Goal: Transaction & Acquisition: Purchase product/service

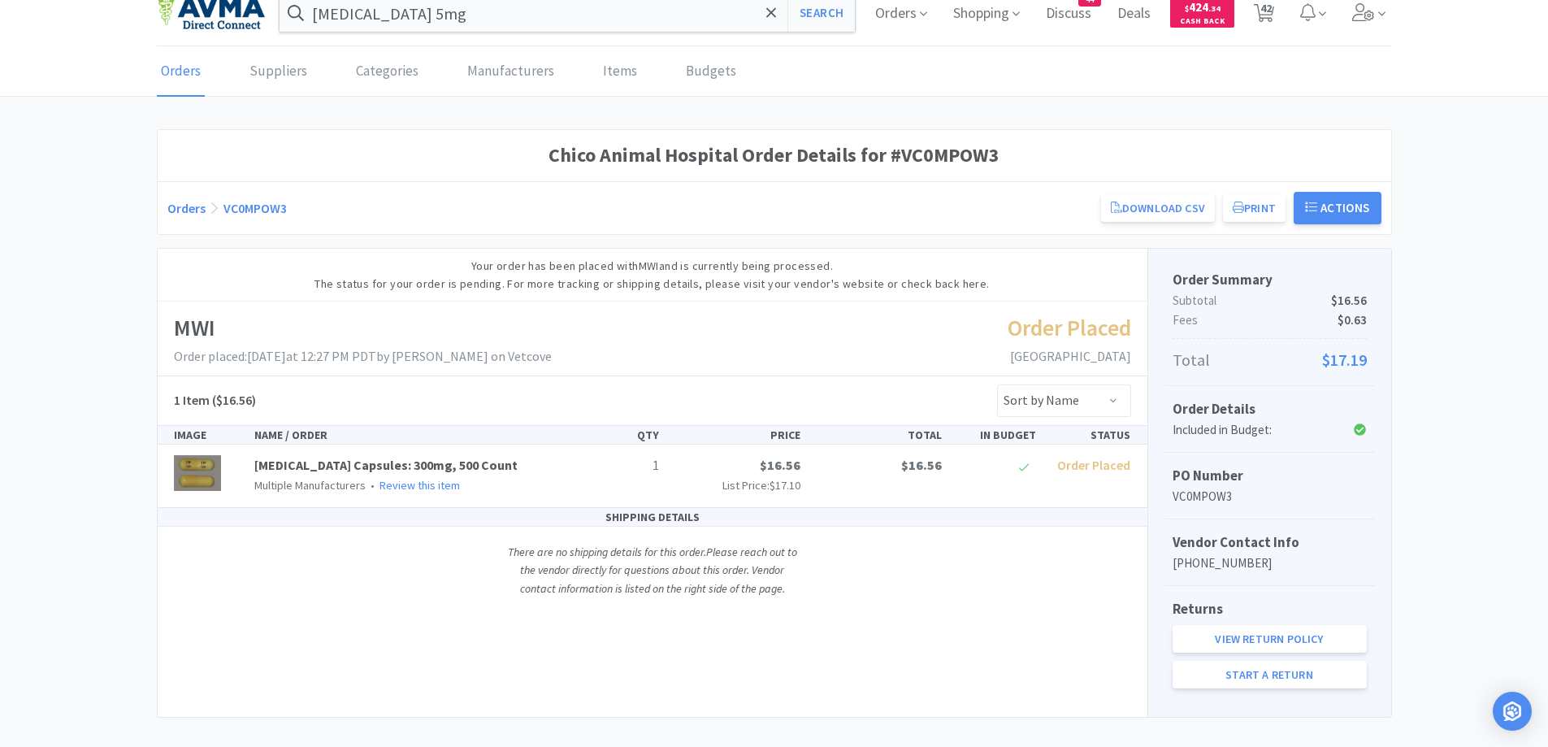
click at [133, 176] on div "Chico Animal Hospital Order Details for #VC0MPOW3 Orders VC0MPOW3 Download CSV …" at bounding box center [774, 423] width 1548 height 588
click at [172, 208] on link "Orders" at bounding box center [186, 208] width 38 height 16
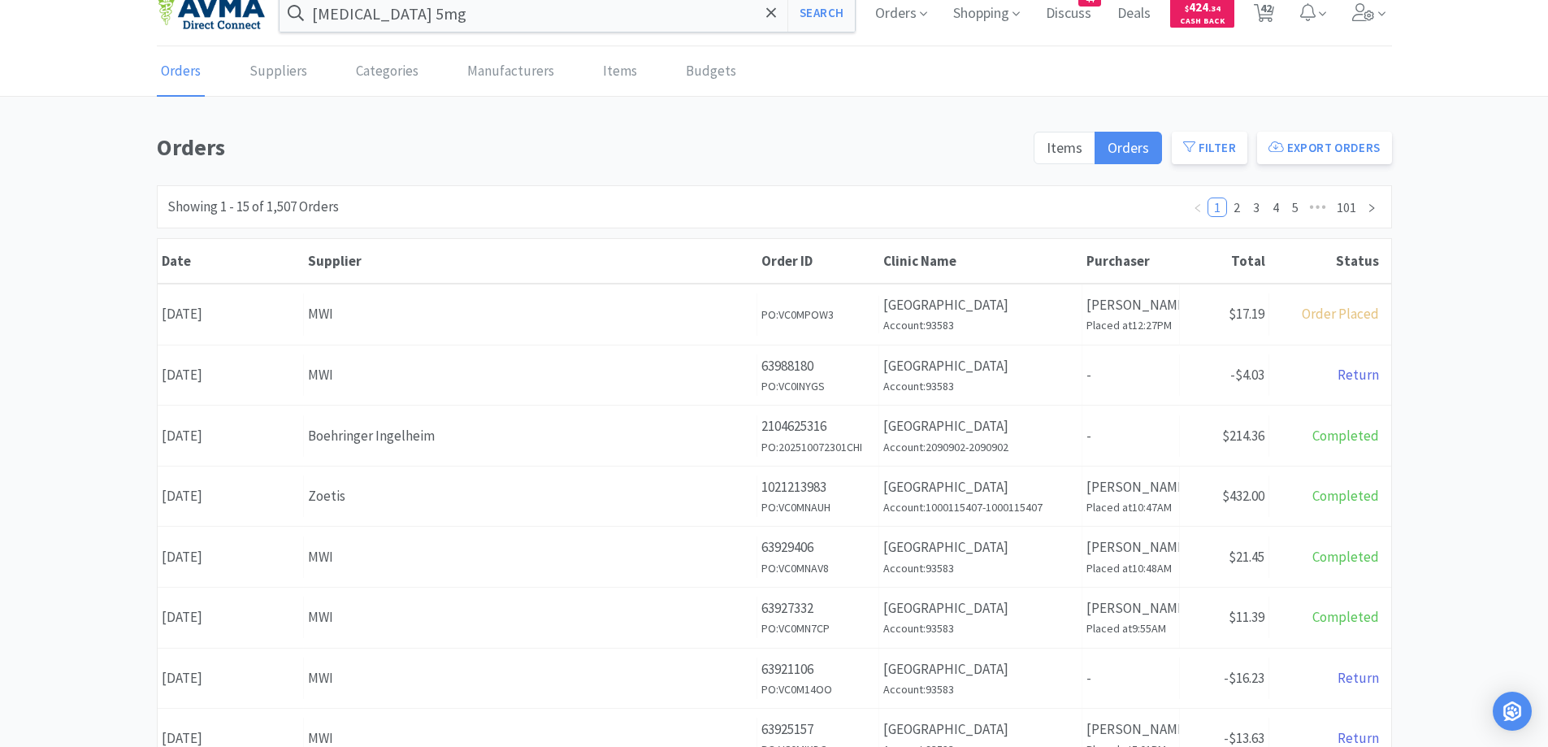
click at [1493, 276] on div "Orders Items Orders Filter Export Orders Filters Filter Suppliers All Suppliers…" at bounding box center [774, 690] width 1548 height 1122
click at [506, 167] on div "Orders Items Orders Filter Export Orders" at bounding box center [774, 152] width 1235 height 46
click at [110, 245] on div "Orders Items Orders Filter Export Orders Filters Filter Suppliers All Suppliers…" at bounding box center [774, 690] width 1548 height 1122
click at [140, 204] on div "Orders Items Orders Filter Export Orders Filters Filter Suppliers All Suppliers…" at bounding box center [774, 690] width 1548 height 1122
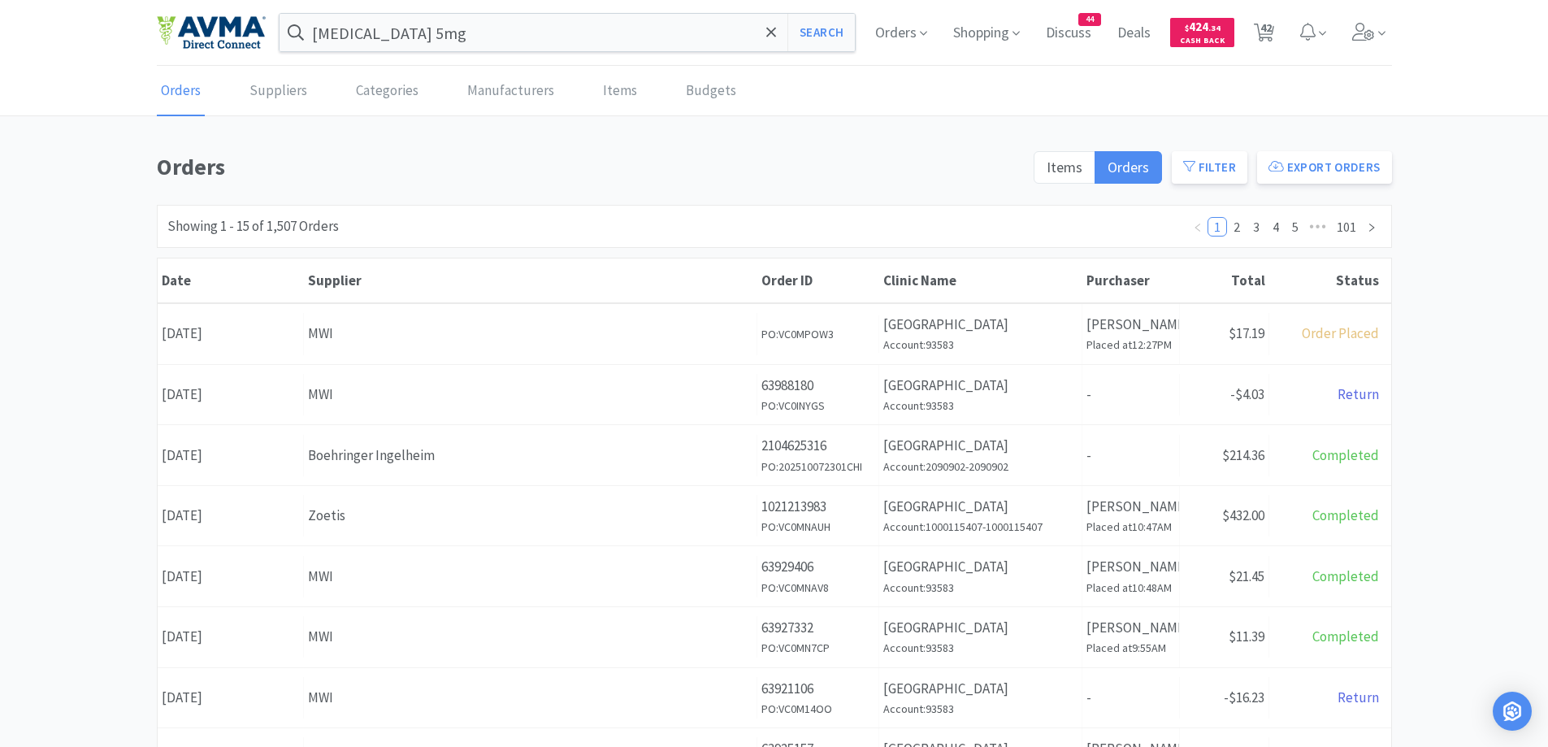
click at [133, 189] on div "Orders Items Orders Filter Export Orders Filters Filter Suppliers All Suppliers…" at bounding box center [774, 710] width 1548 height 1122
click at [482, 37] on input "[MEDICAL_DATA] 5mg" at bounding box center [568, 32] width 576 height 37
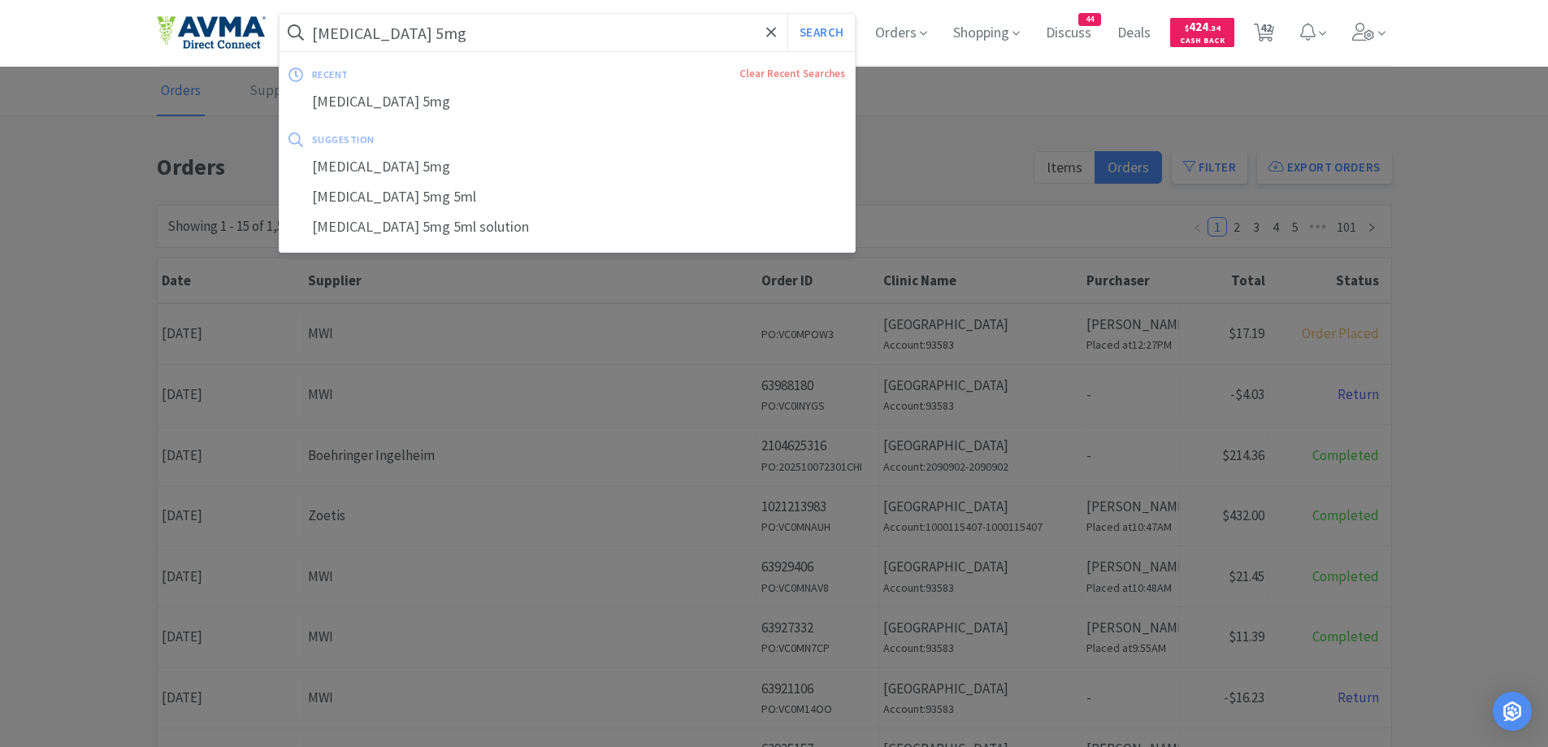
paste input "[MEDICAL_DATA]"
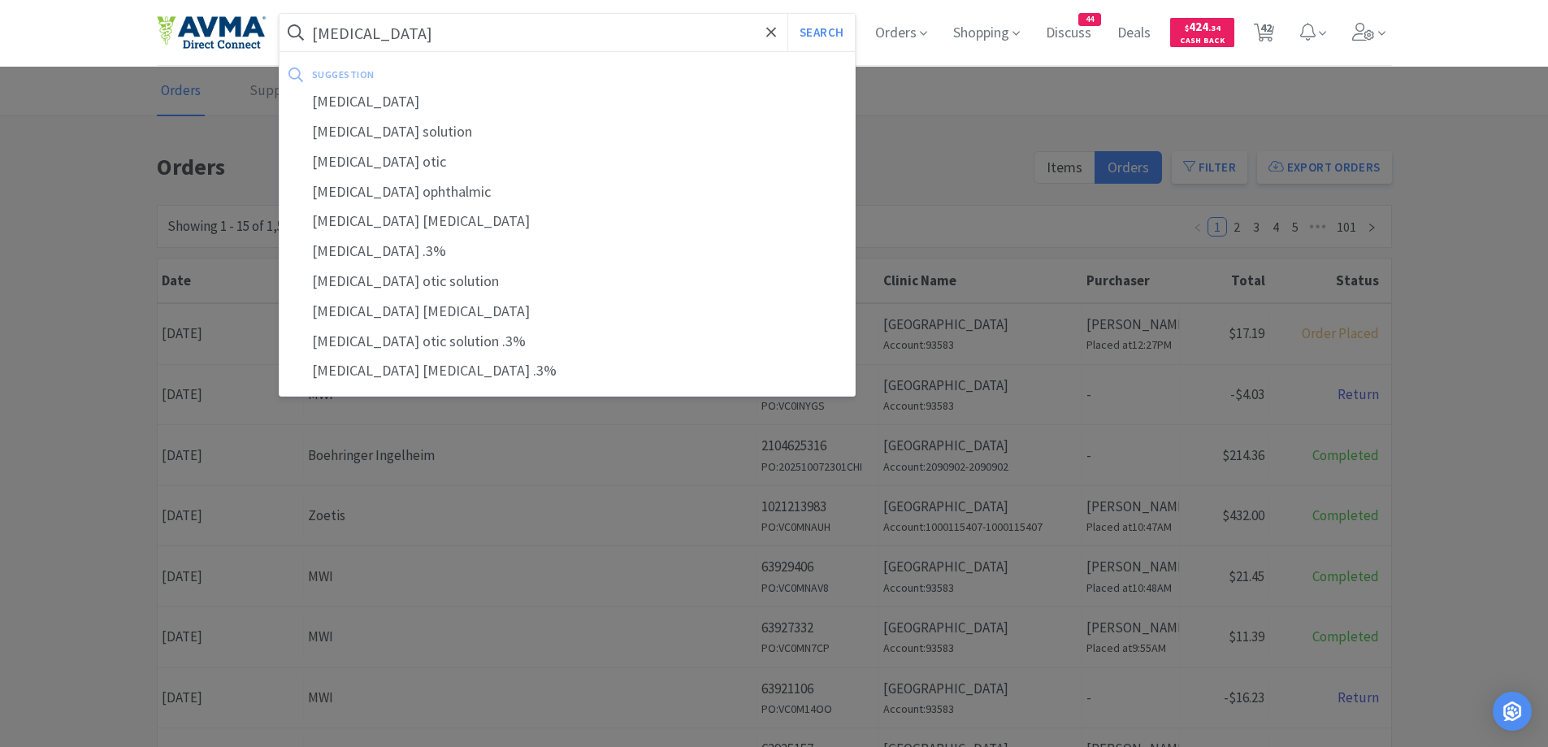
type input "[MEDICAL_DATA]"
click at [788, 14] on button "Search" at bounding box center [821, 32] width 67 height 37
select select "2"
select select "1"
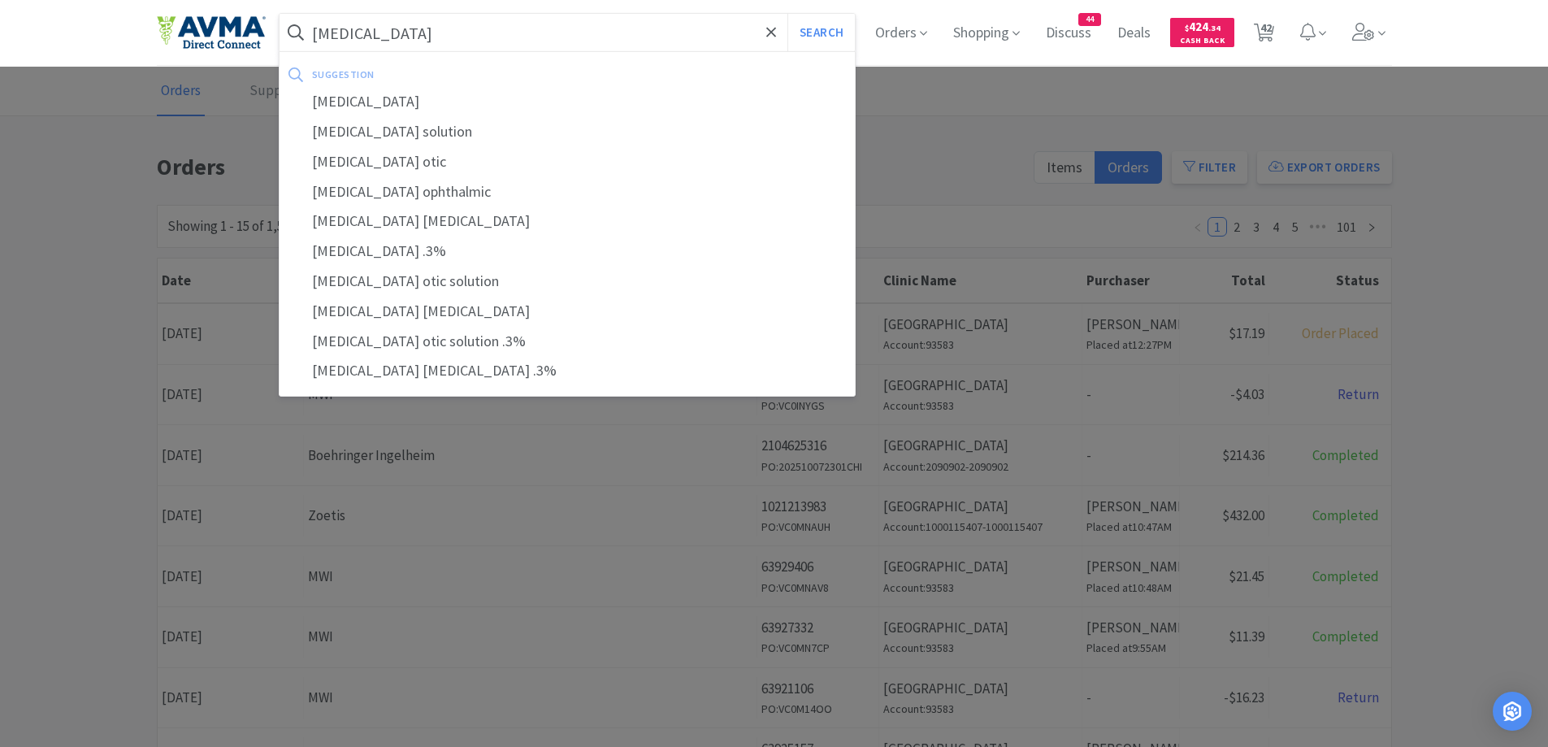
select select "1"
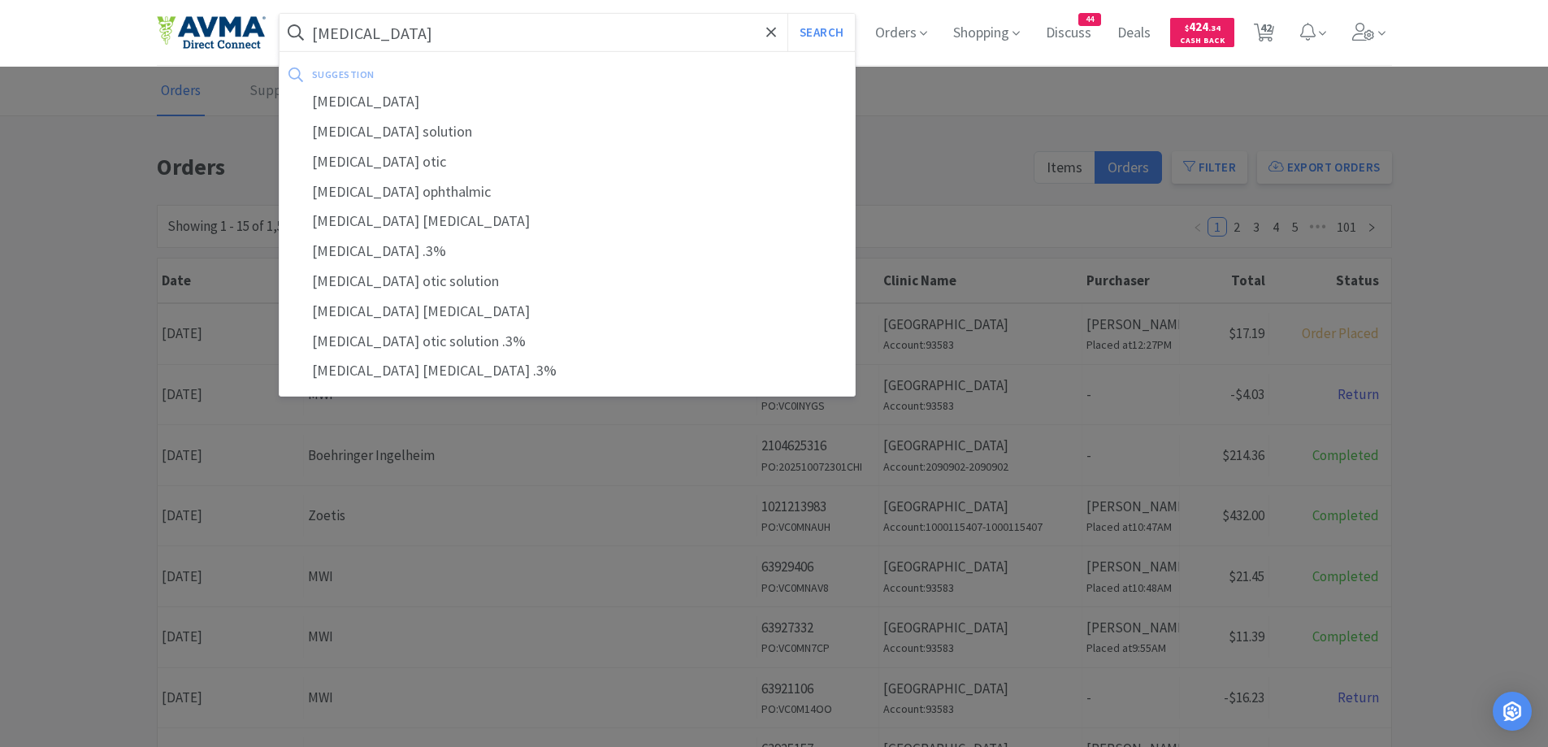
select select "1"
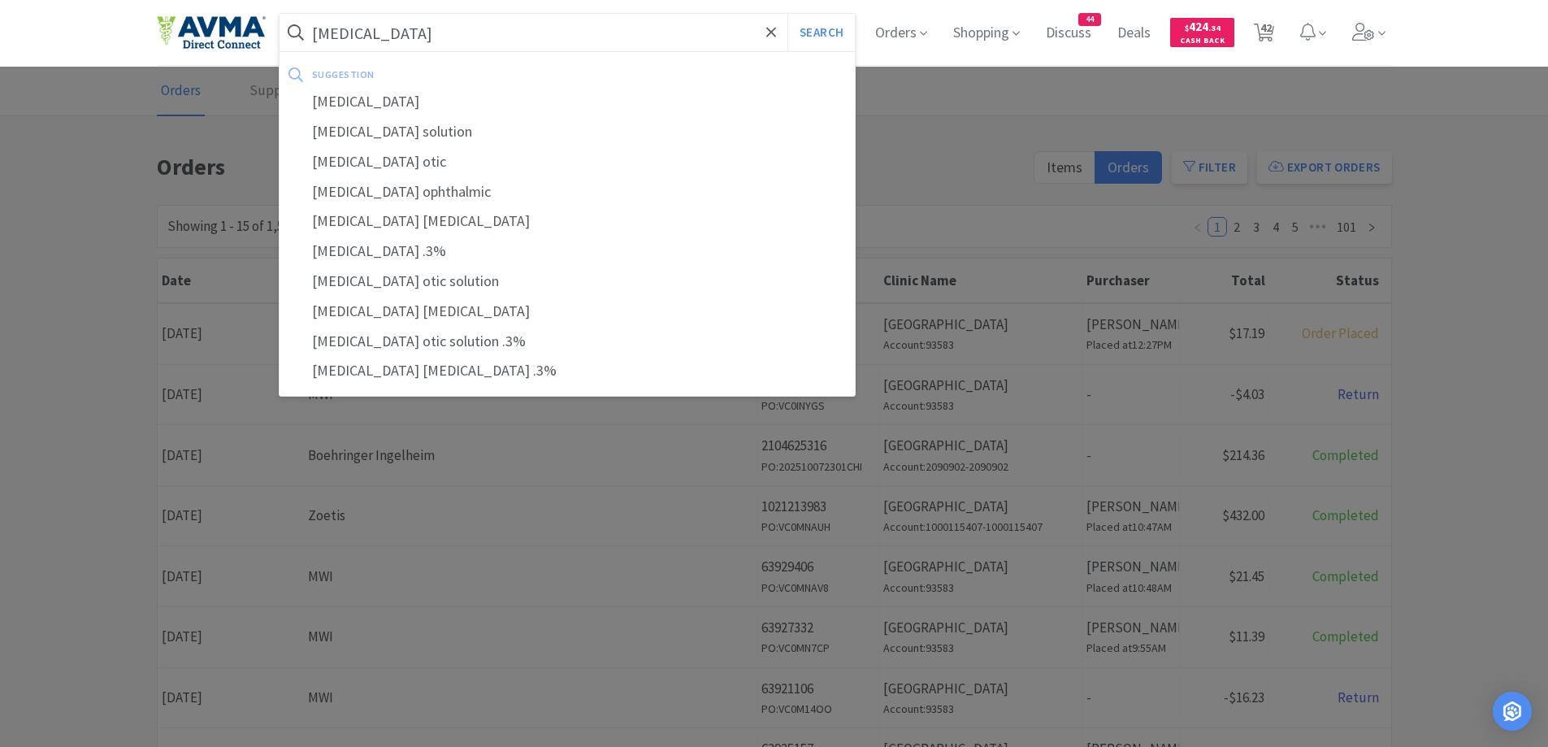
select select "4"
select select "1"
select select "3"
select select "1"
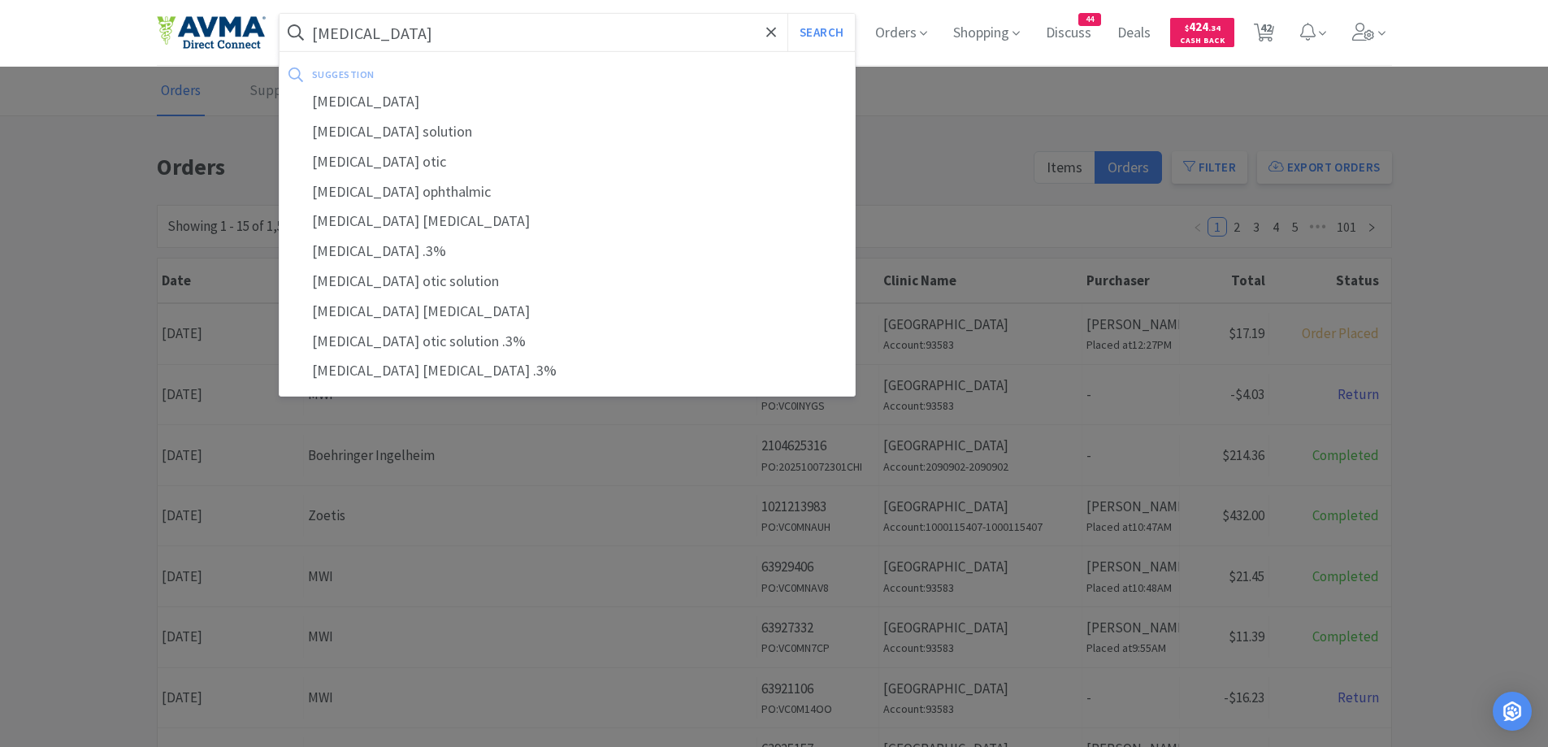
select select "10"
select select "1"
select select "2"
select select "3"
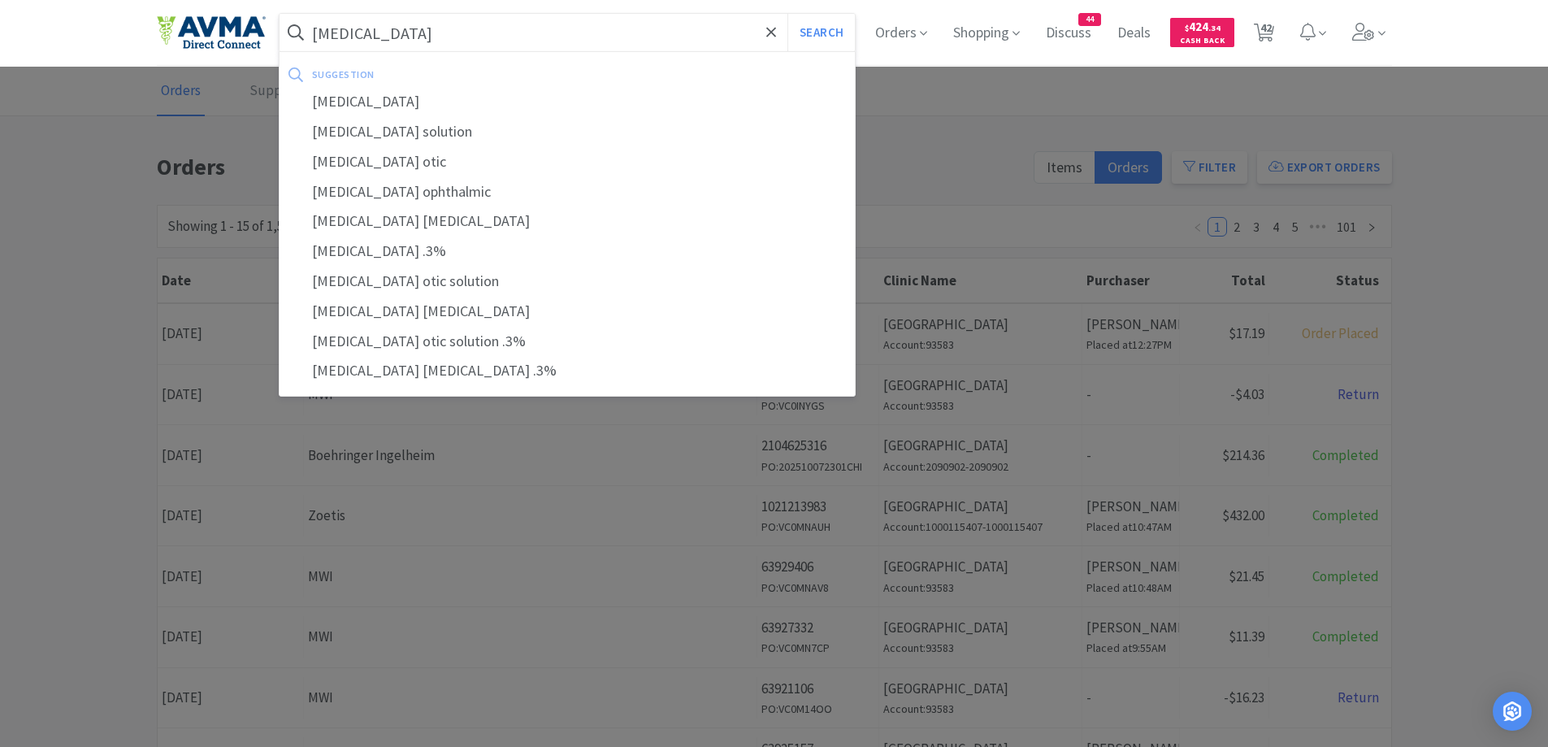
select select "1"
select select "5"
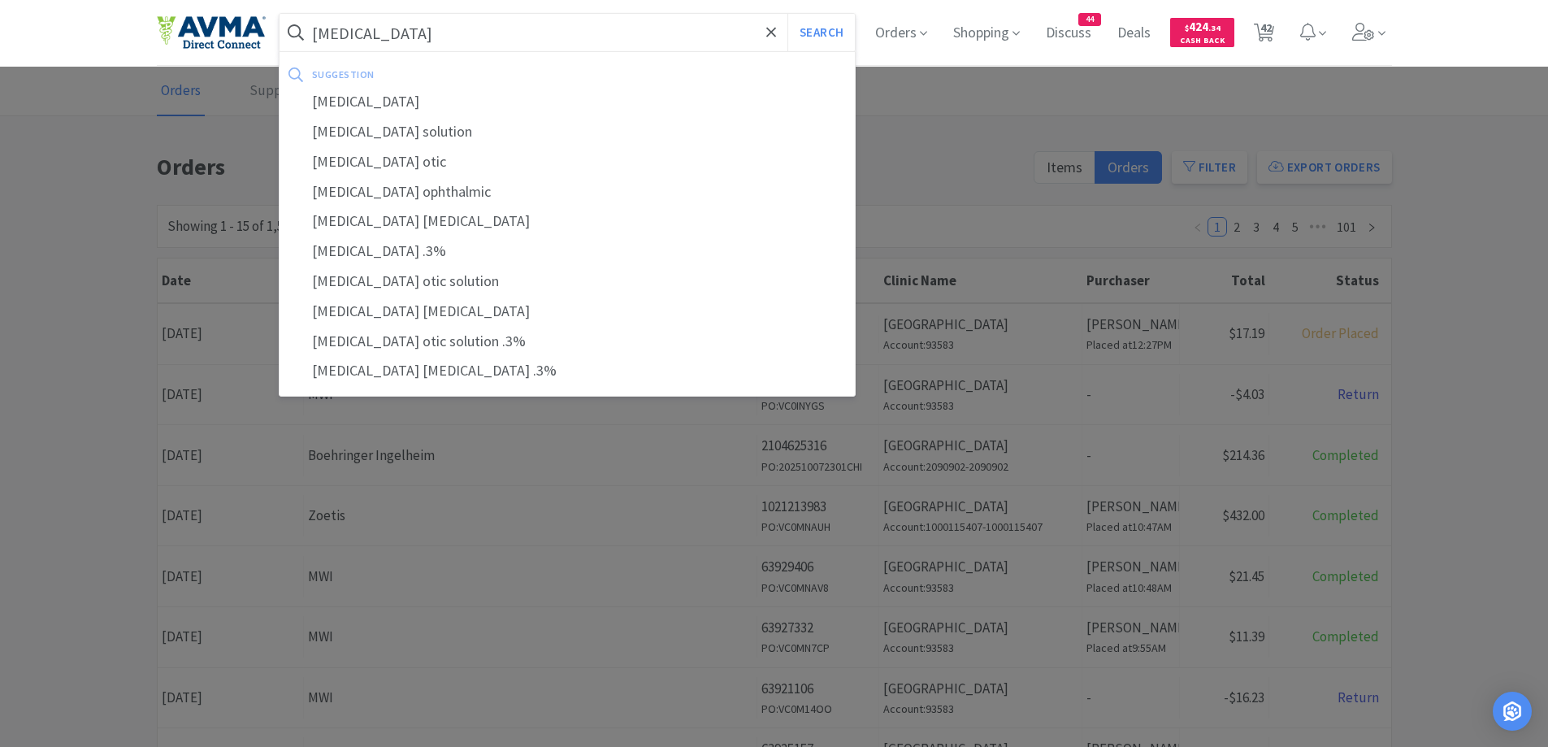
select select "1"
select select "12"
select select "1"
select select "50"
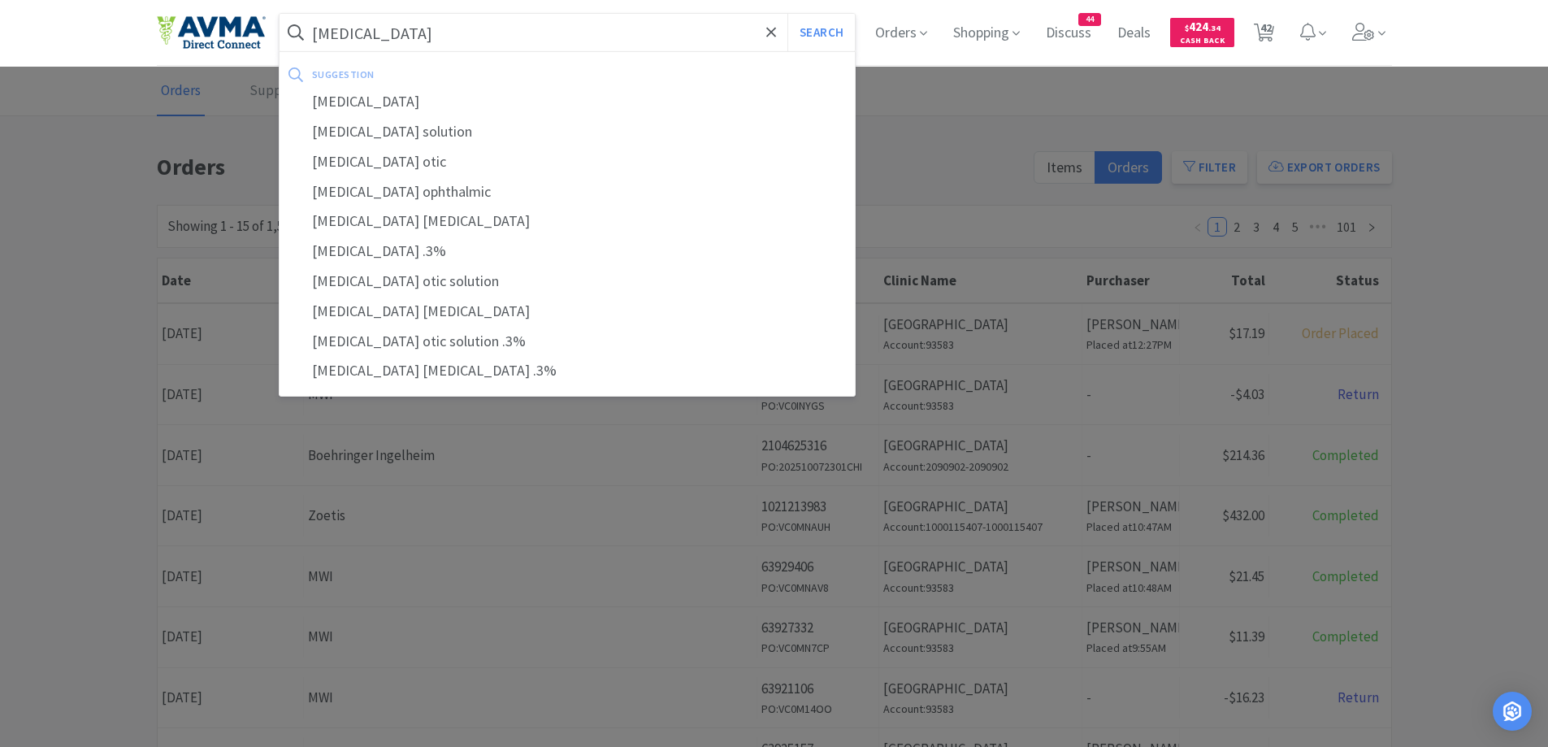
select select "5"
select select "1"
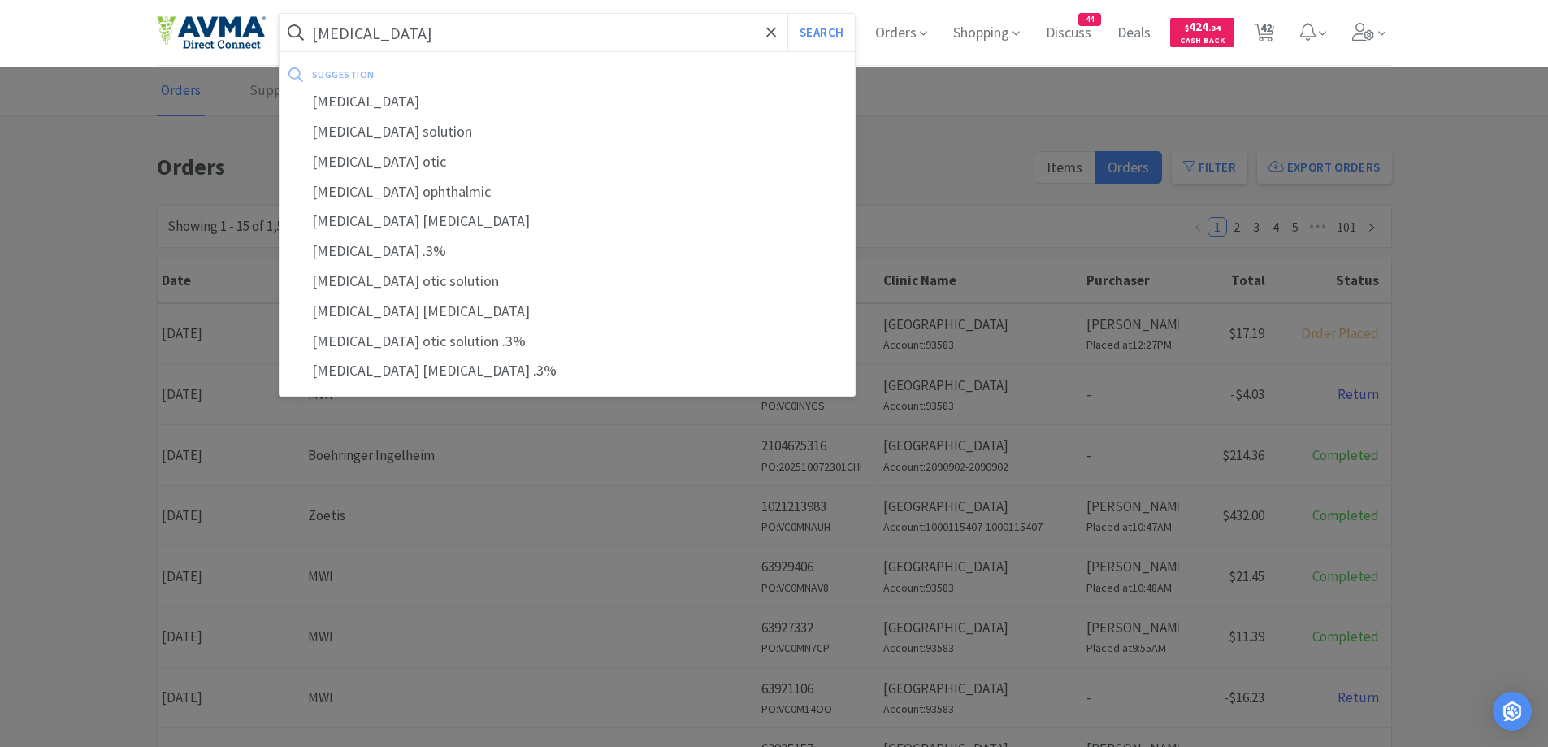
select select "1"
select select "2"
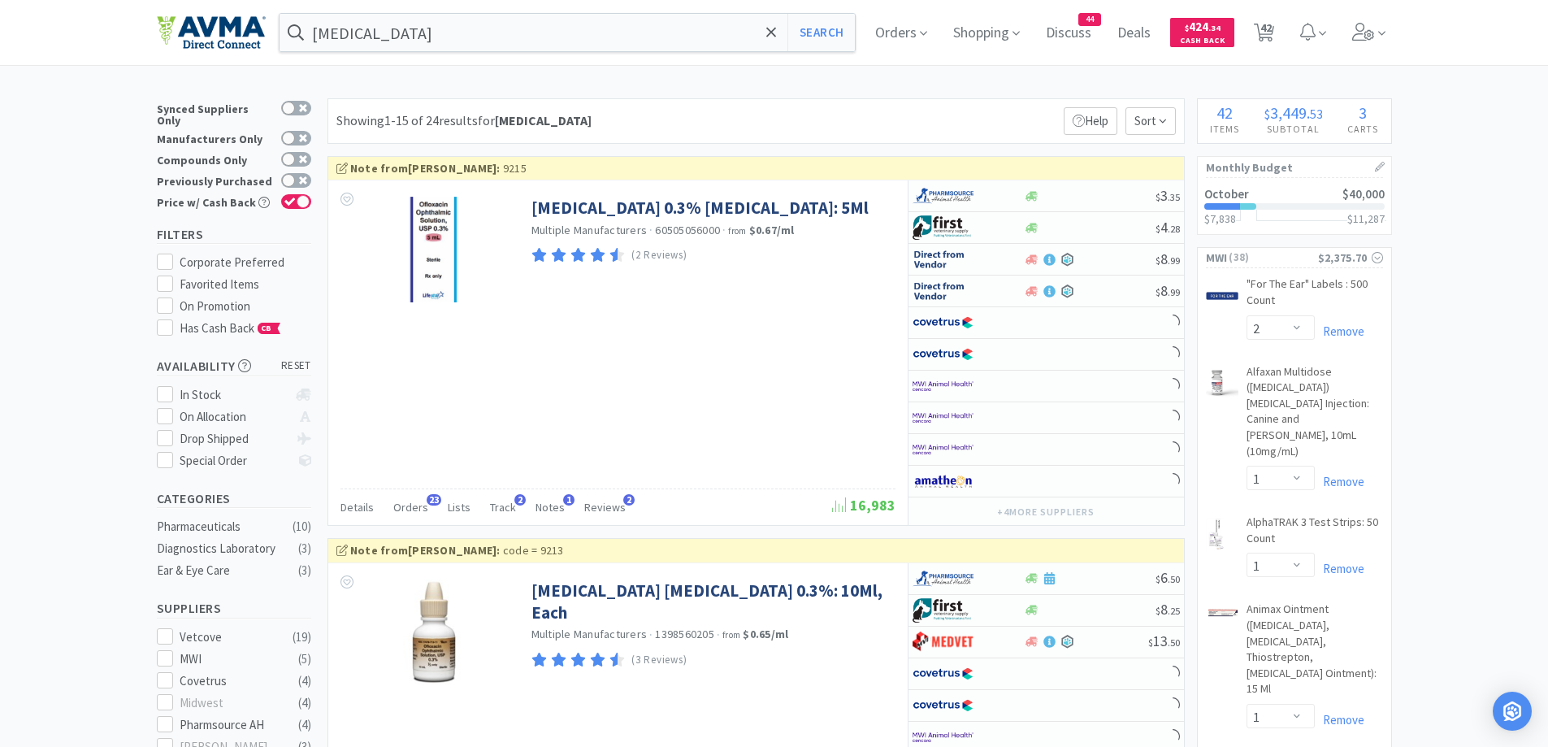
click at [885, 100] on div "Showing 1-15 of 24 results for [MEDICAL_DATA] Filters Help Sort" at bounding box center [756, 121] width 857 height 46
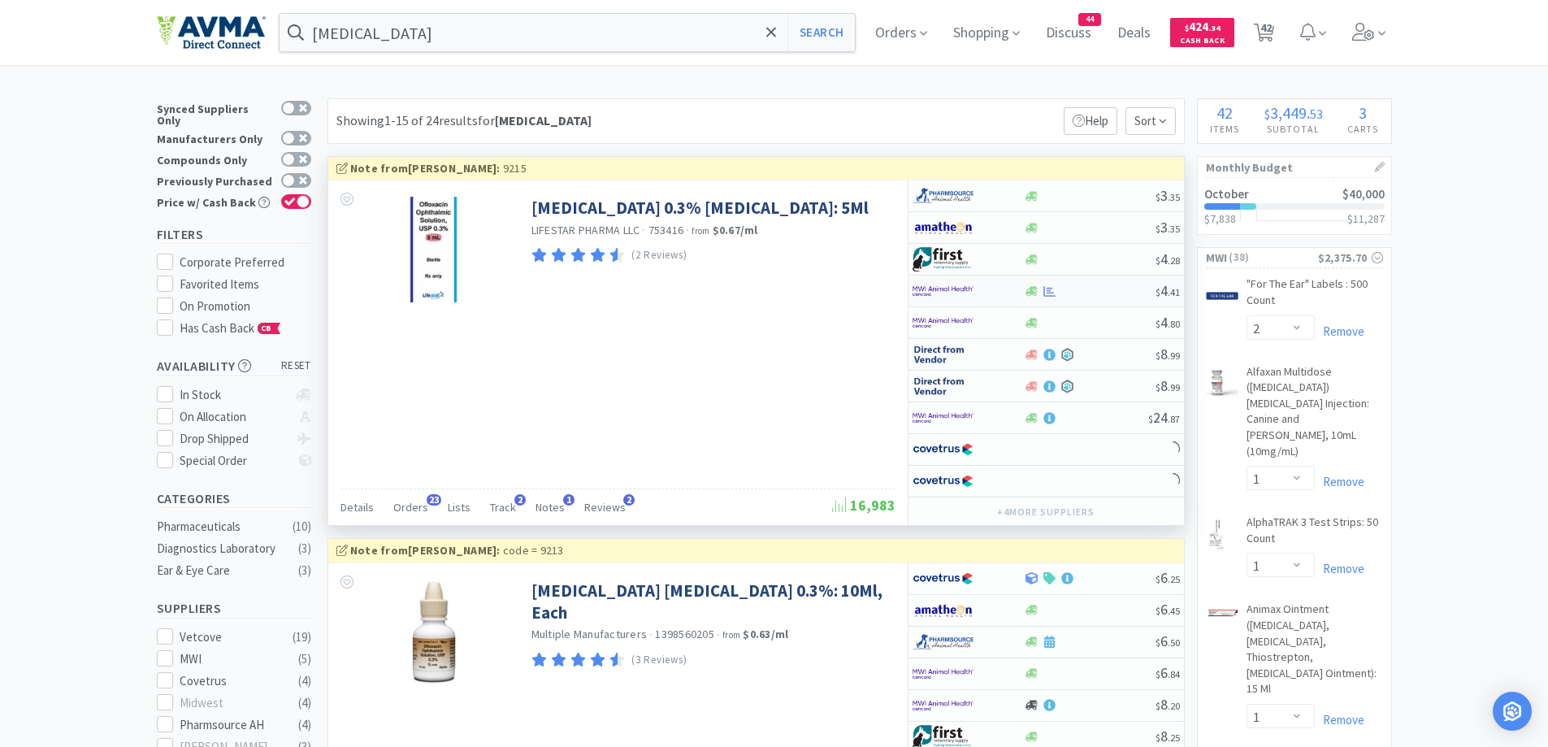
click at [1022, 284] on div at bounding box center [968, 291] width 111 height 28
select select "1"
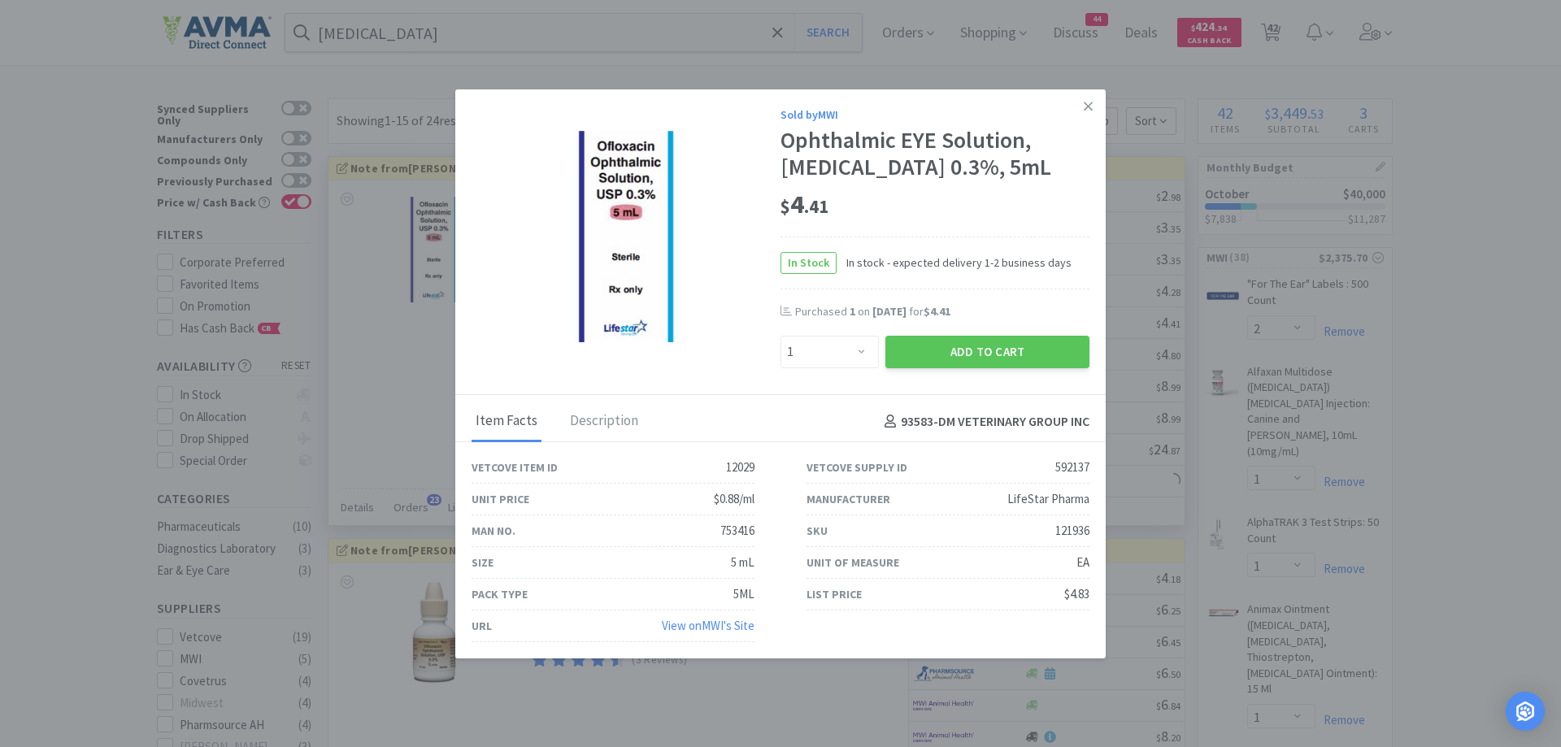
click at [969, 277] on div "In Stock In stock - expected delivery 1-2 business days" at bounding box center [934, 263] width 309 height 53
click at [962, 356] on button "Add to Cart" at bounding box center [987, 352] width 204 height 33
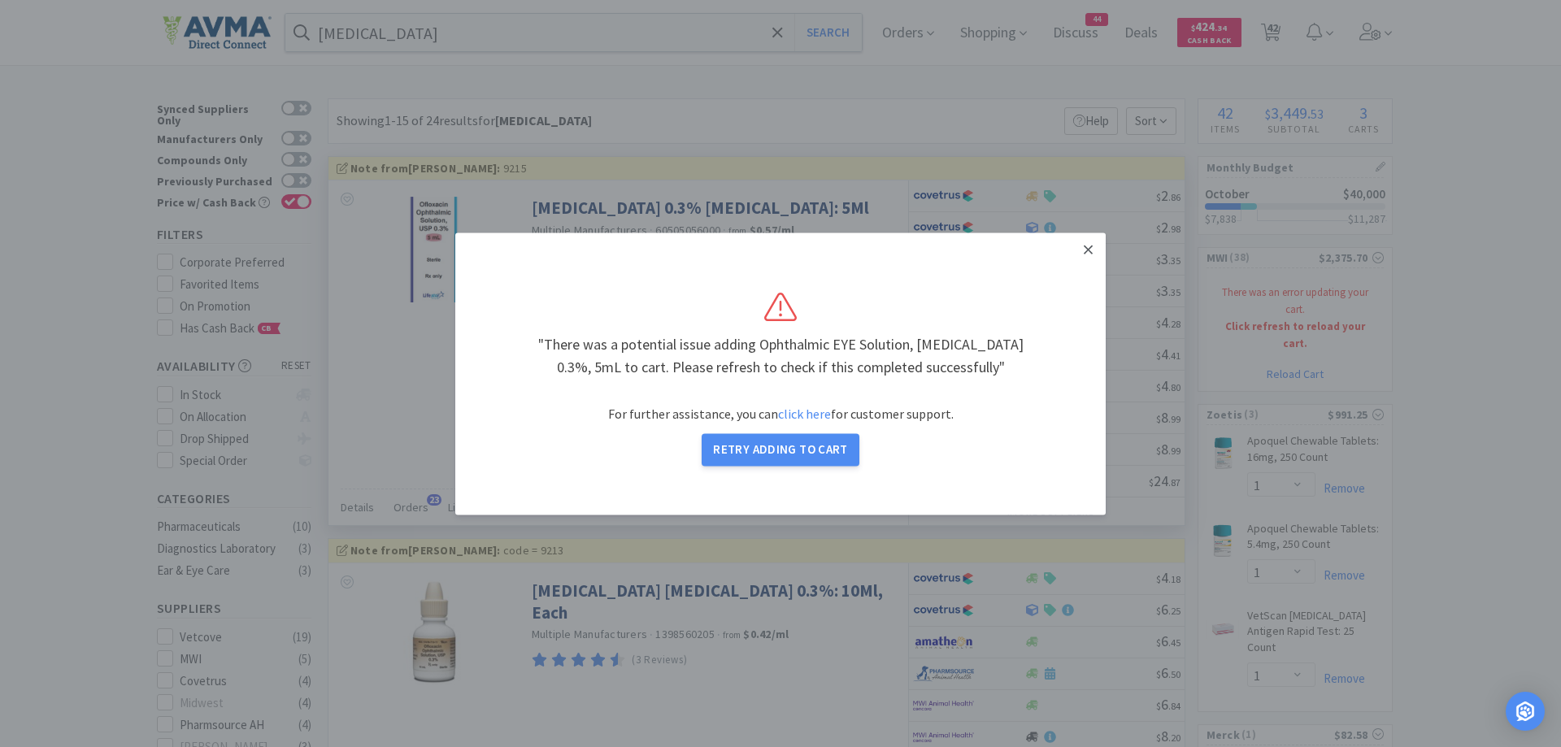
click at [1089, 252] on icon at bounding box center [1087, 249] width 9 height 15
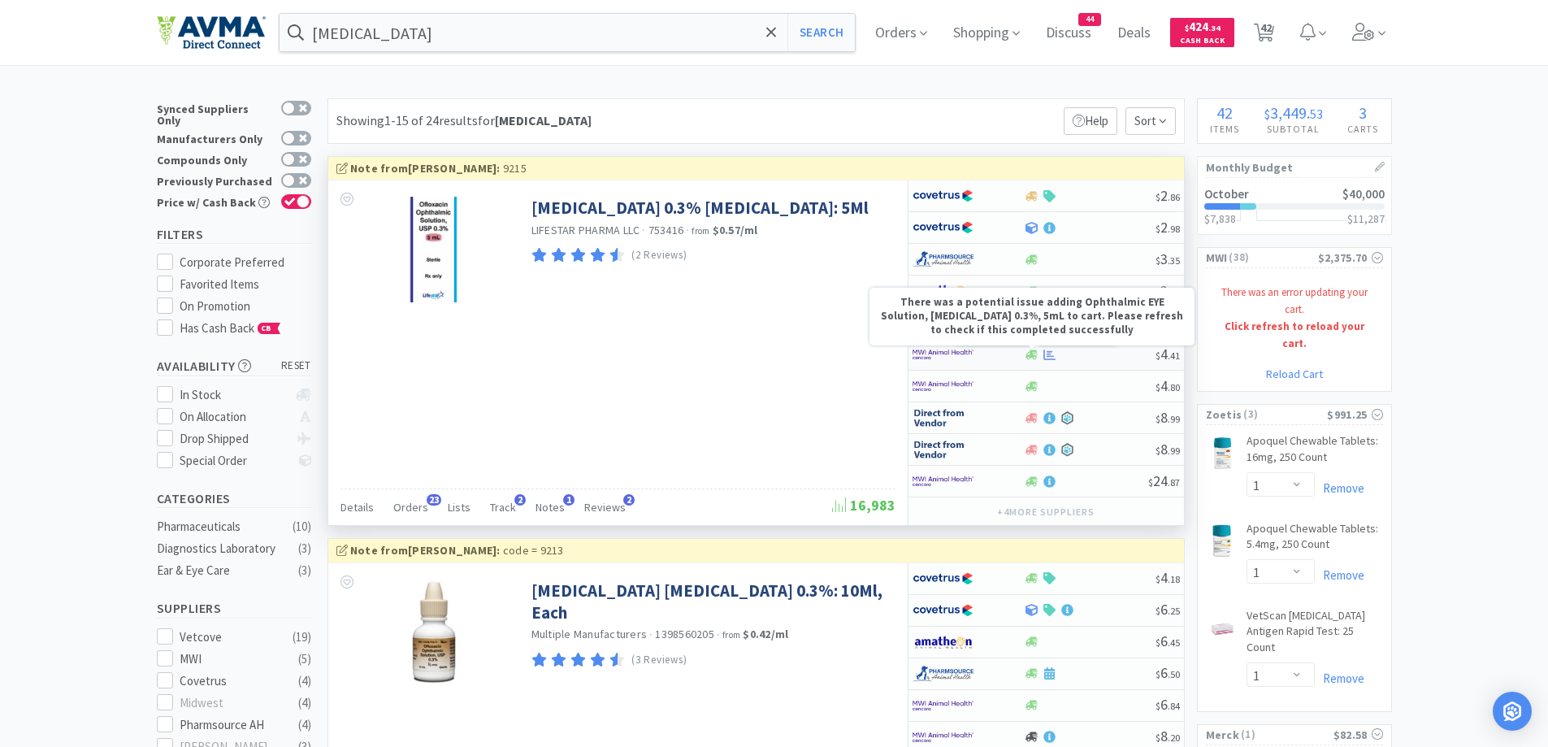
click at [1024, 357] on div at bounding box center [1032, 355] width 16 height 12
select select "2"
select select "1"
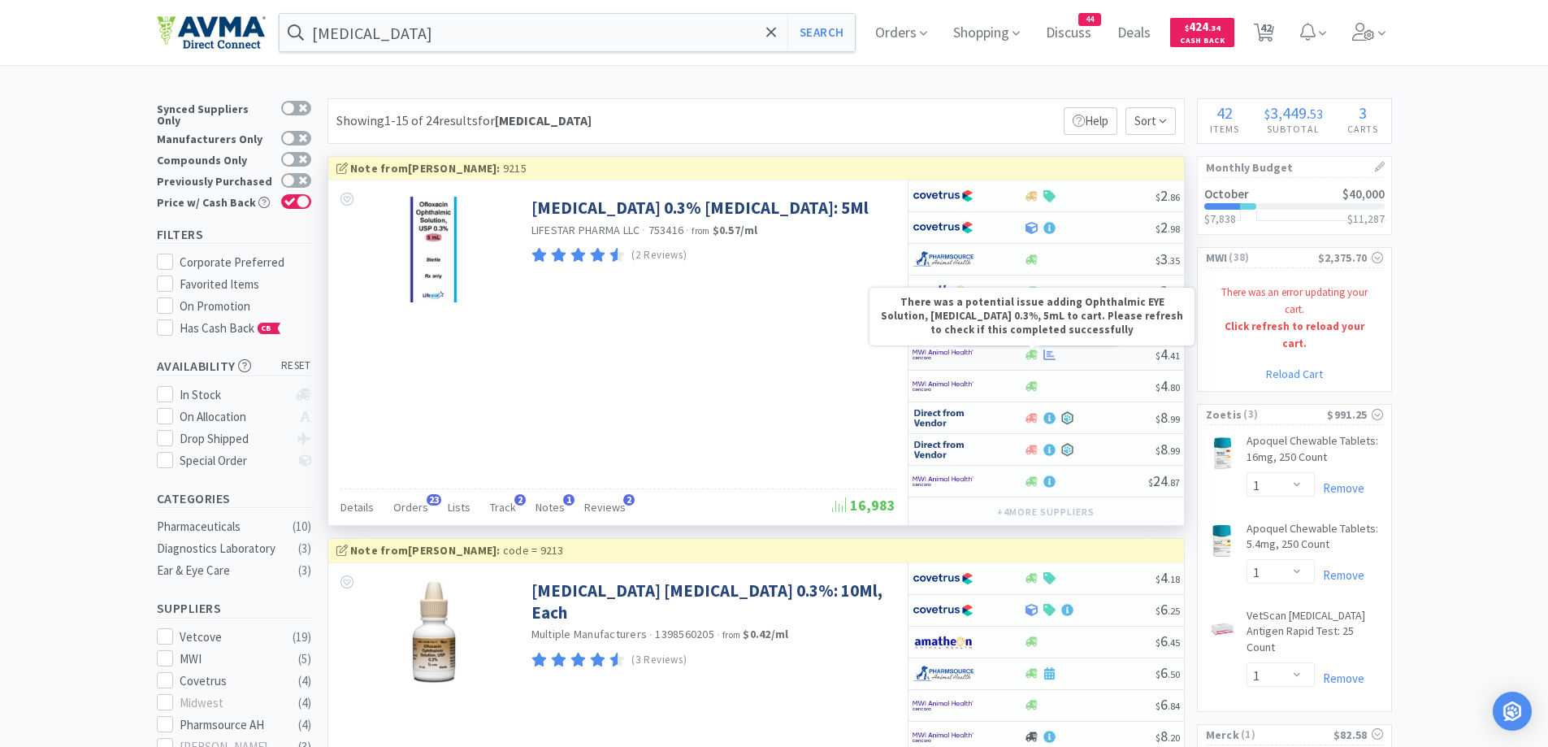
select select "1"
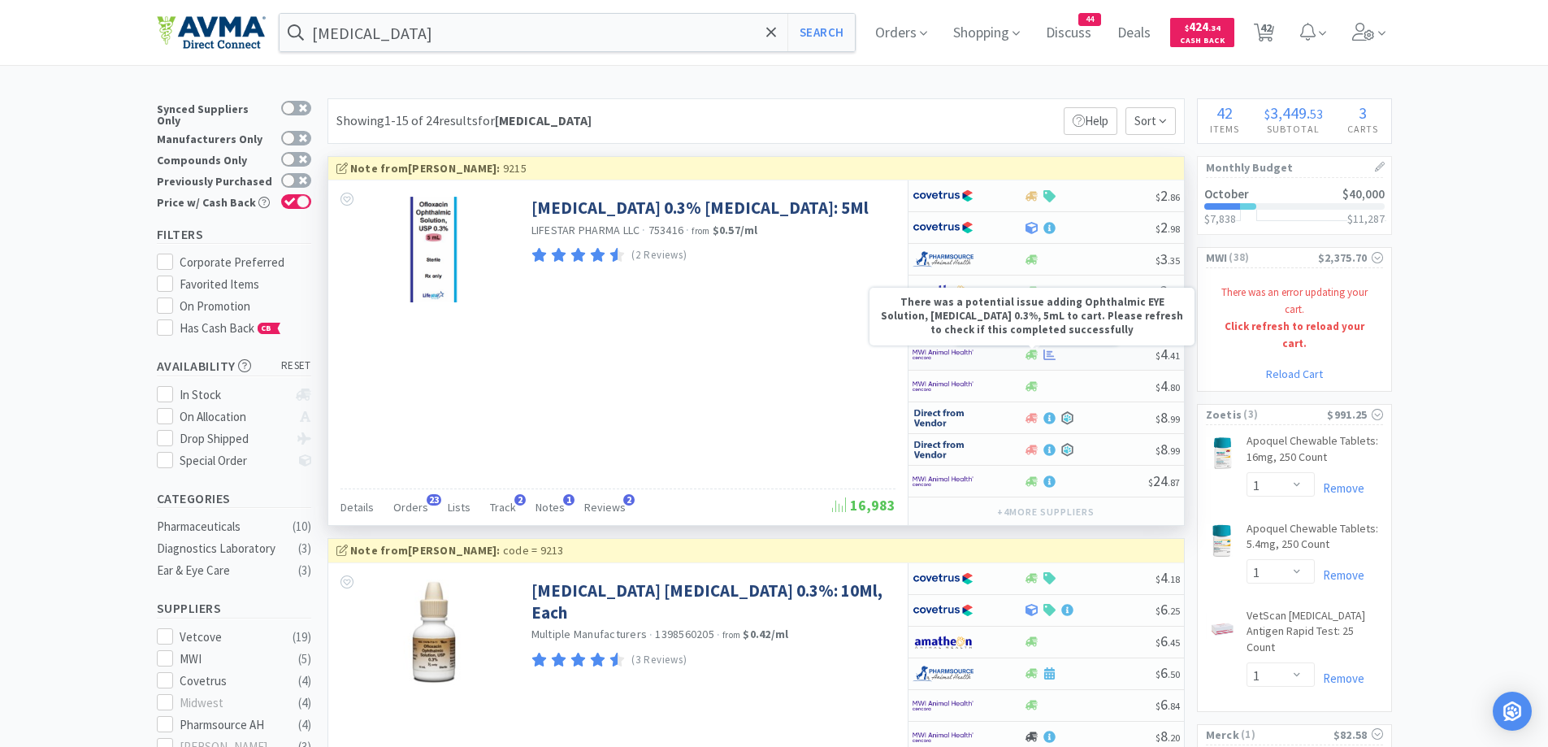
select select "1"
select select "4"
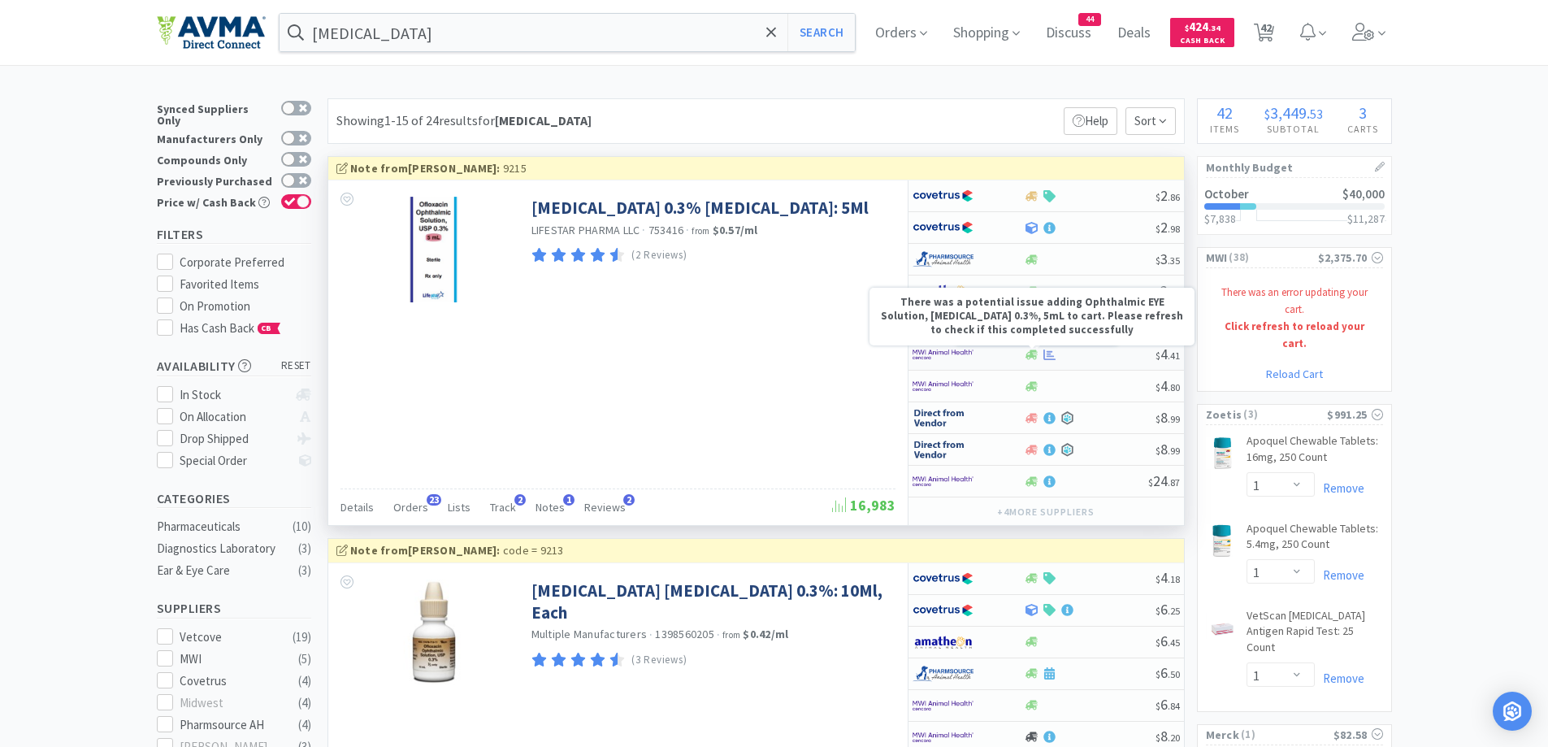
select select "1"
select select "3"
select select "1"
select select "10"
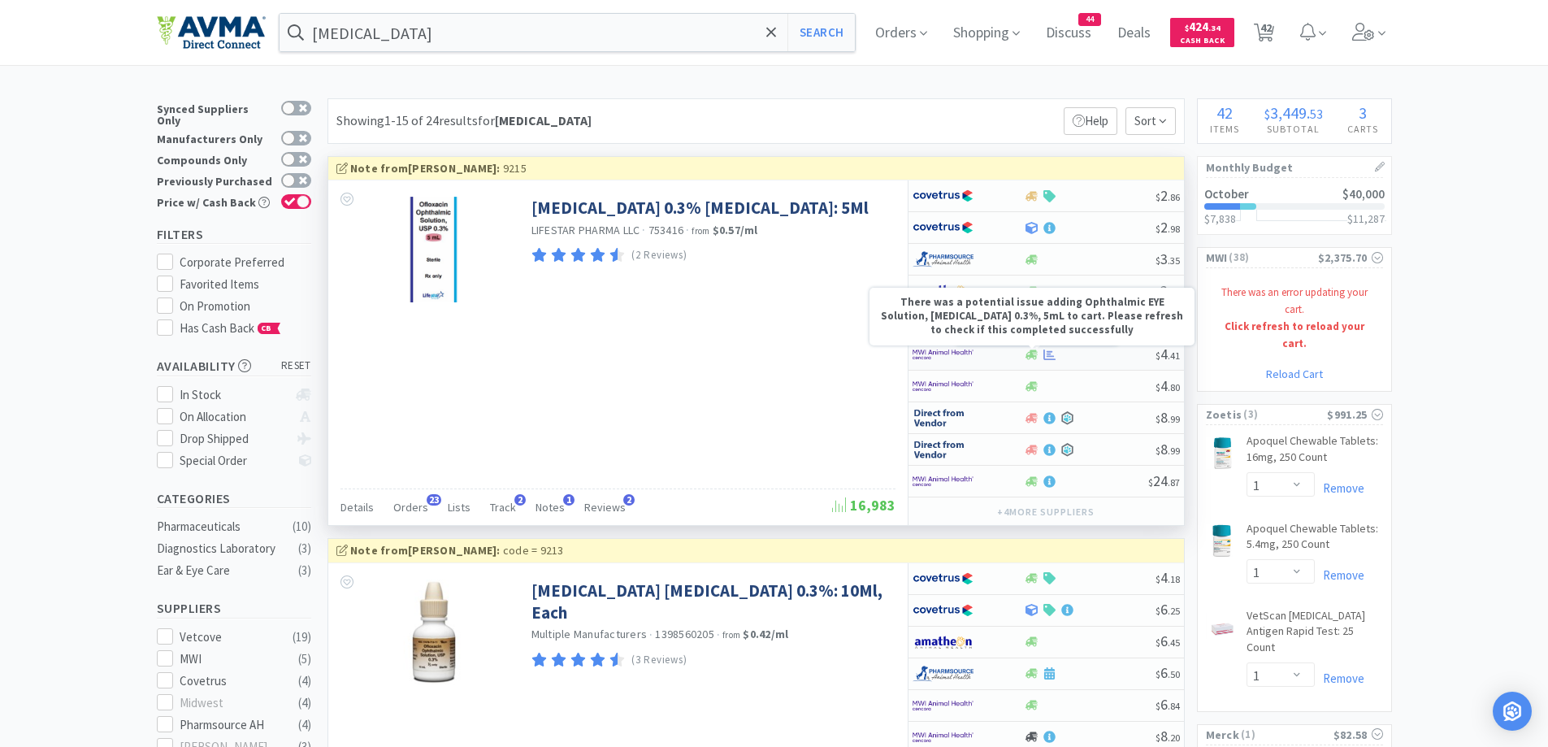
select select "1"
select select "2"
select select "3"
select select "1"
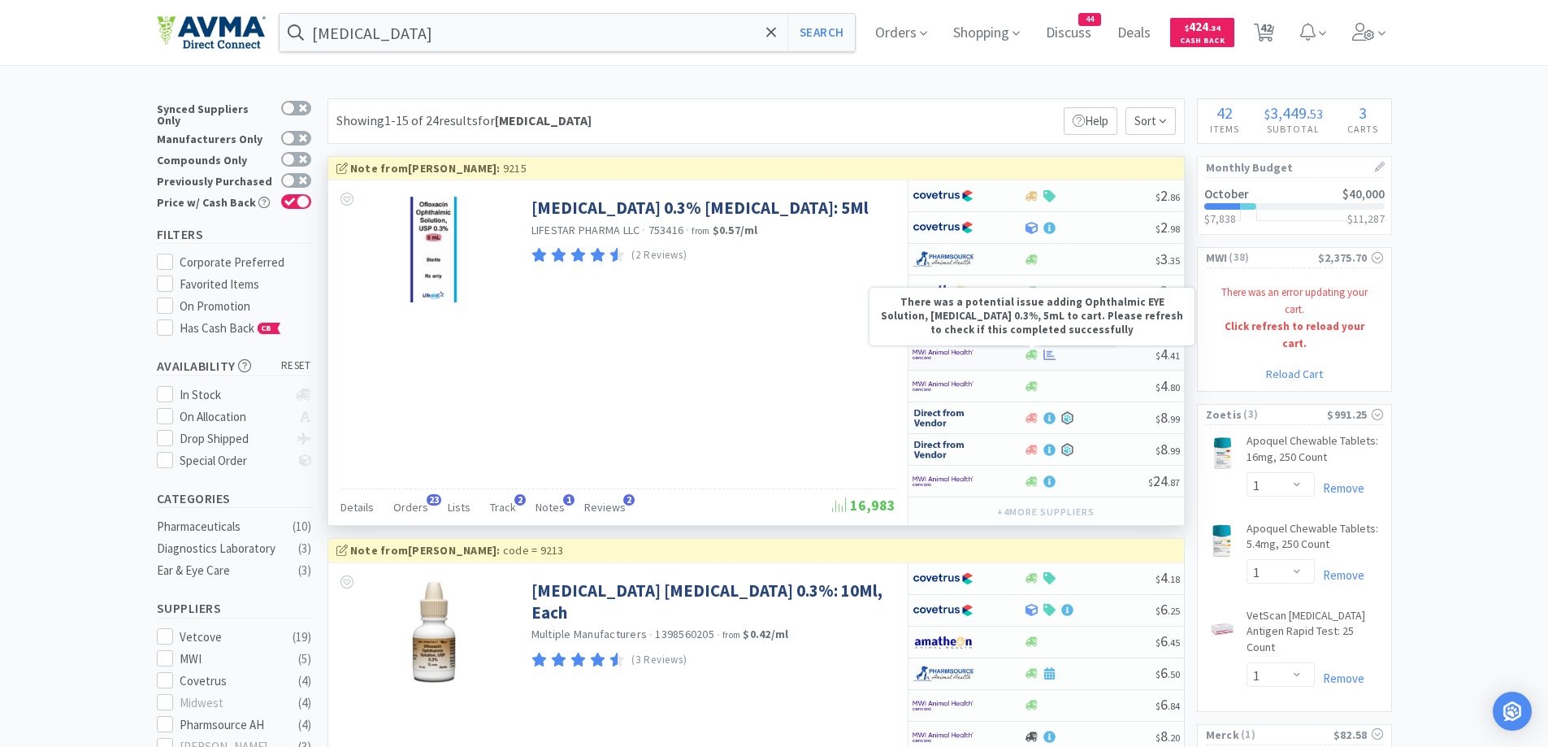
select select "1"
select select "5"
select select "1"
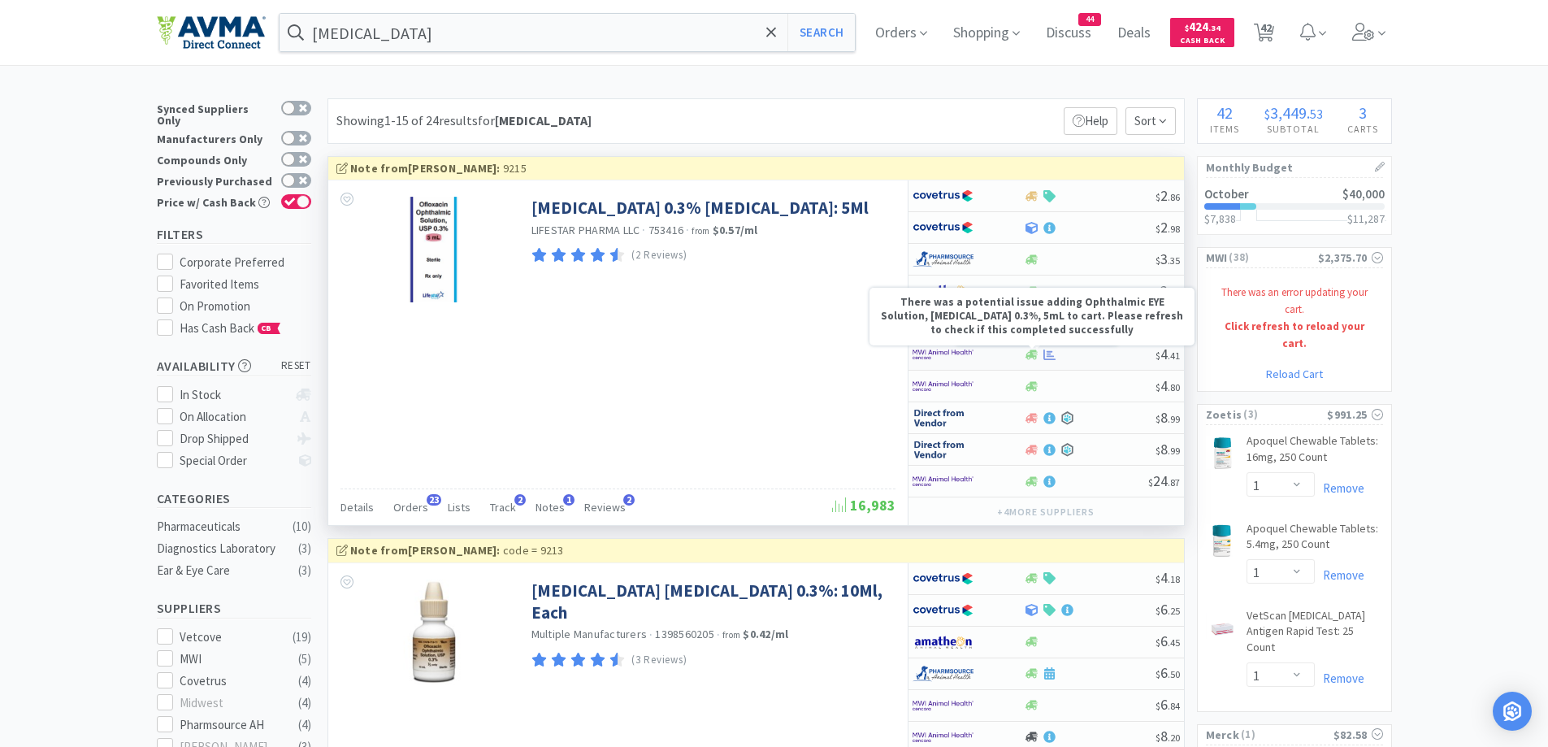
select select "1"
select select "12"
select select "1"
select select "50"
select select "5"
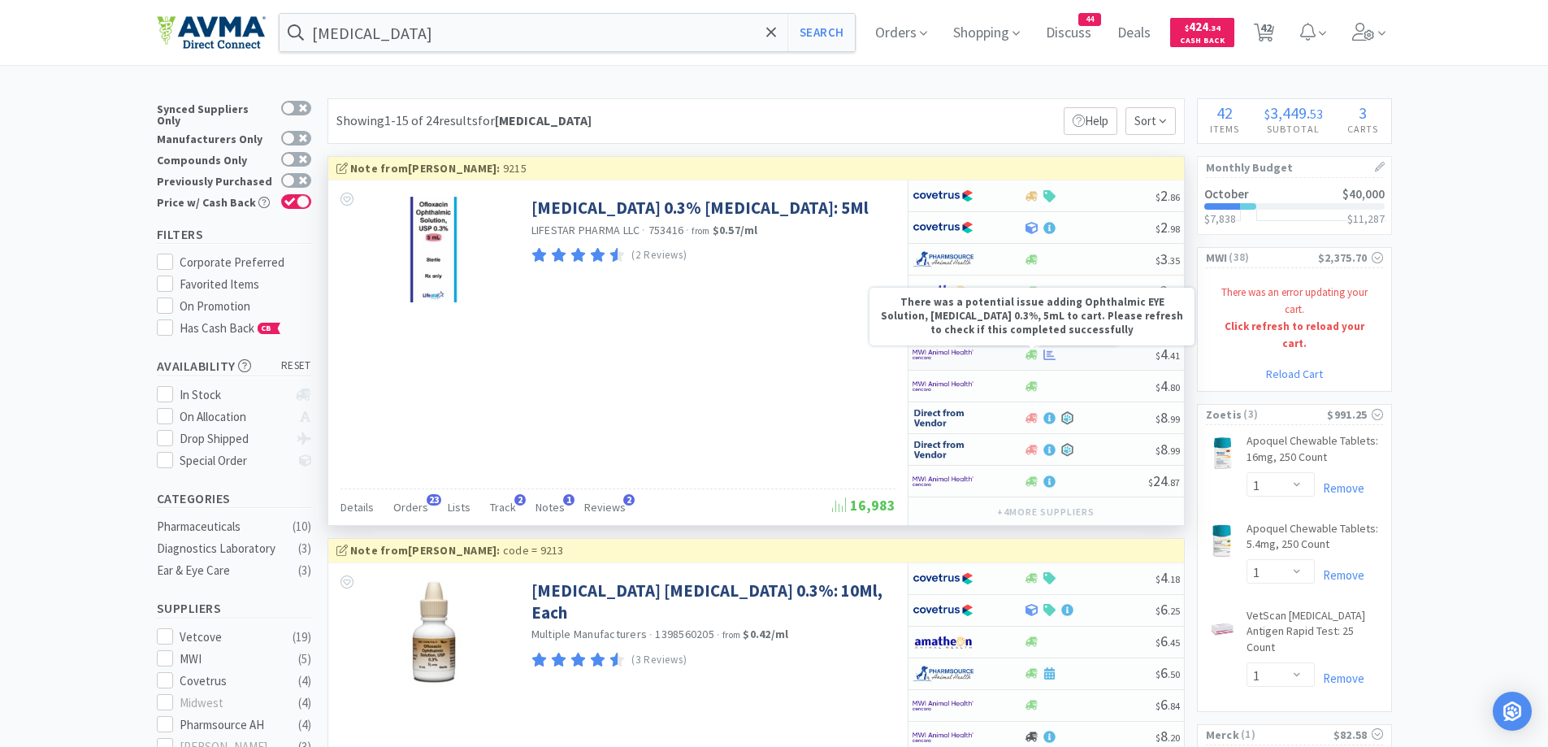
select select "1"
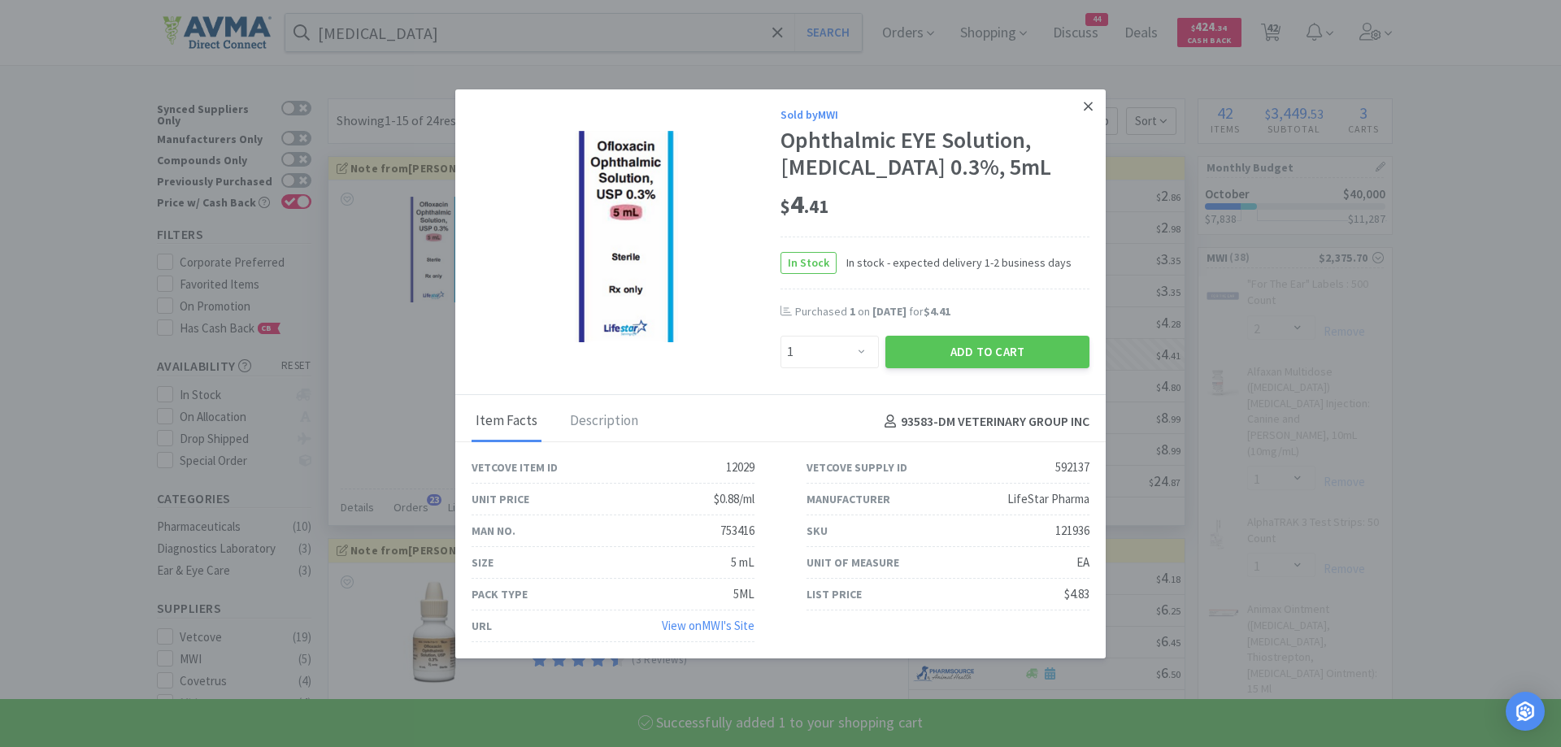
click at [1083, 101] on icon at bounding box center [1087, 106] width 9 height 15
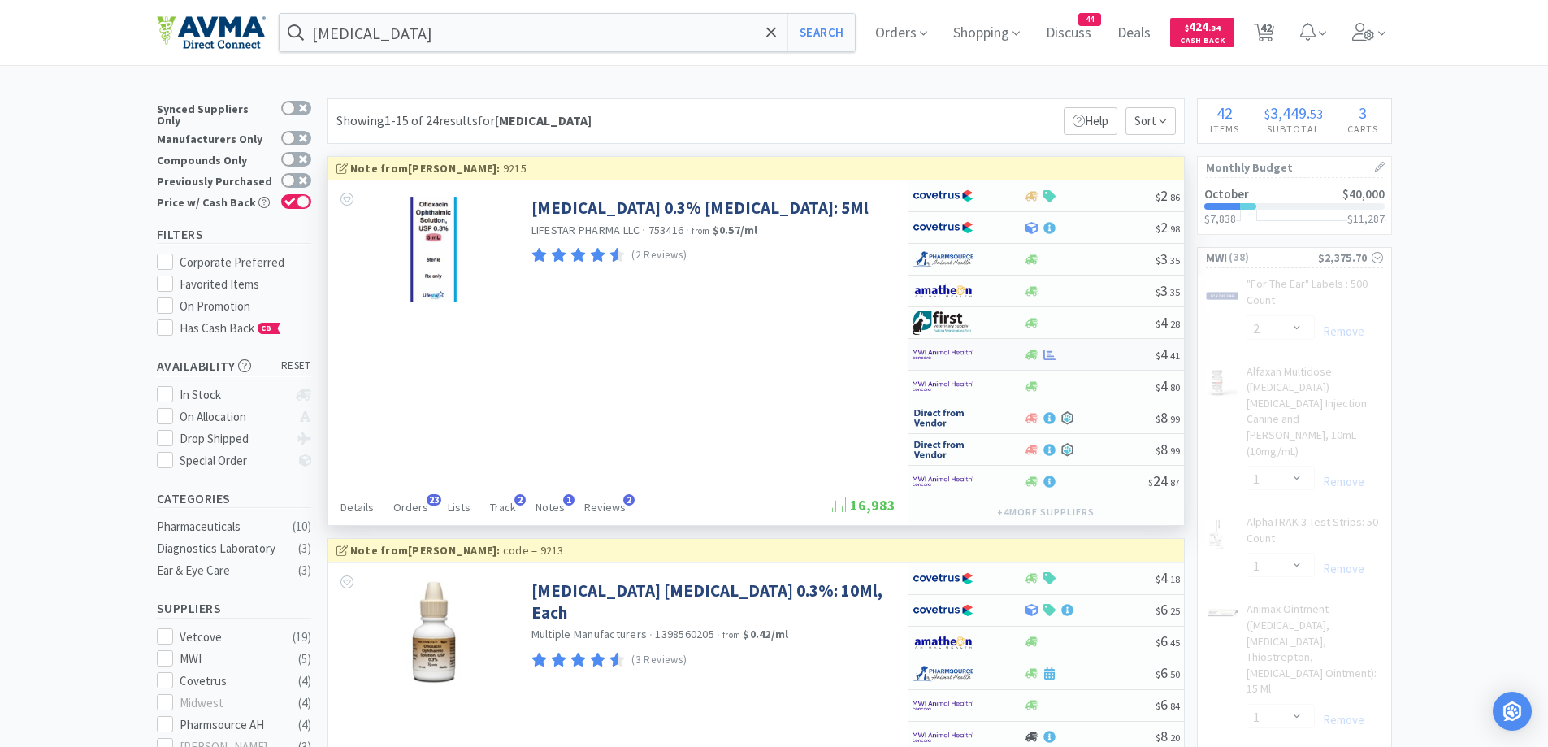
click at [1070, 349] on div at bounding box center [1090, 355] width 132 height 12
select select "1"
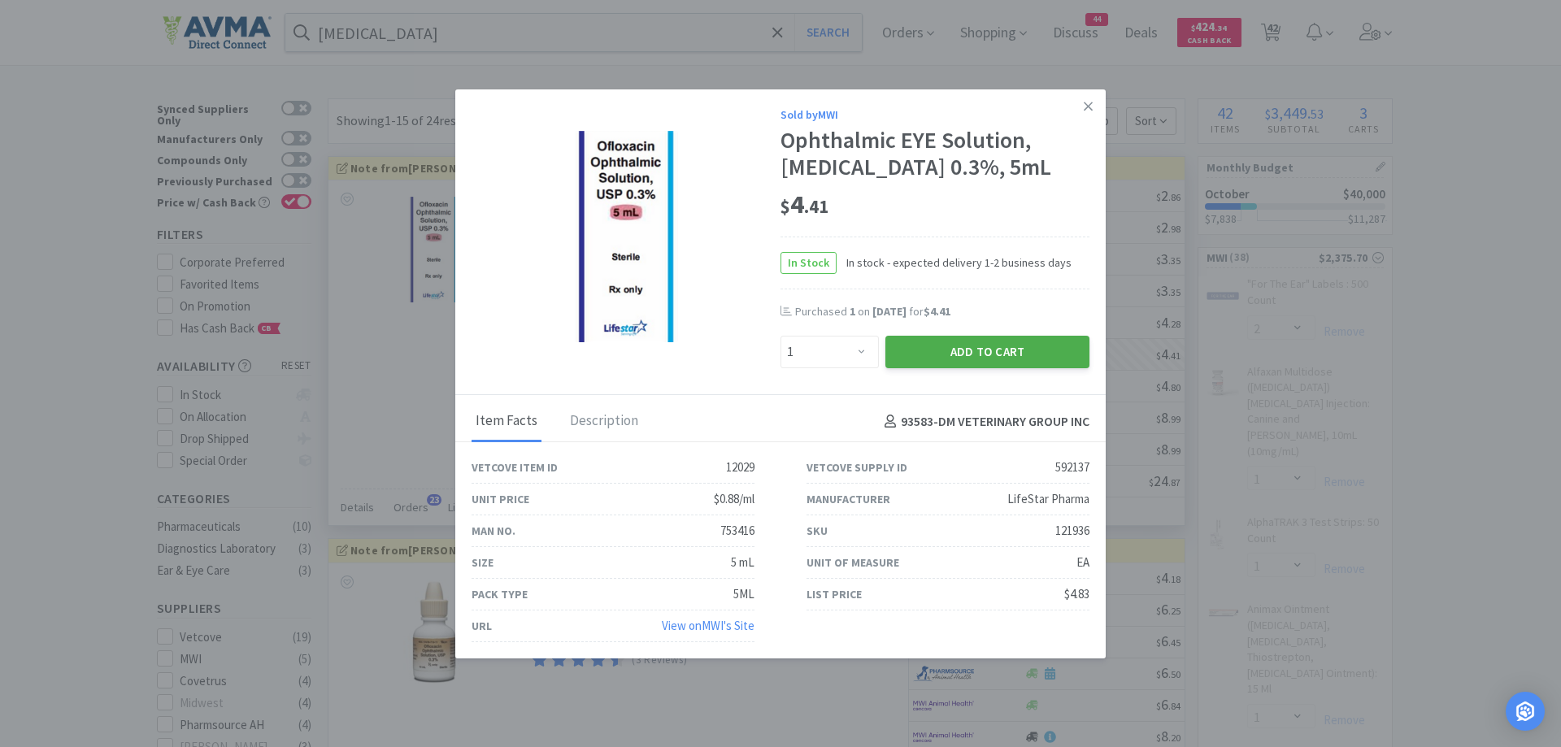
select select "1"
select select "2"
select select "3"
select select "1"
select select "5"
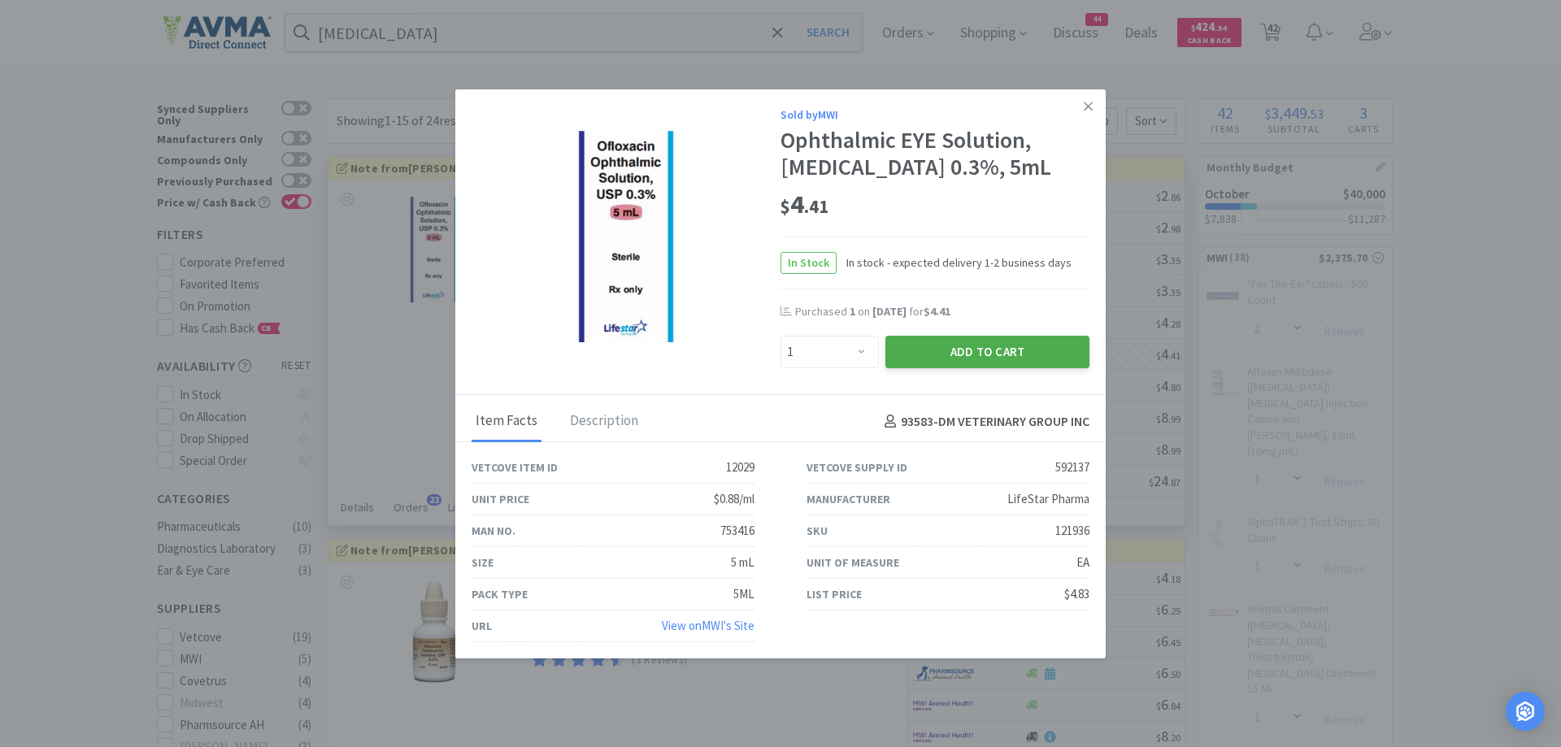
select select "1"
select select "12"
select select "5"
select select "1"
select select "50"
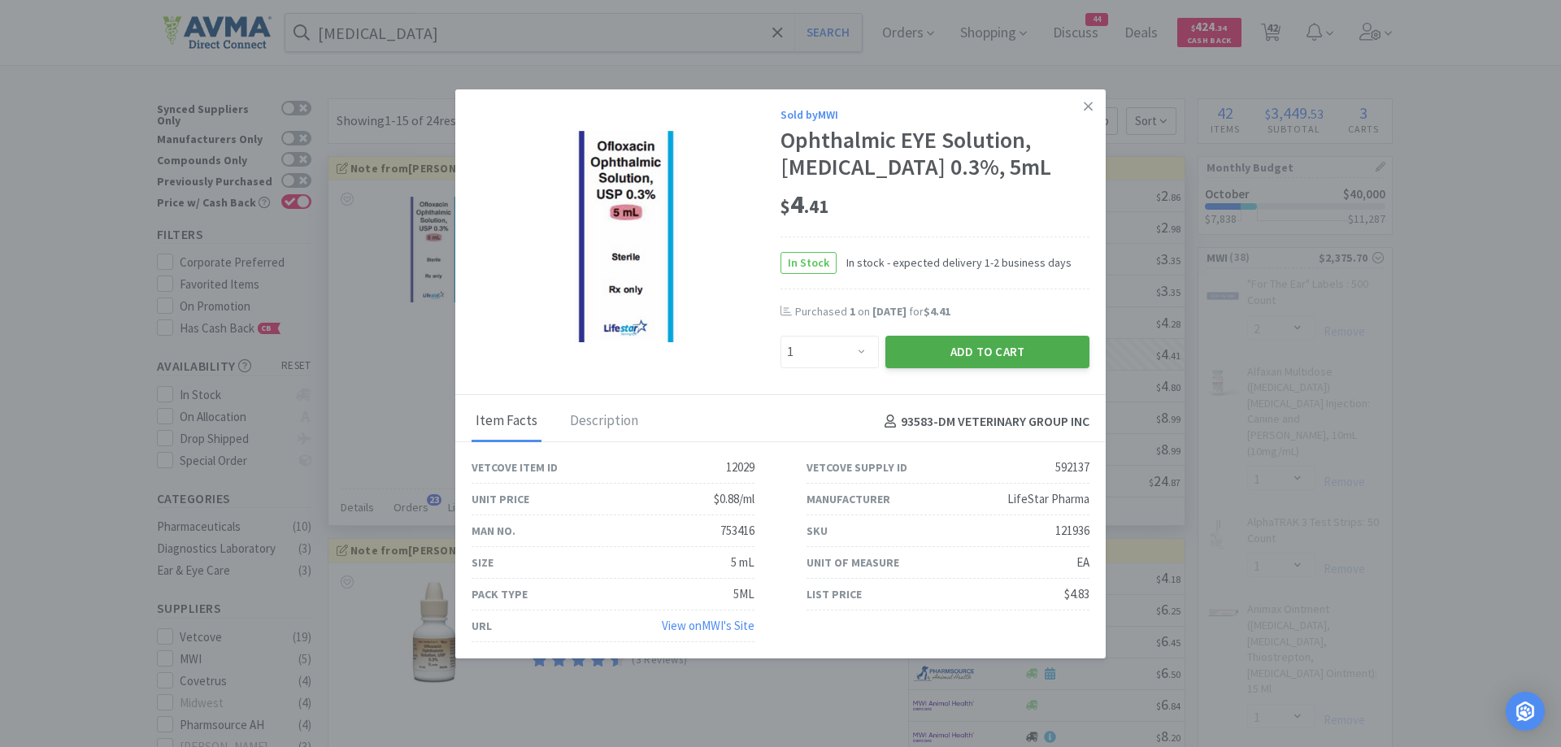
select select "1"
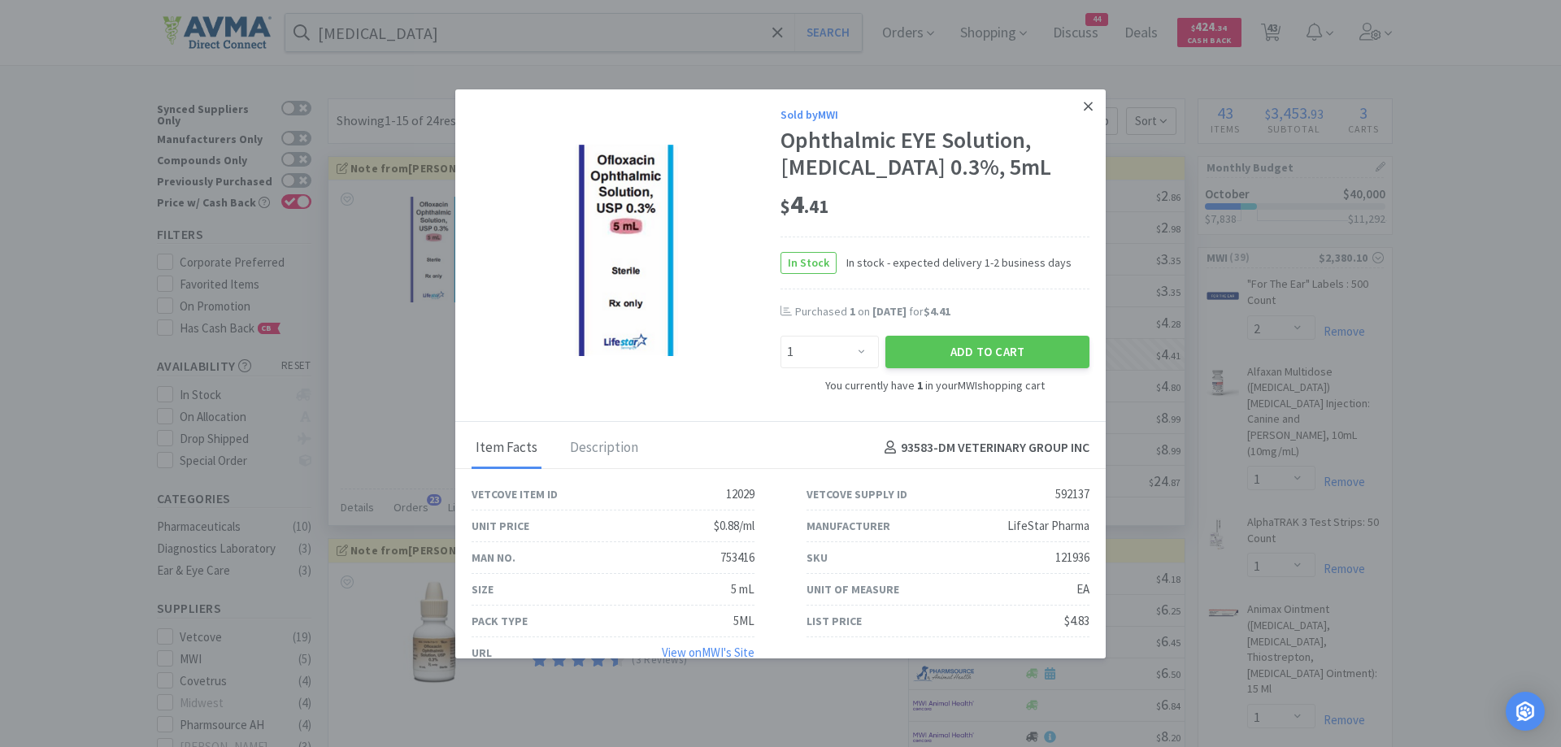
click at [1083, 103] on icon at bounding box center [1087, 106] width 9 height 9
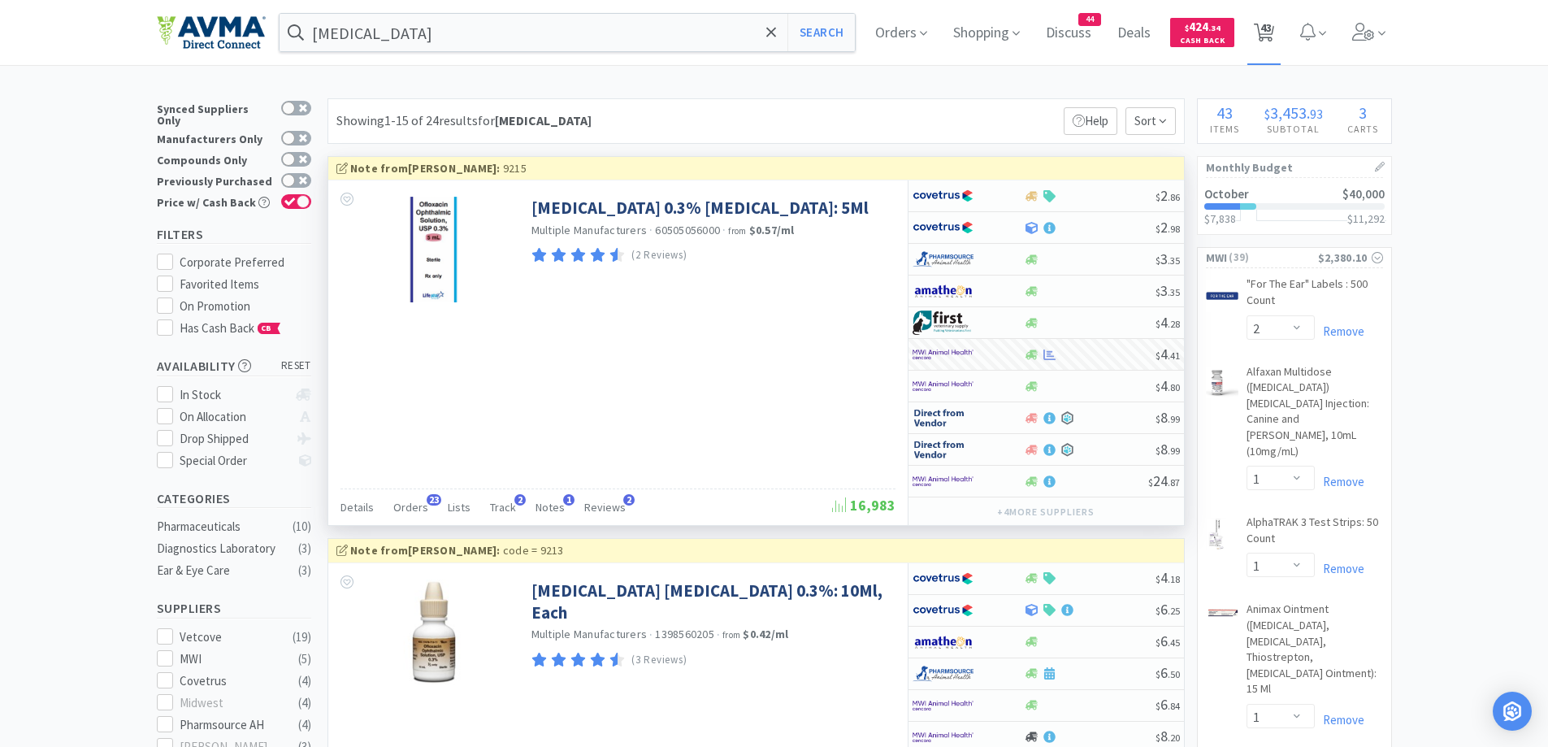
click at [1274, 28] on icon at bounding box center [1264, 33] width 20 height 18
select select "1"
select select "2"
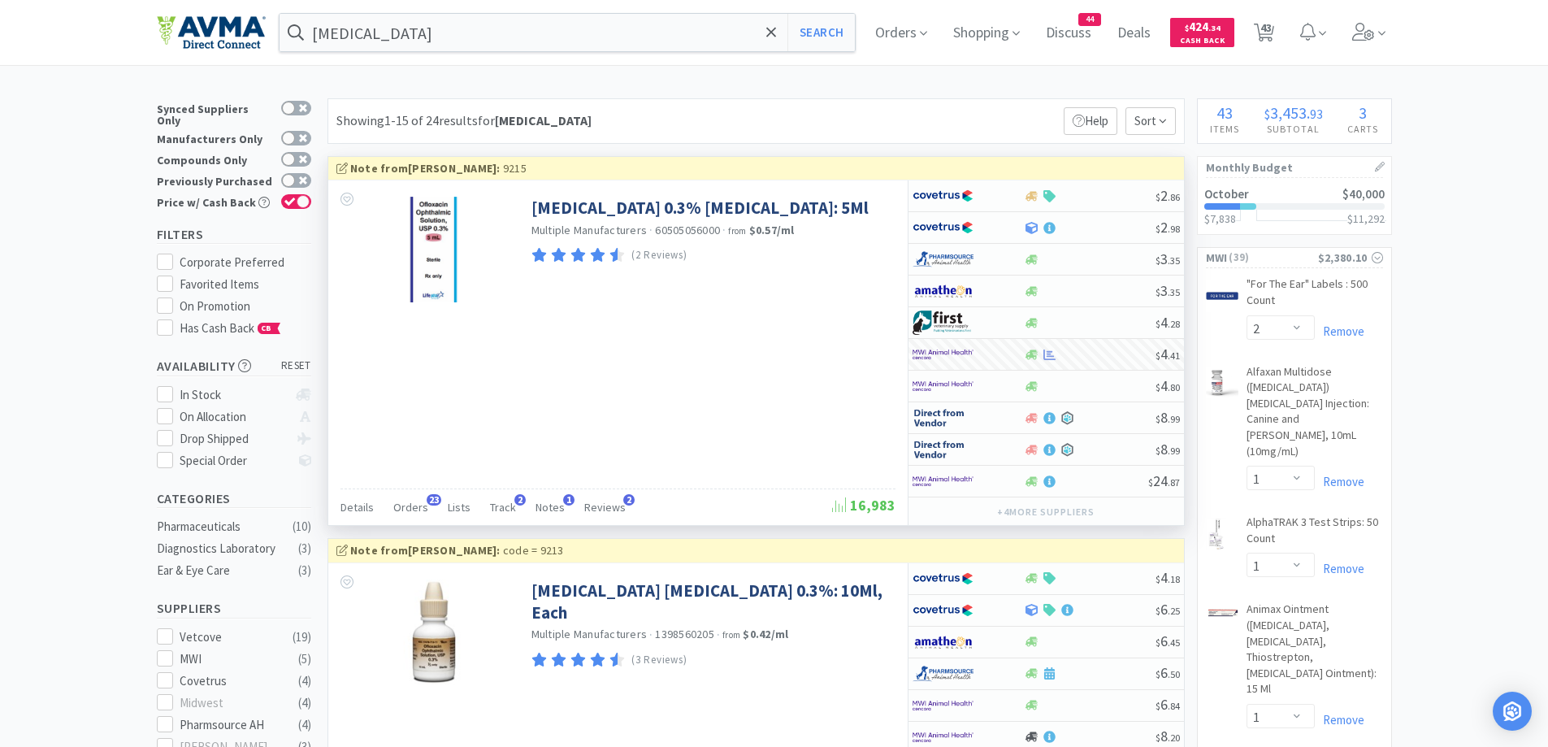
select select "2"
select select "1"
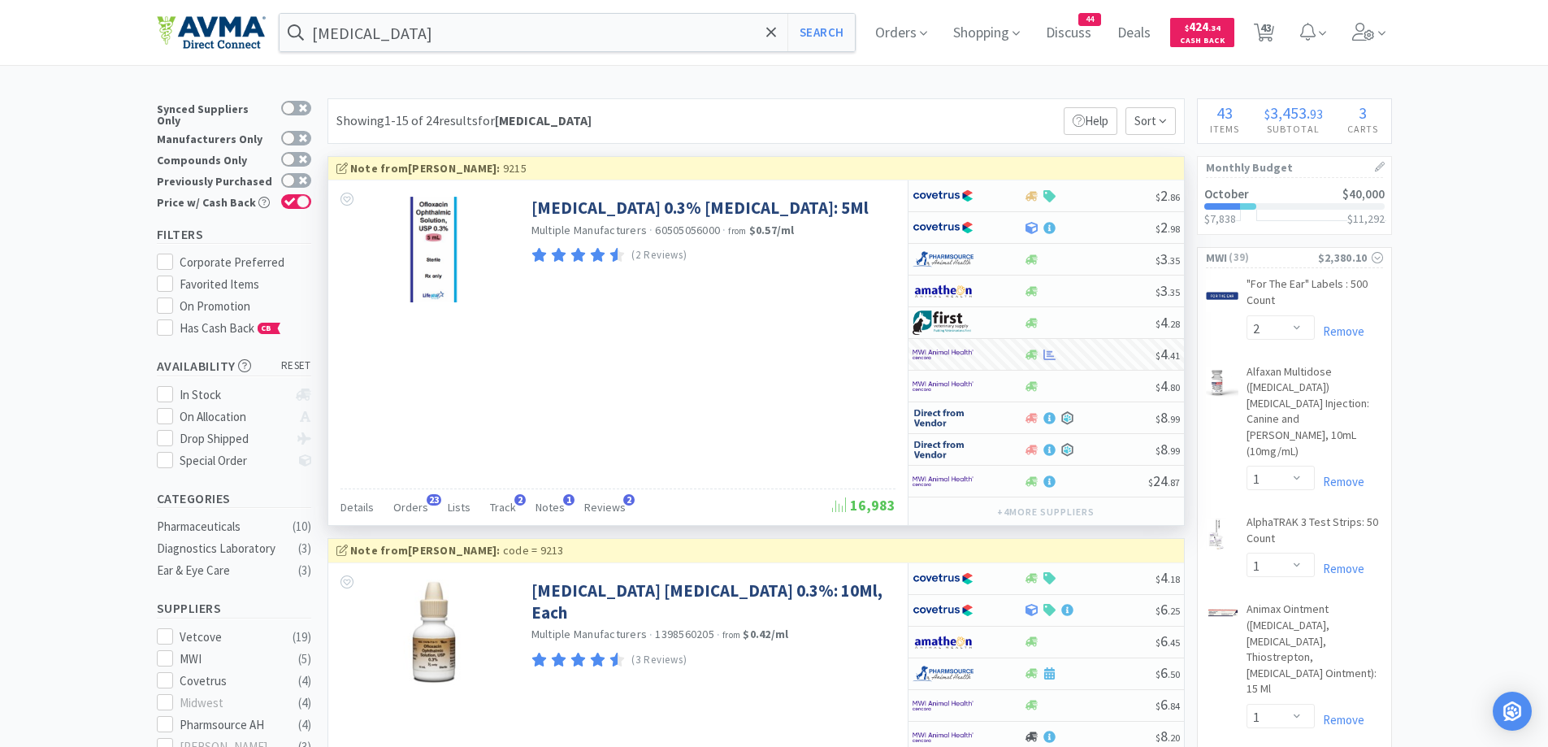
select select "1"
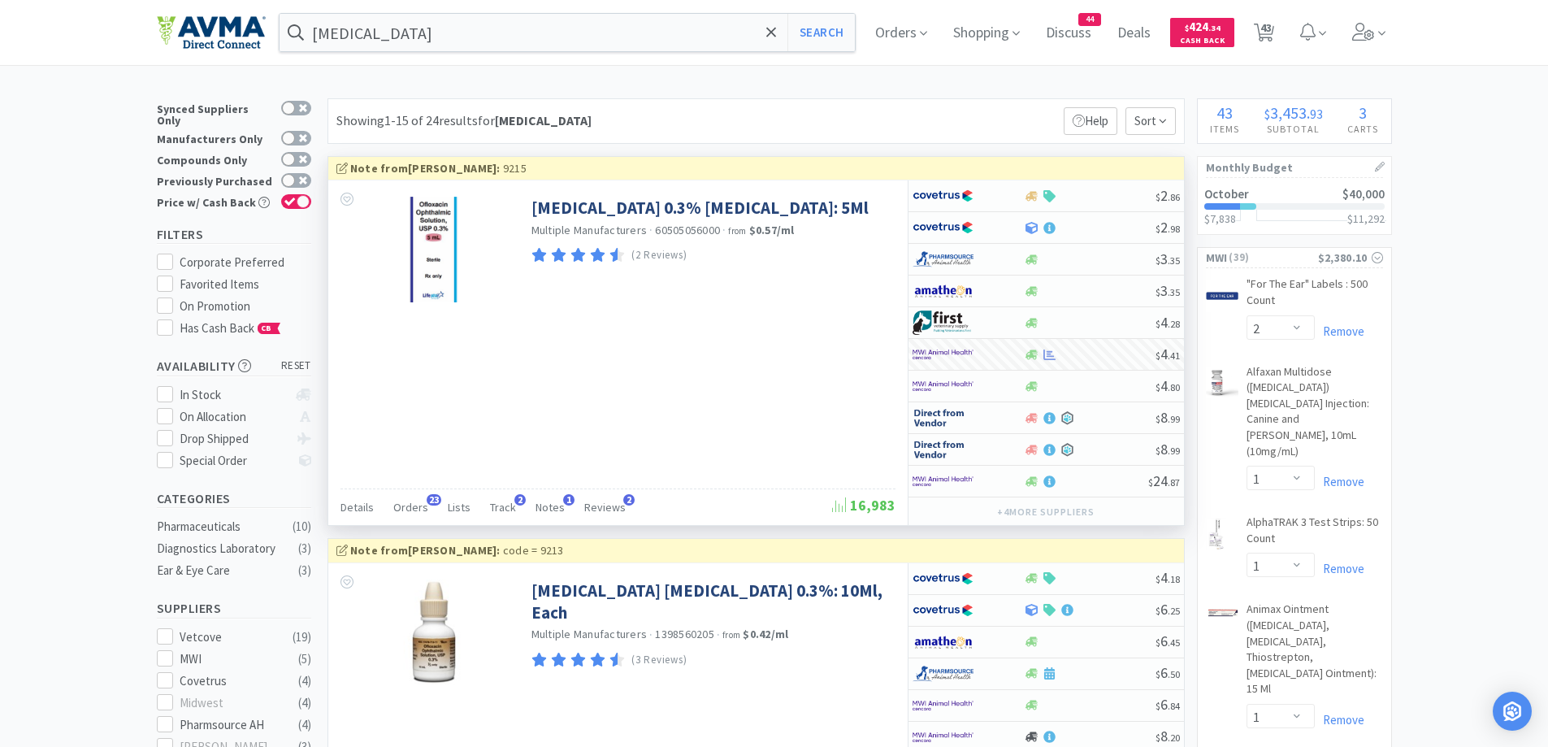
select select "1"
select select "4"
select select "1"
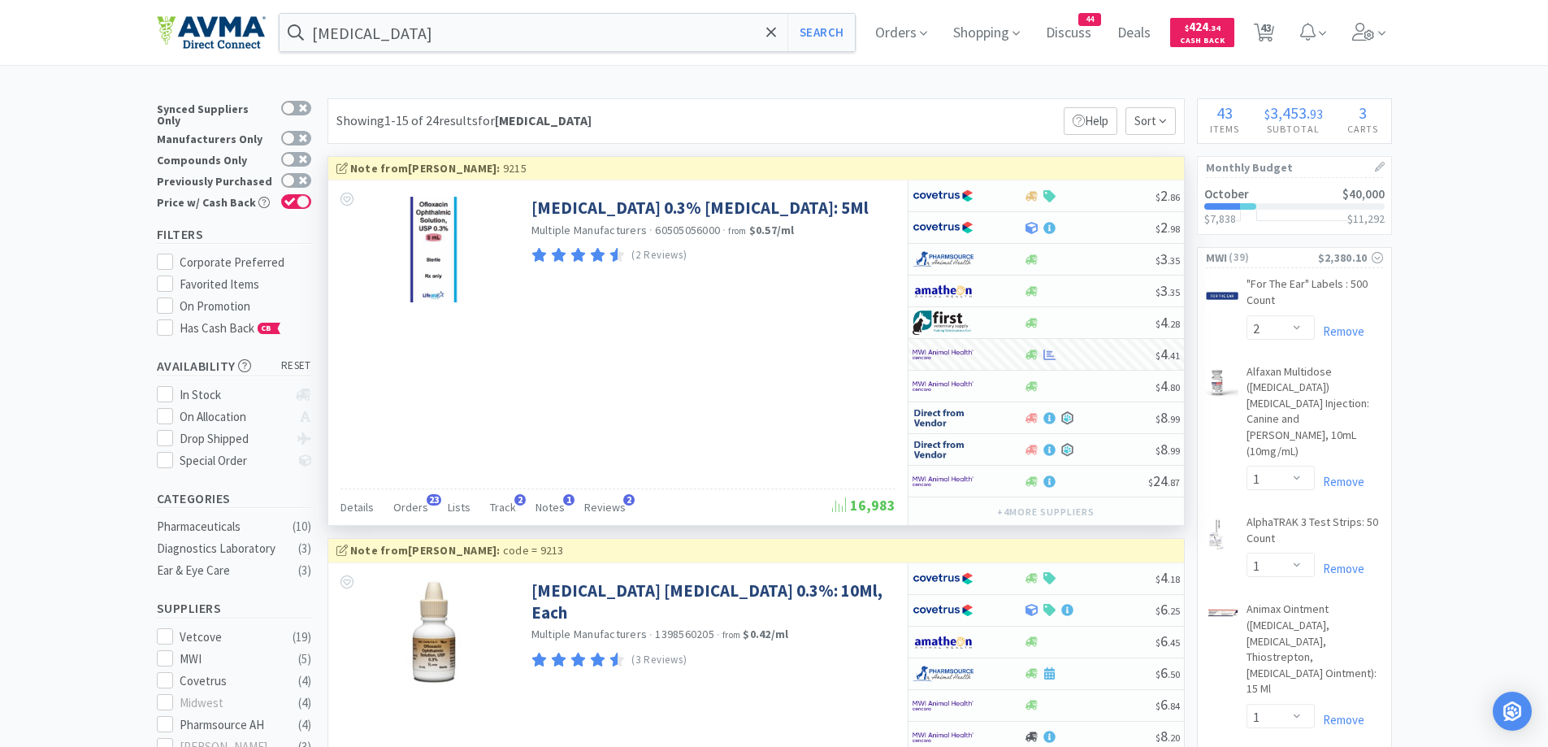
select select "3"
select select "1"
select select "10"
select select "1"
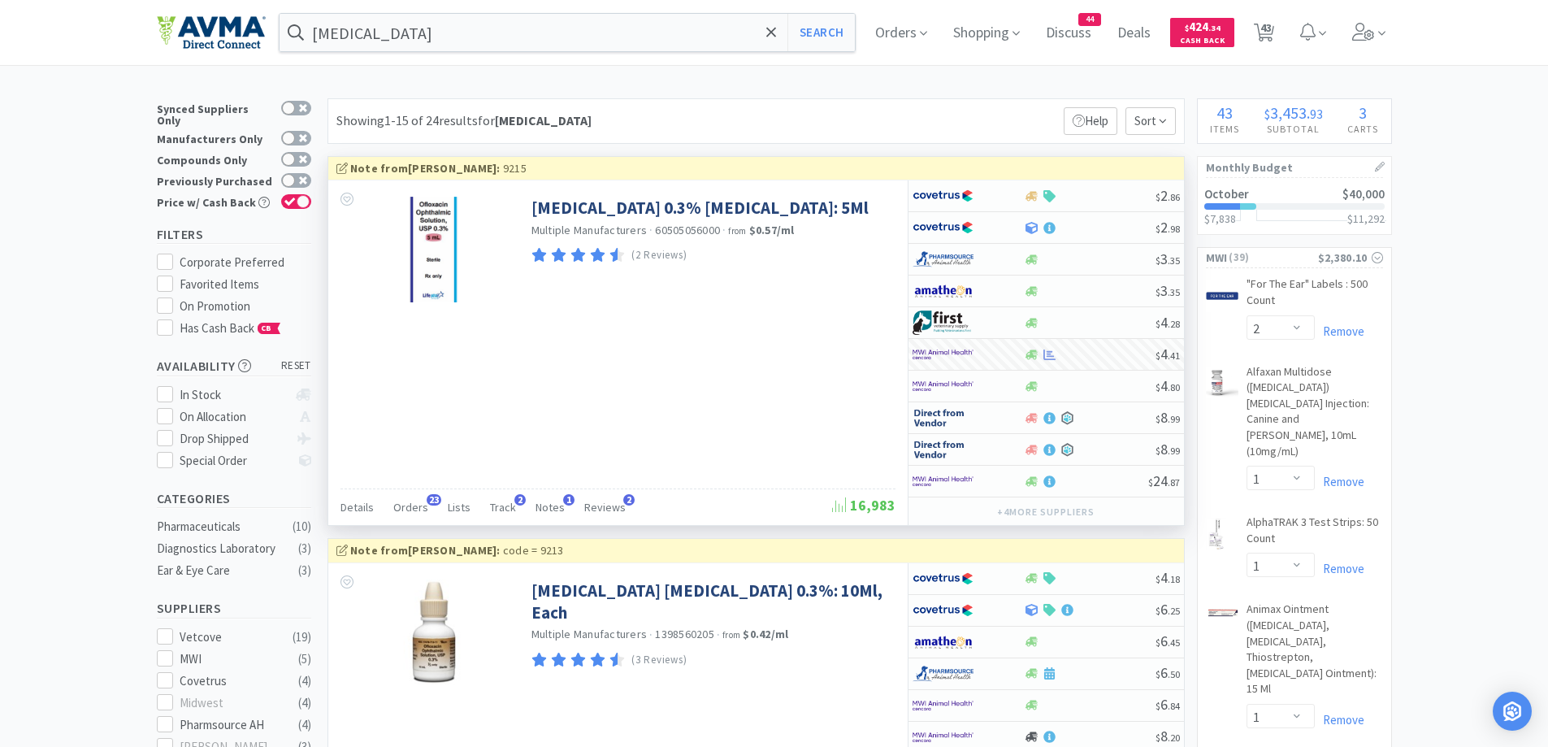
select select "1"
select select "2"
select select "3"
select select "1"
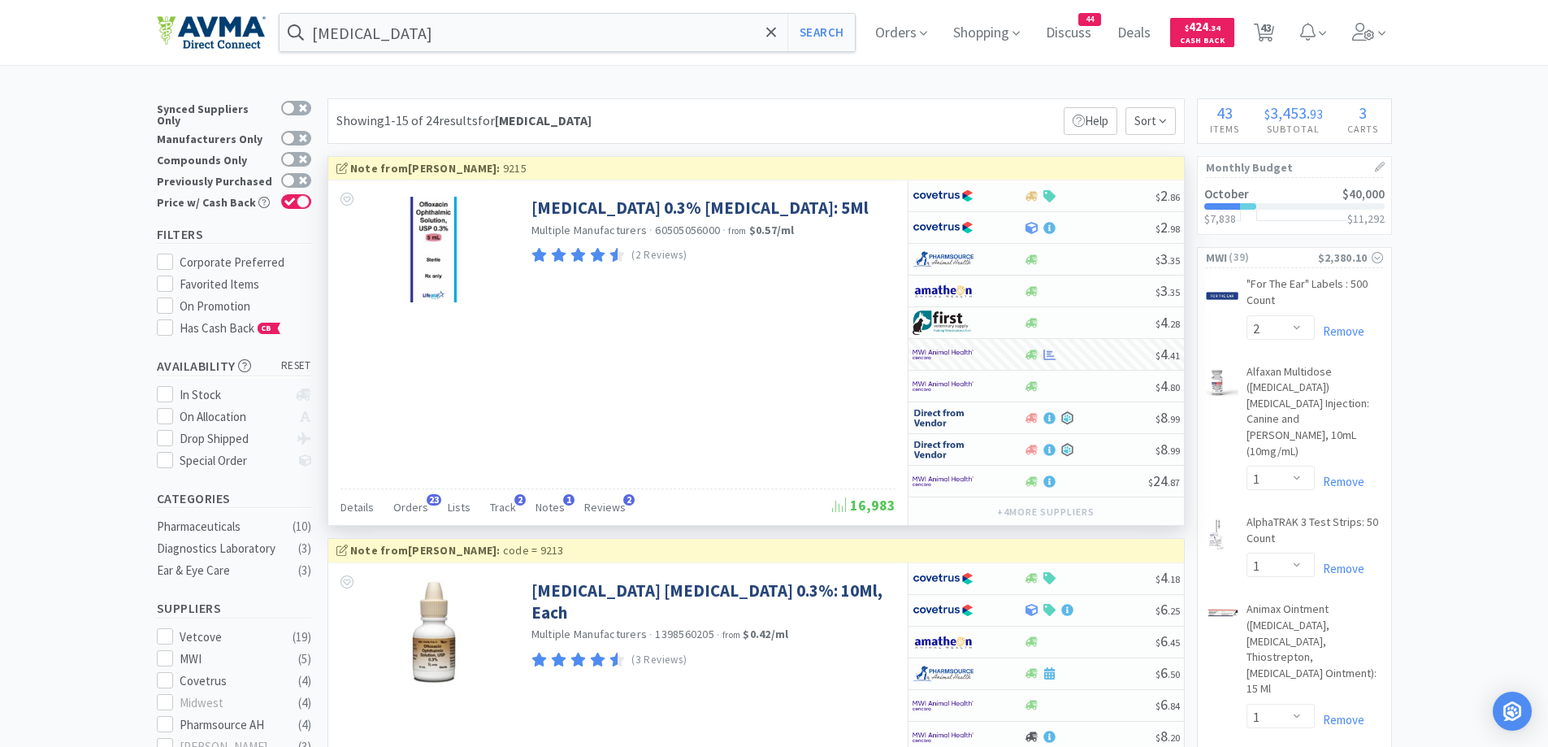
select select "1"
select select "5"
select select "1"
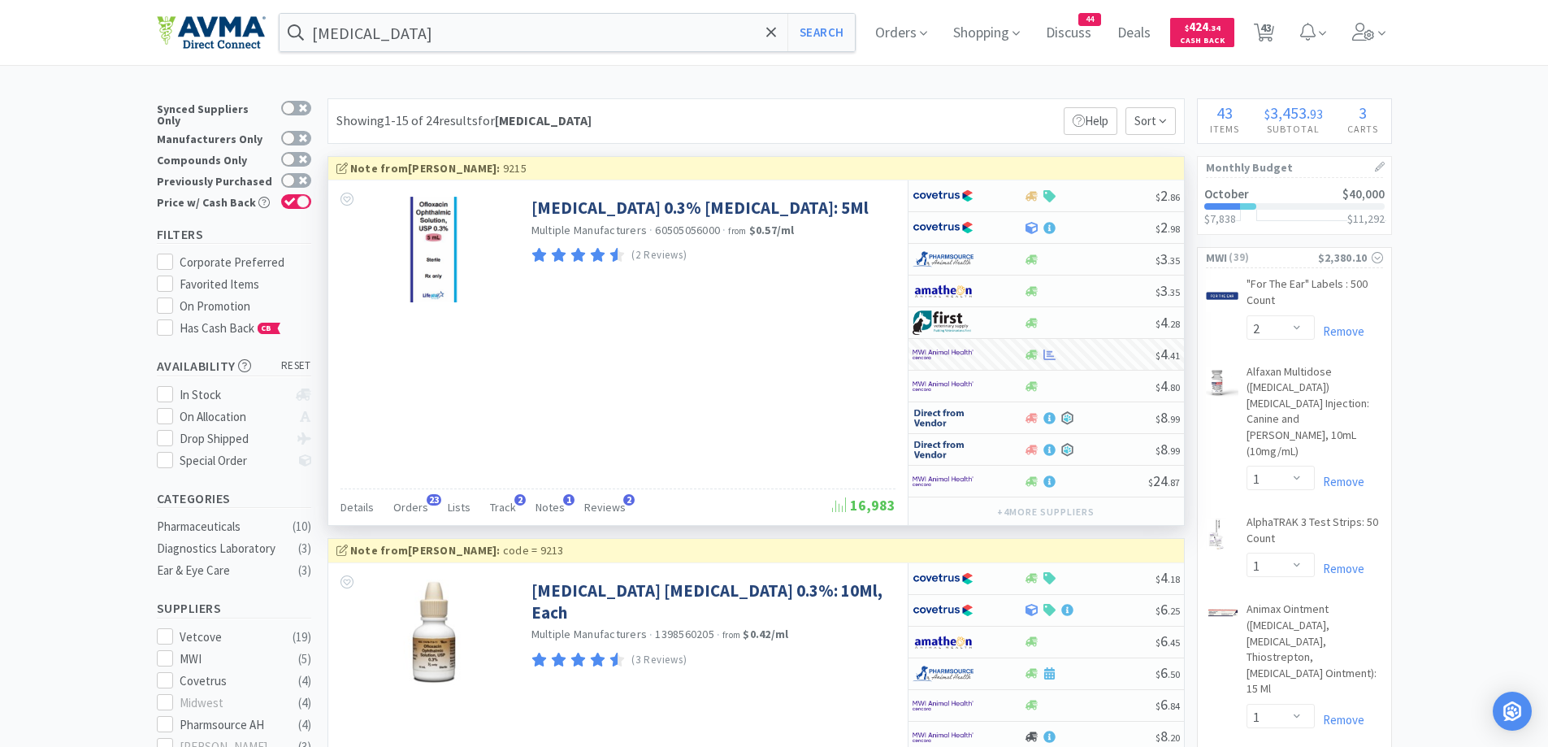
select select "1"
select select "12"
select select "1"
select select "50"
select select "5"
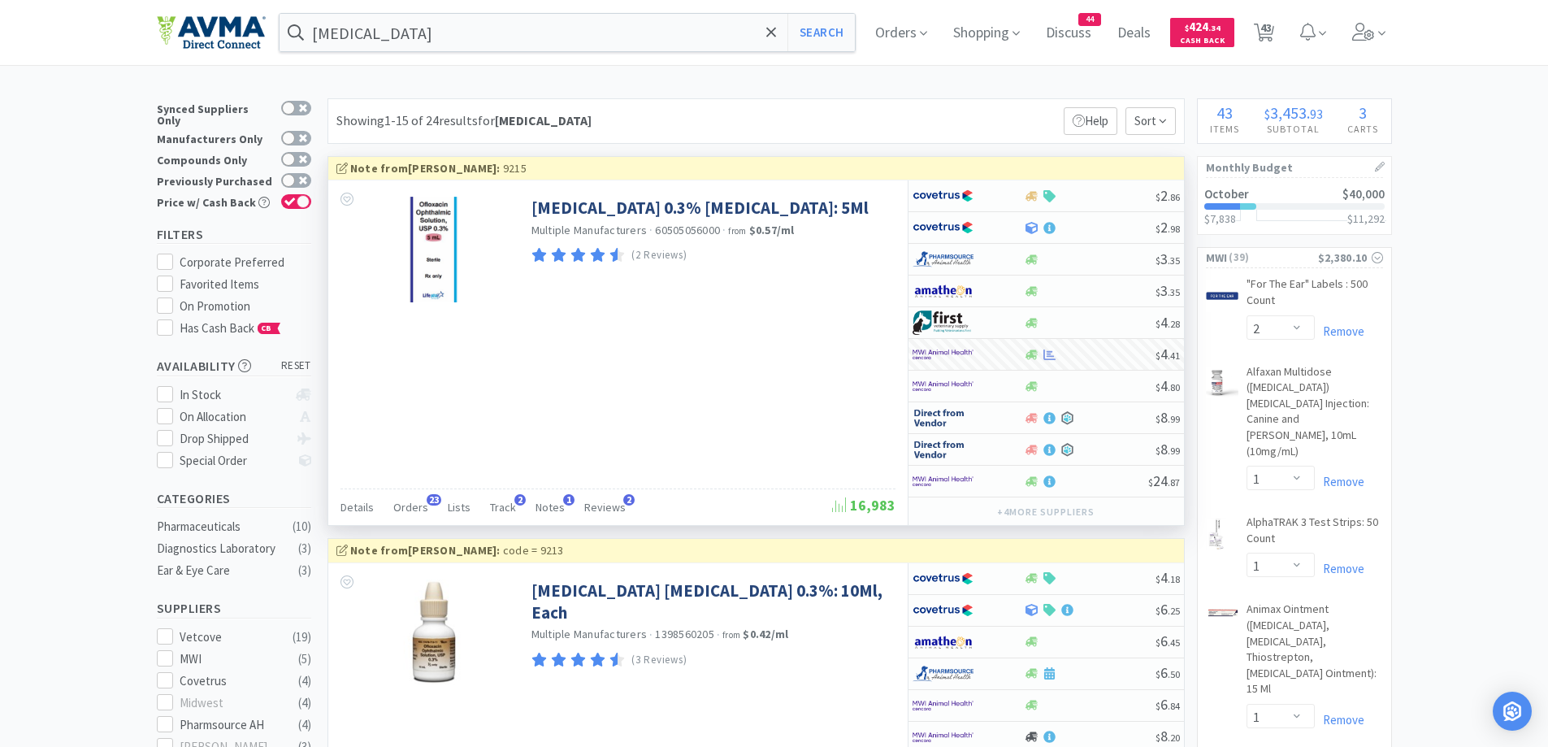
select select "1"
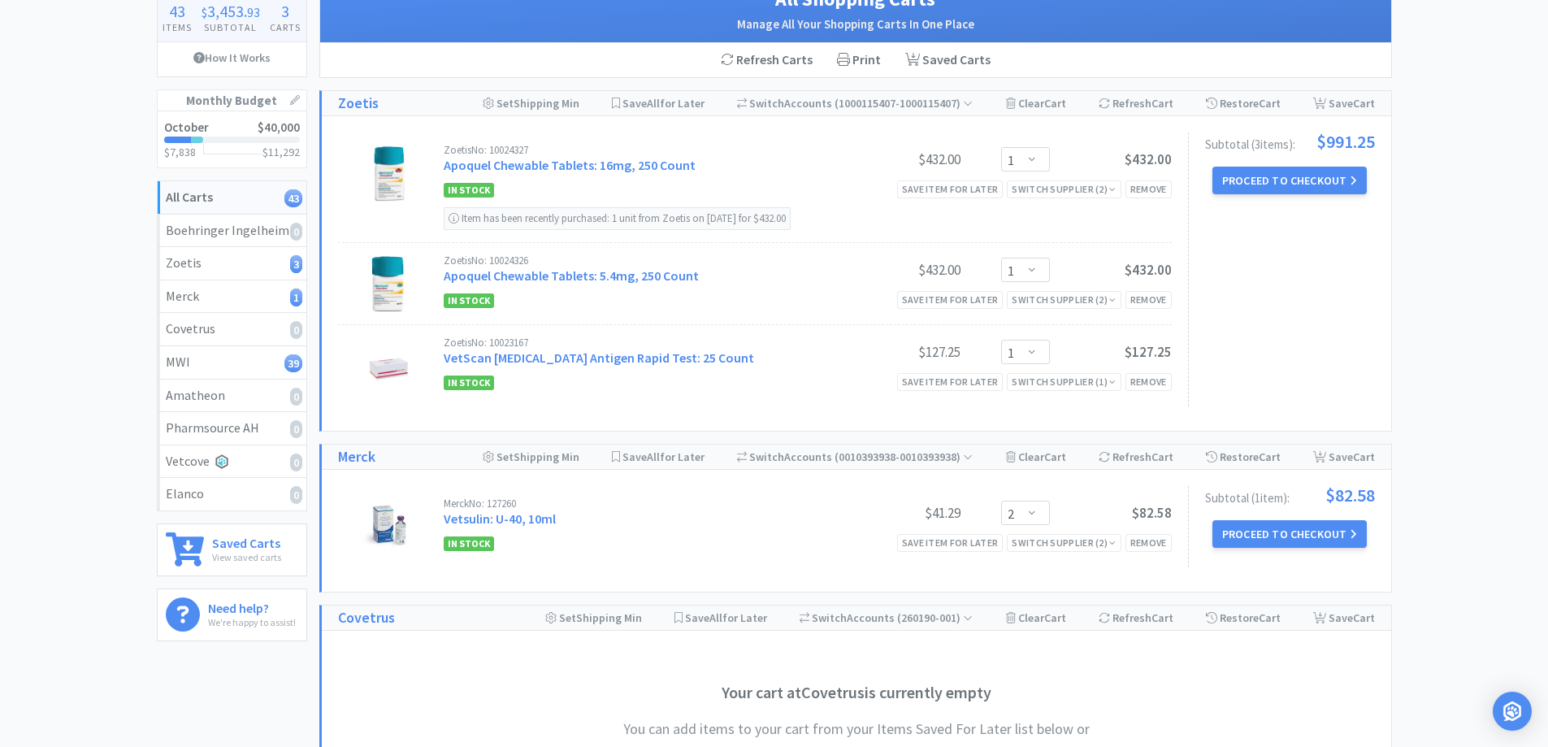
scroll to position [163, 0]
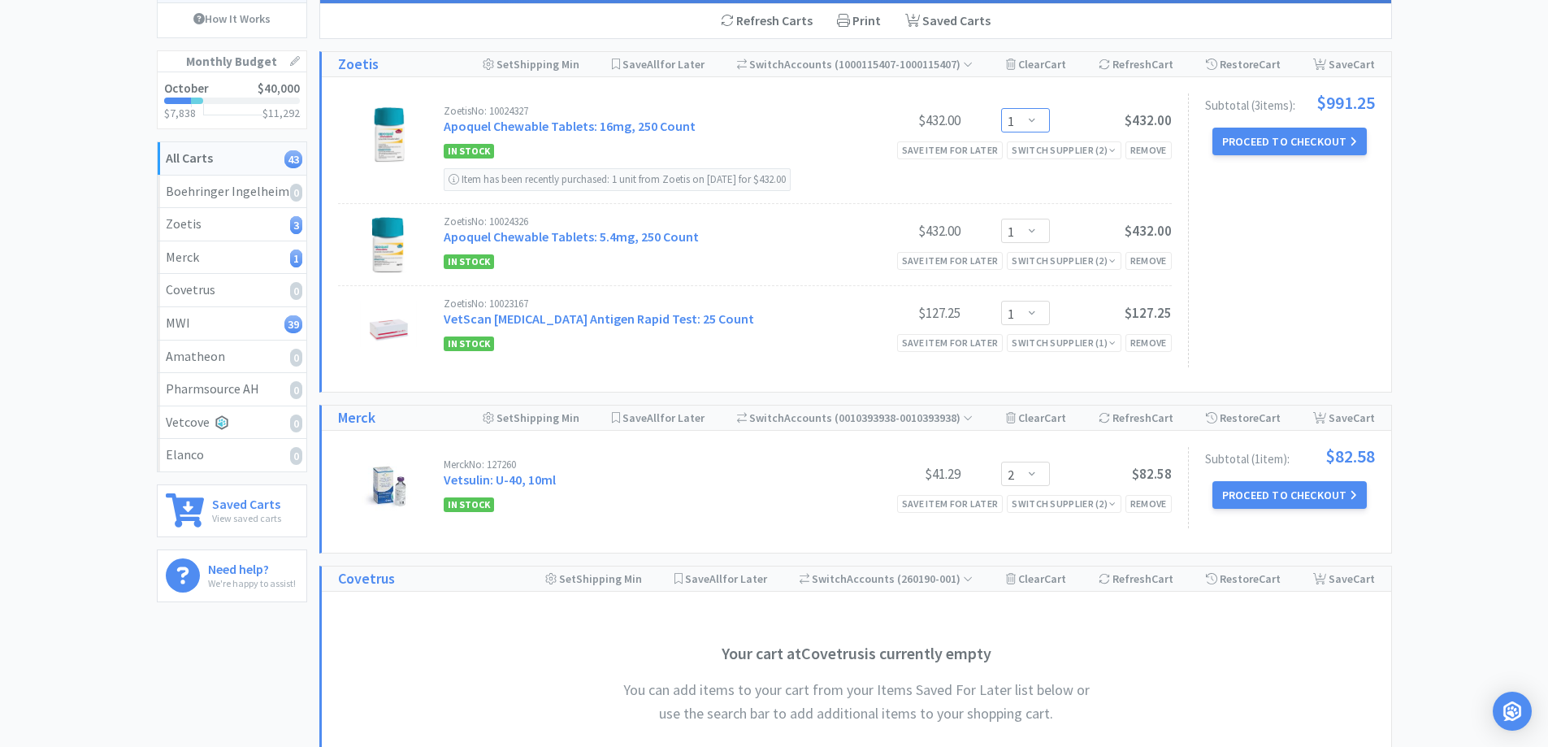
click at [1035, 120] on select "Enter Quantity 1 2 3 4 5 6 7 8 9 10 11 12 13 14 15 16 17 18 19 20 Enter Quantity" at bounding box center [1025, 120] width 49 height 24
click at [1001, 108] on select "Enter Quantity 1 2 3 4 5 6 7 8 9 10 11 12 13 14 15 16 17 18 19 20 Enter Quantity" at bounding box center [1025, 120] width 49 height 24
select select "2"
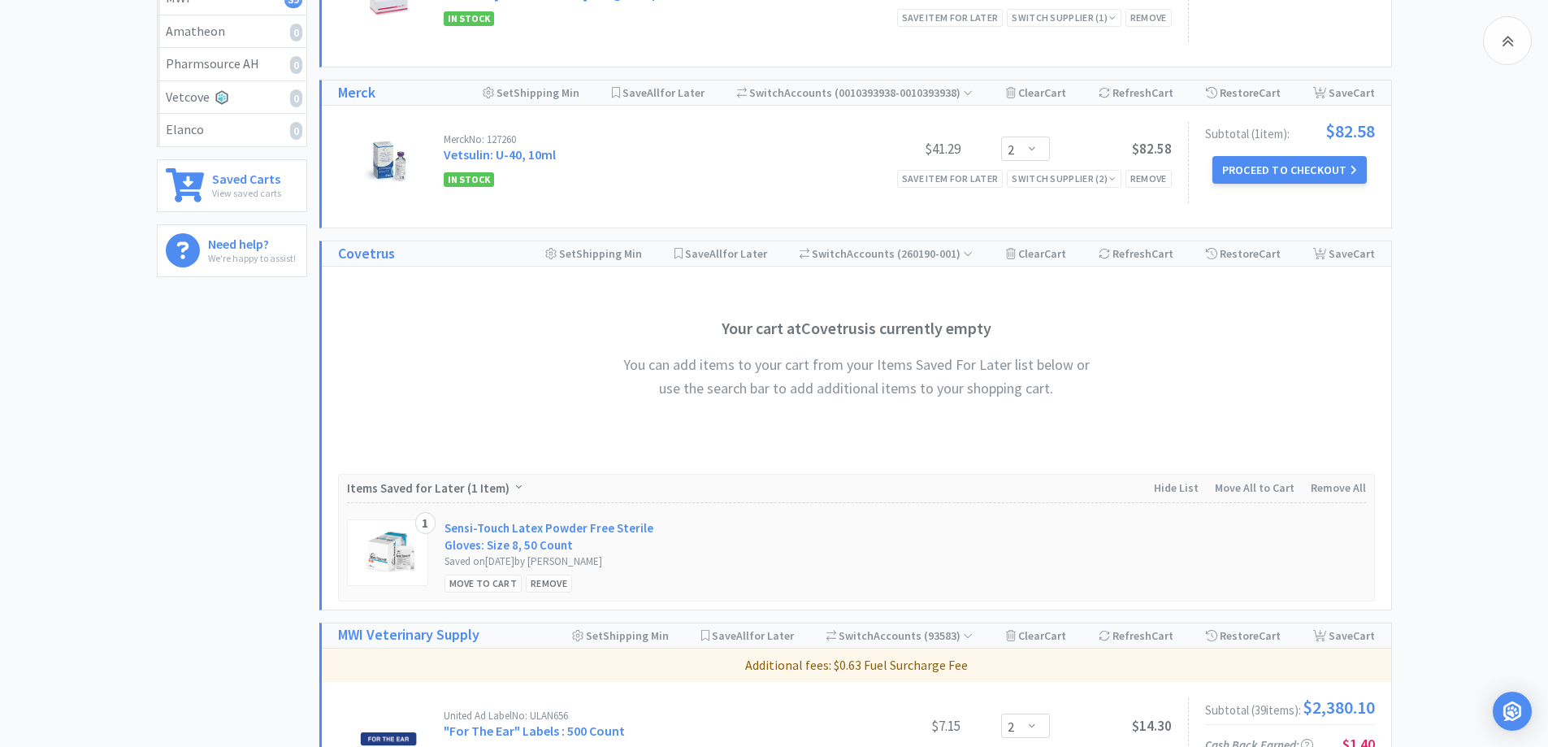
scroll to position [813, 0]
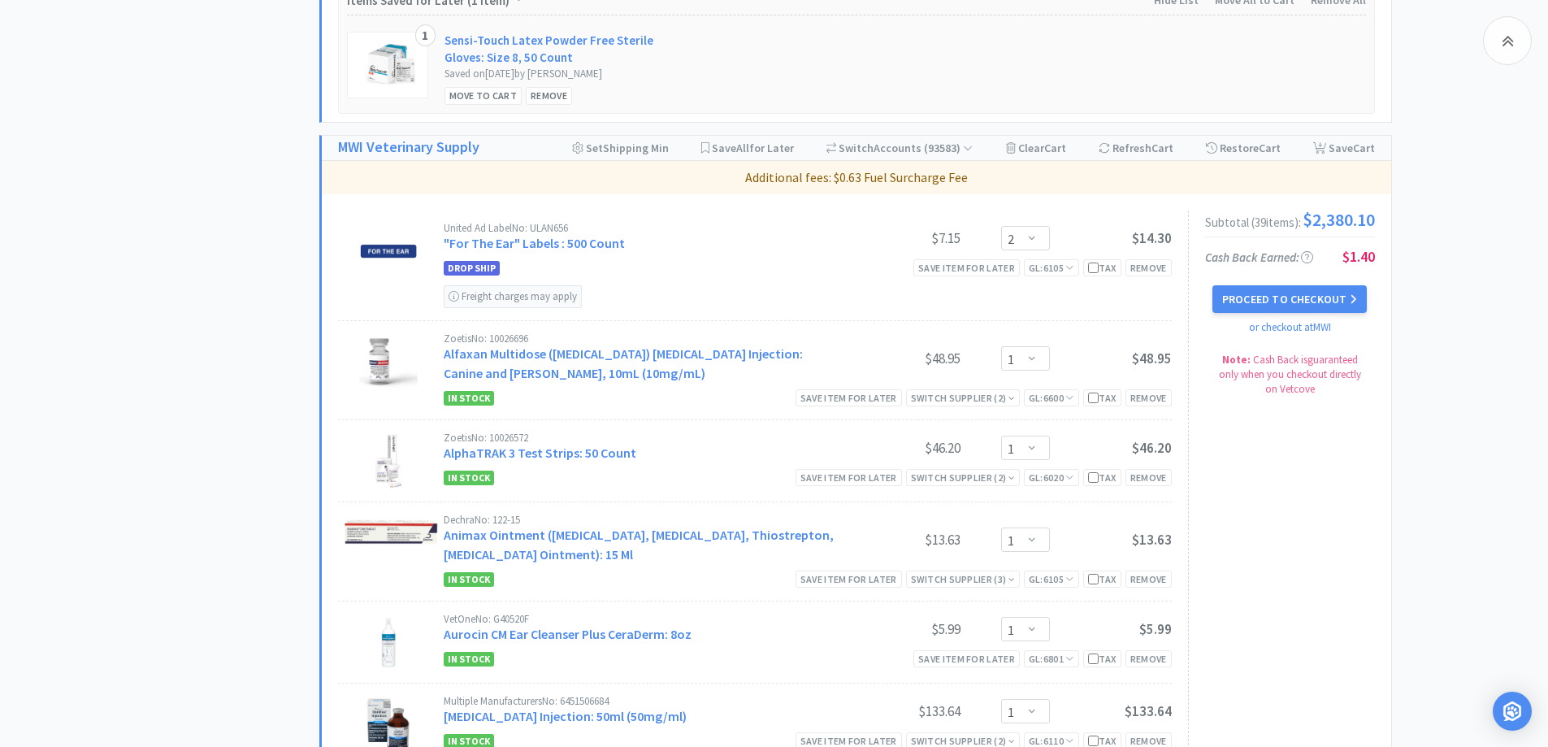
scroll to position [1138, 0]
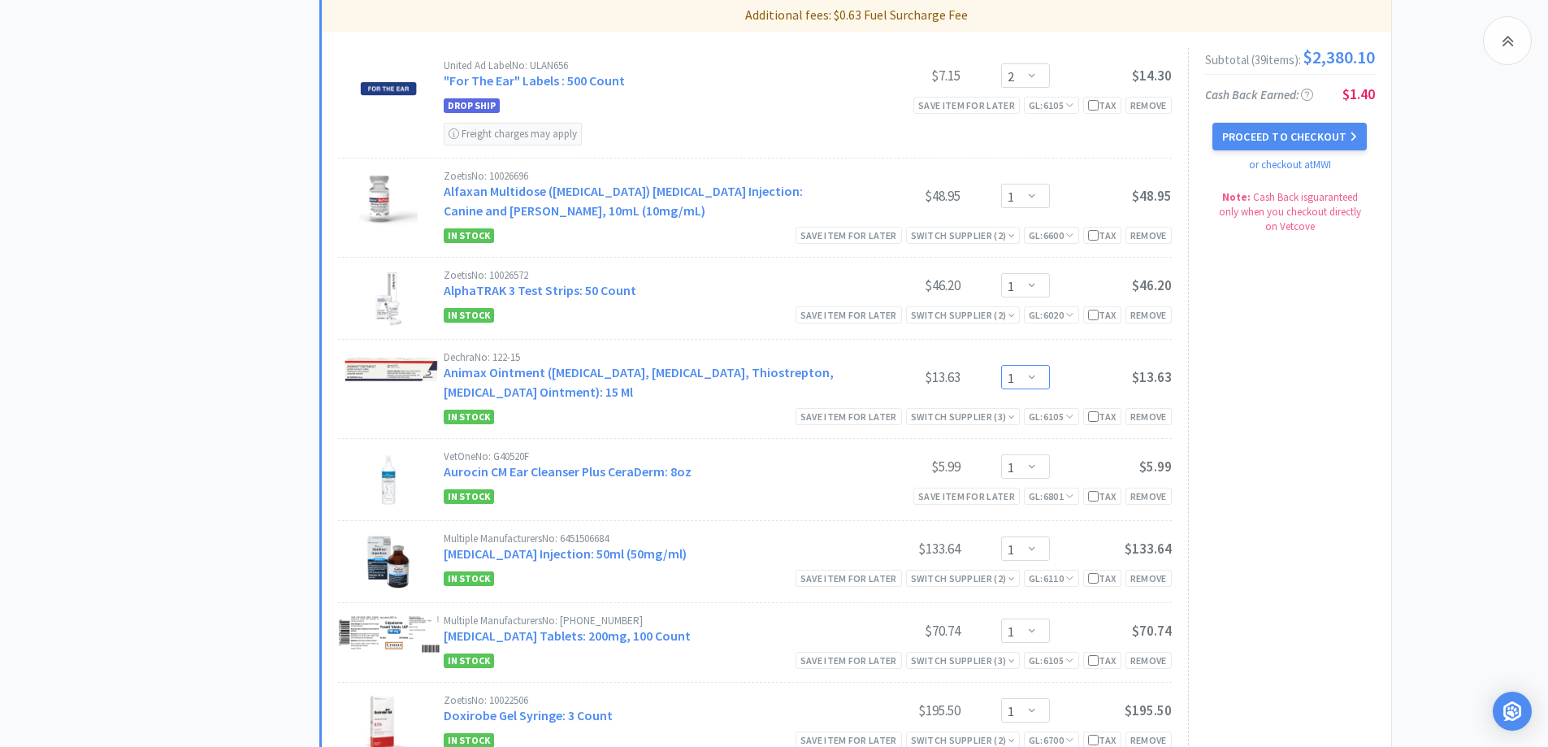
click at [1036, 376] on select "Enter Quantity 1 2 3 4 5 6 7 8 9 10 11 12 13 14 15 16 17 18 19 20 Enter Quantity" at bounding box center [1025, 377] width 49 height 24
click at [1001, 365] on select "Enter Quantity 1 2 3 4 5 6 7 8 9 10 11 12 13 14 15 16 17 18 19 20 Enter Quantity" at bounding box center [1025, 377] width 49 height 24
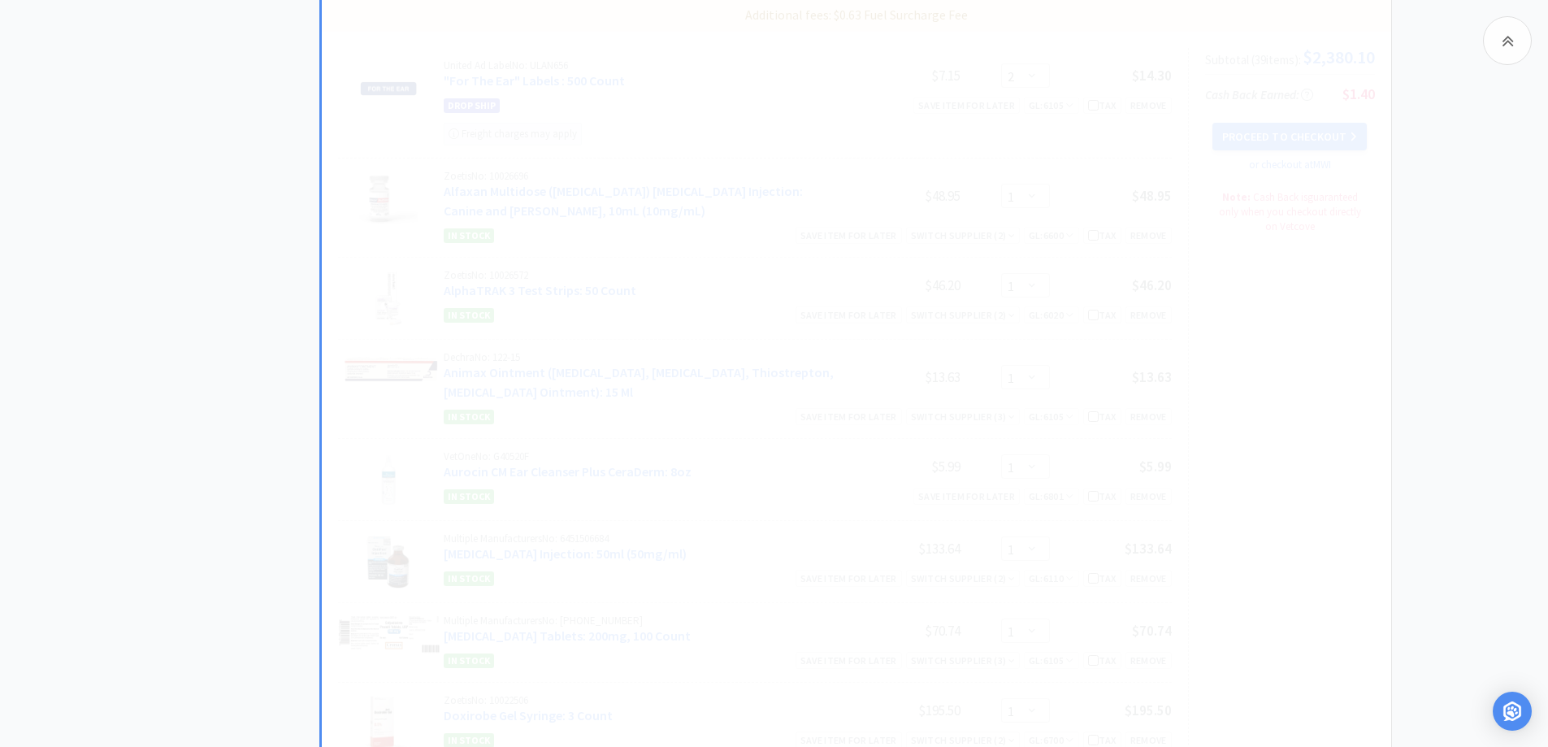
select select "2"
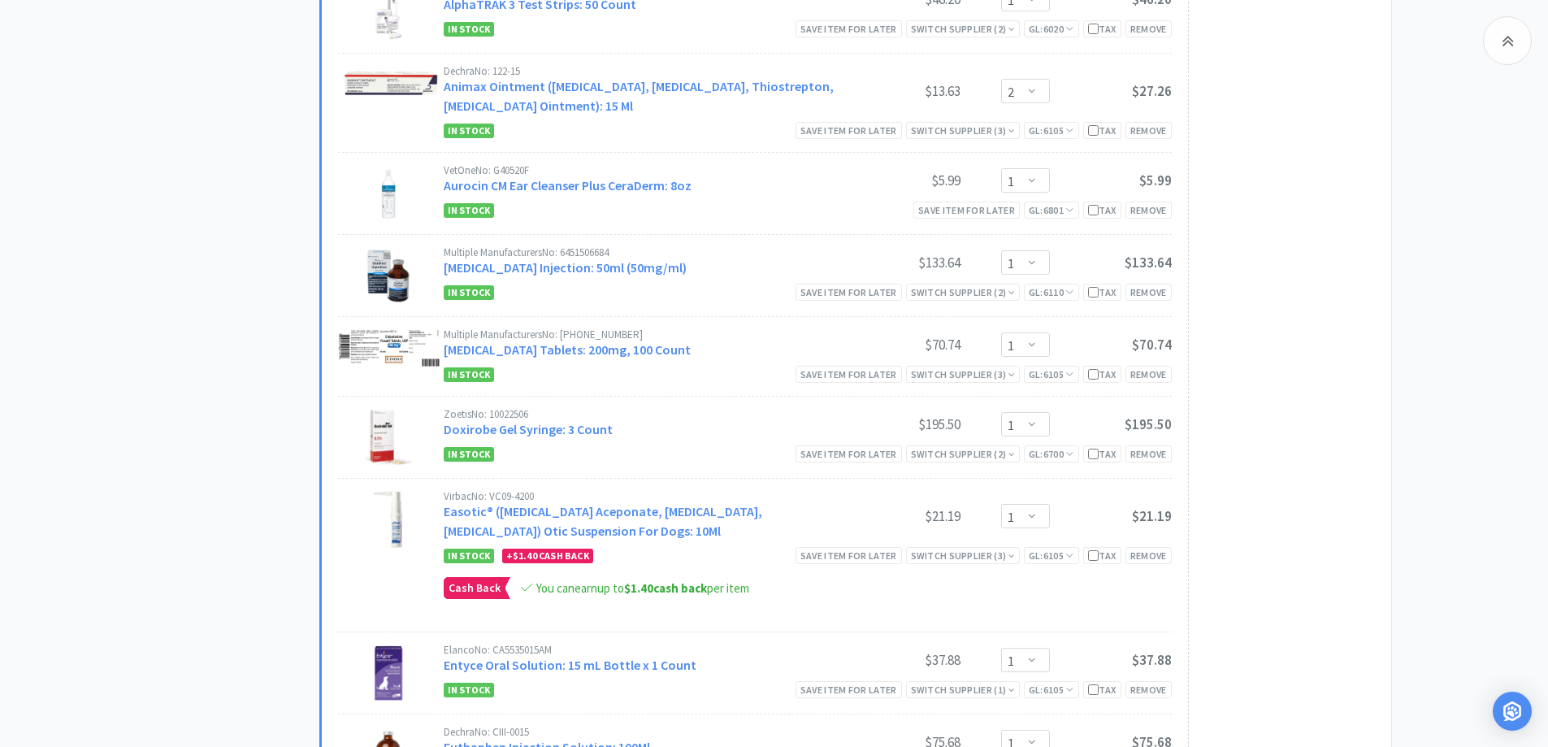
scroll to position [1463, 0]
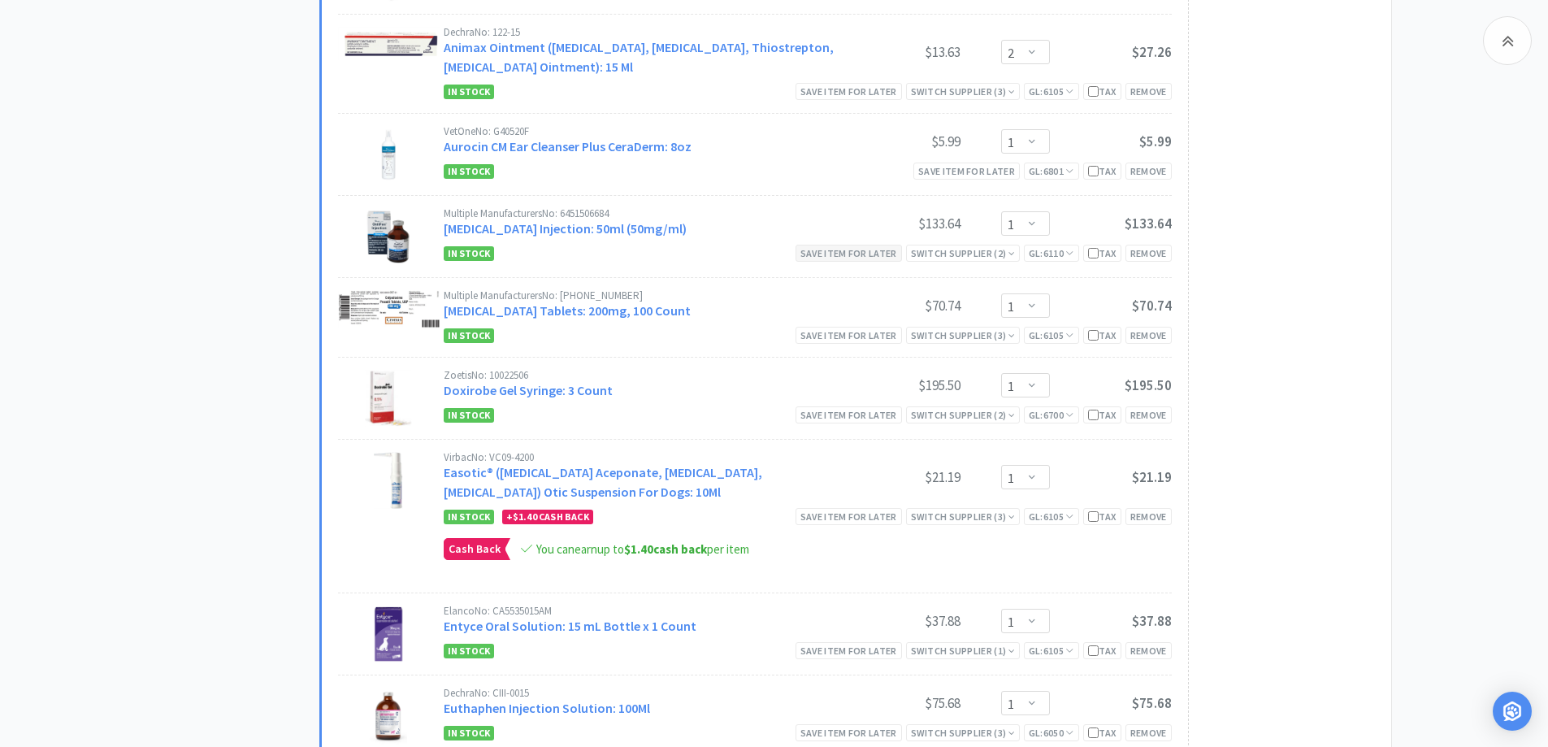
click at [818, 247] on div "Save item for later" at bounding box center [849, 253] width 106 height 17
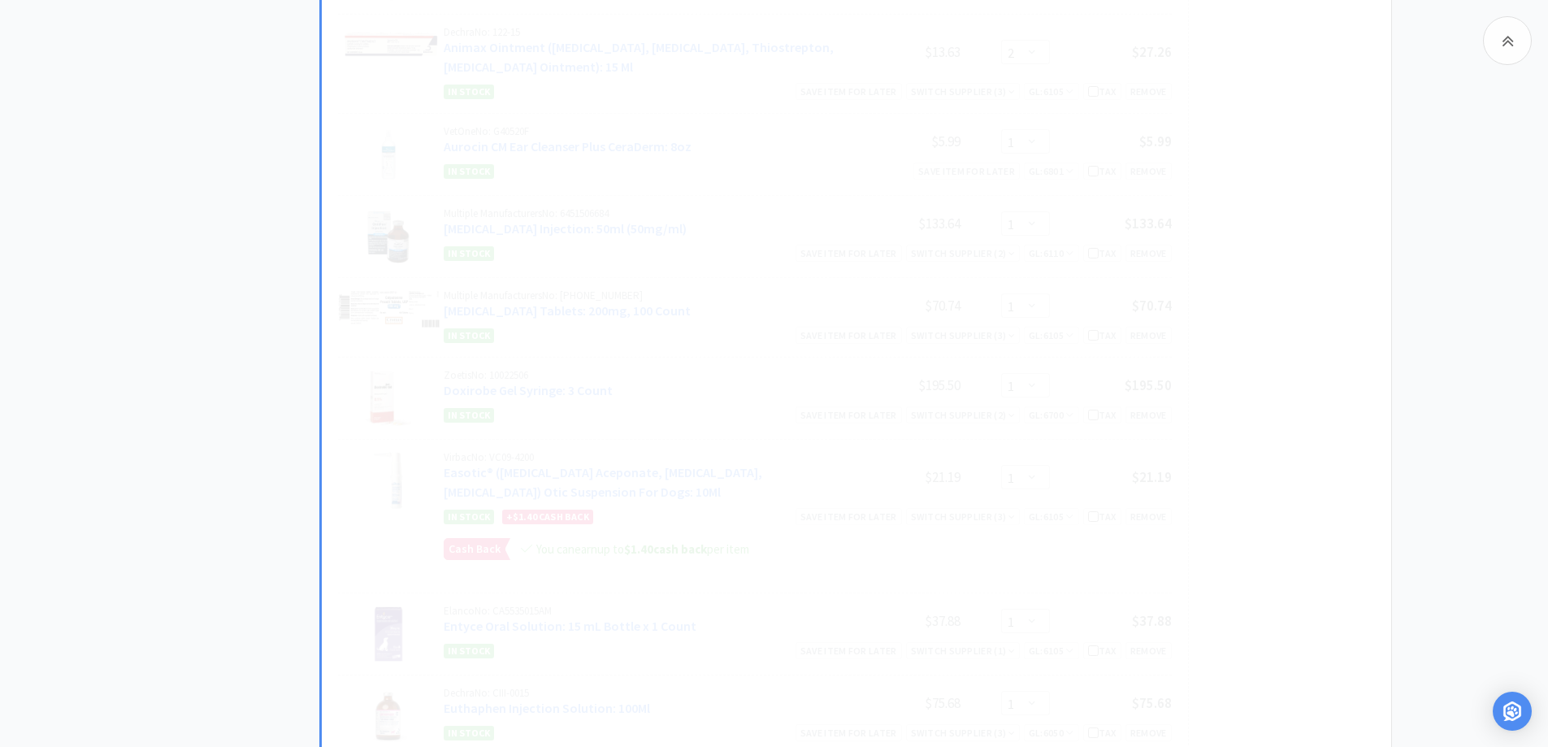
select select "4"
select select "1"
select select "3"
select select "1"
select select "10"
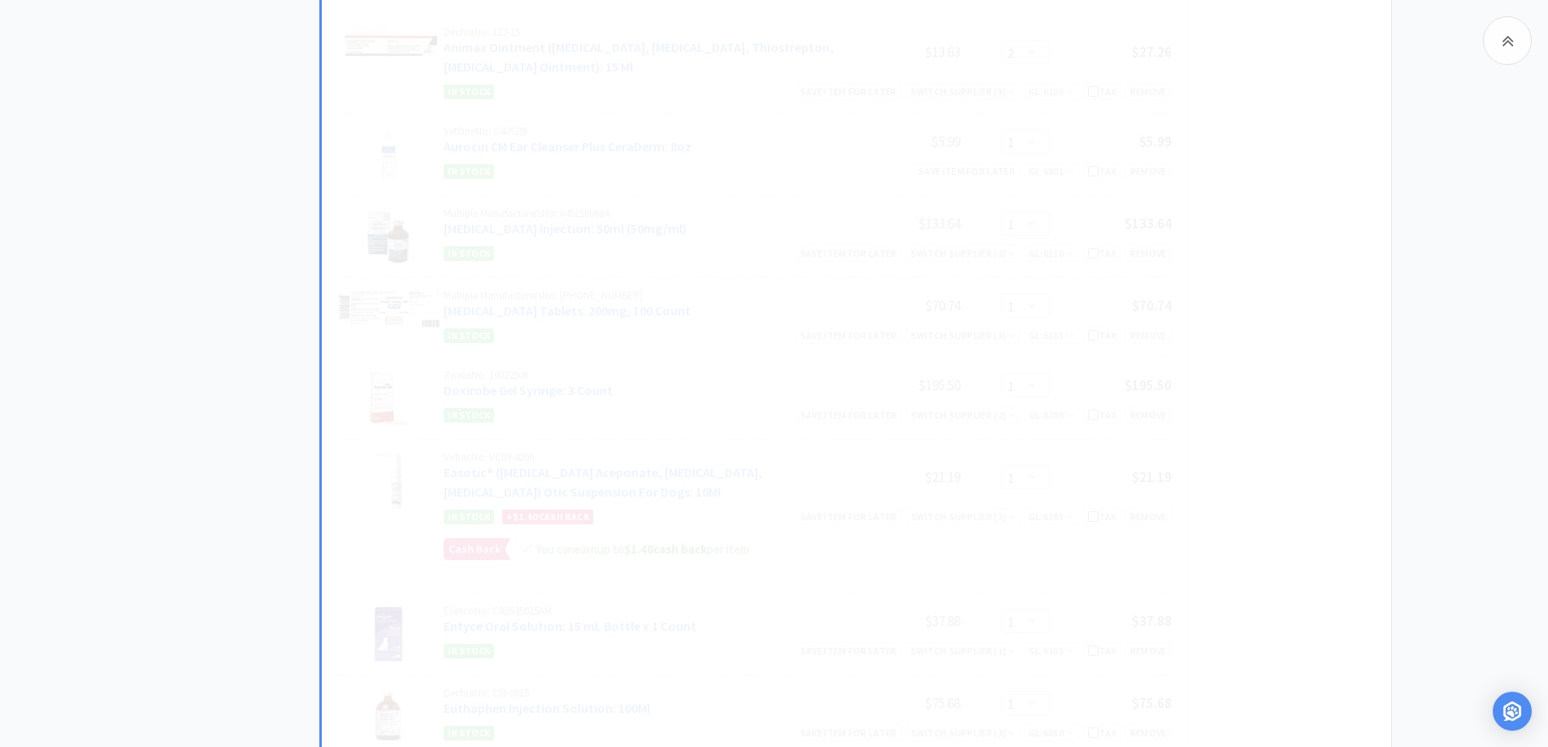
select select "1"
select select "2"
select select "3"
select select "1"
select select "5"
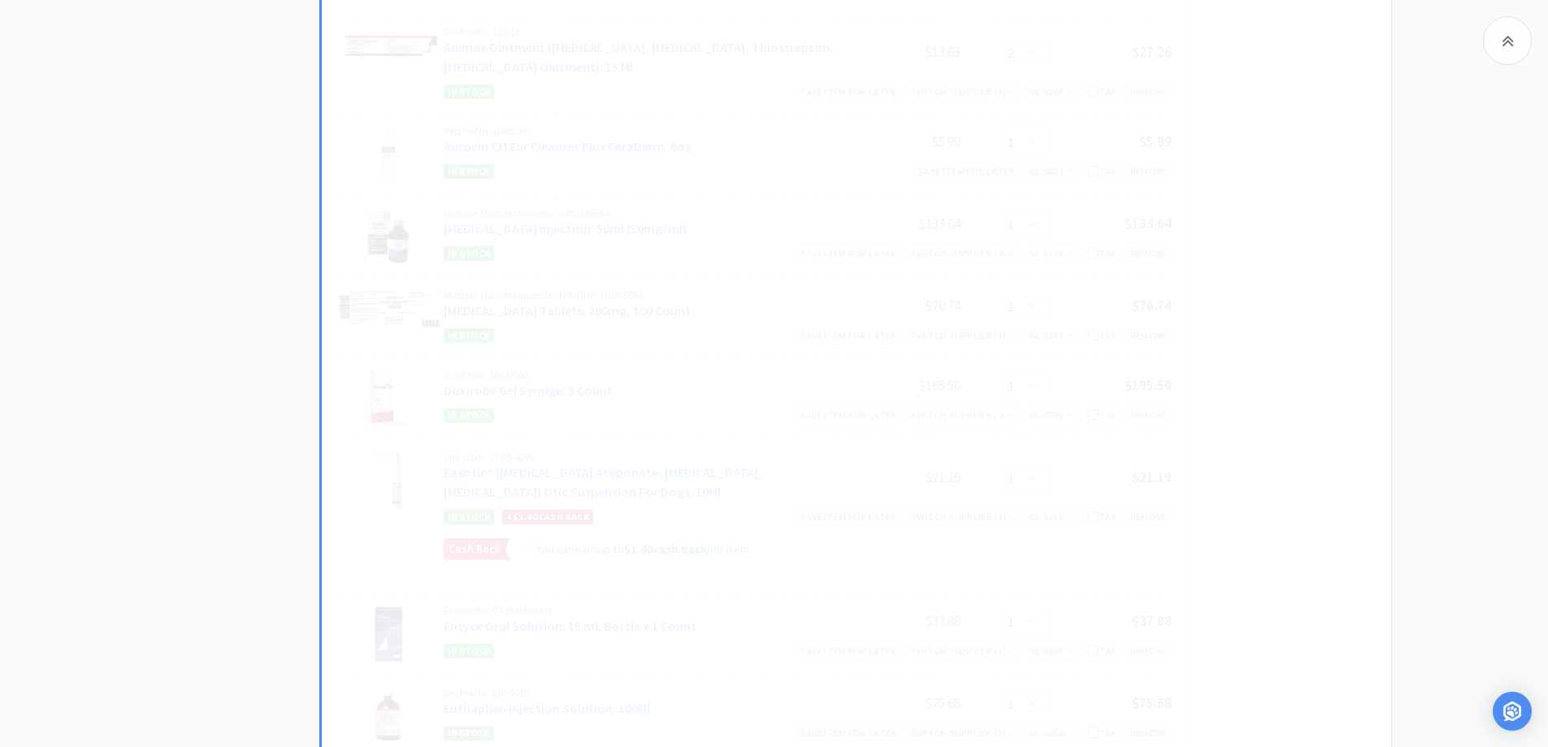
select select "1"
select select "12"
select select "1"
select select "50"
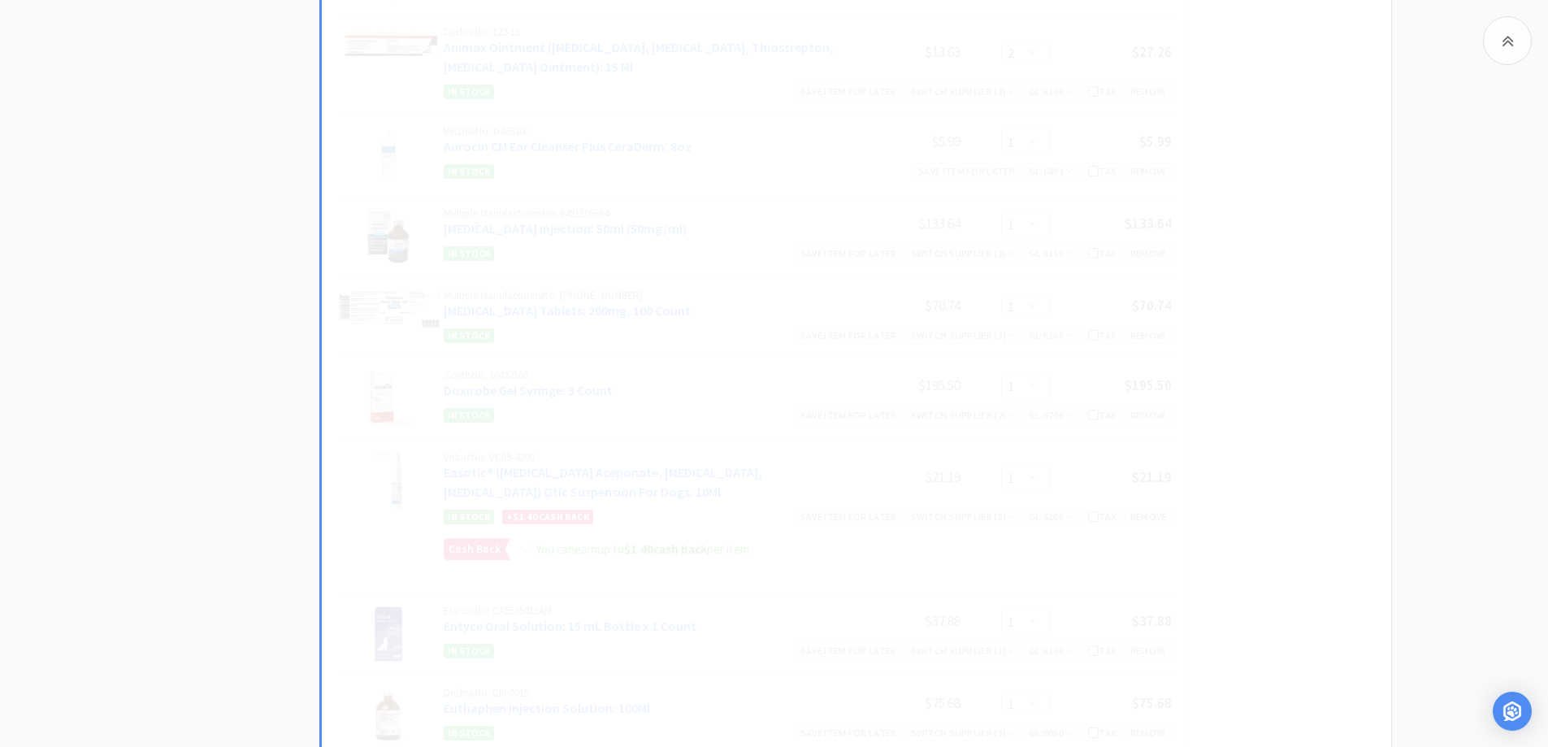
select select "5"
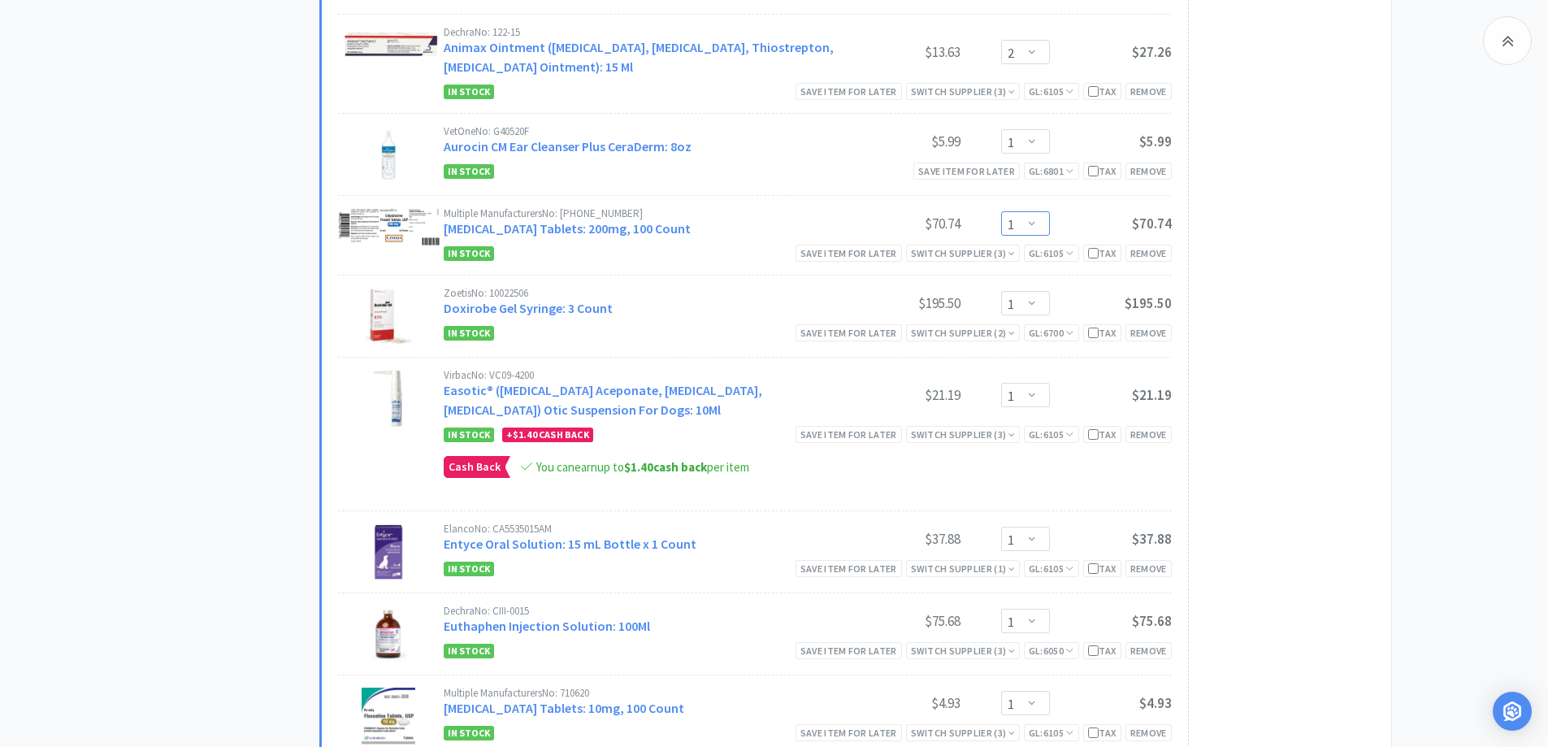
click at [1034, 218] on select "Enter Quantity 1 2 3 4 5 6 7 8 9 10 11 12 13 14 15 16 17 18 19 20 Enter Quantity" at bounding box center [1025, 223] width 49 height 24
click at [1001, 211] on select "Enter Quantity 1 2 3 4 5 6 7 8 9 10 11 12 13 14 15 16 17 18 19 20 Enter Quantity" at bounding box center [1025, 223] width 49 height 24
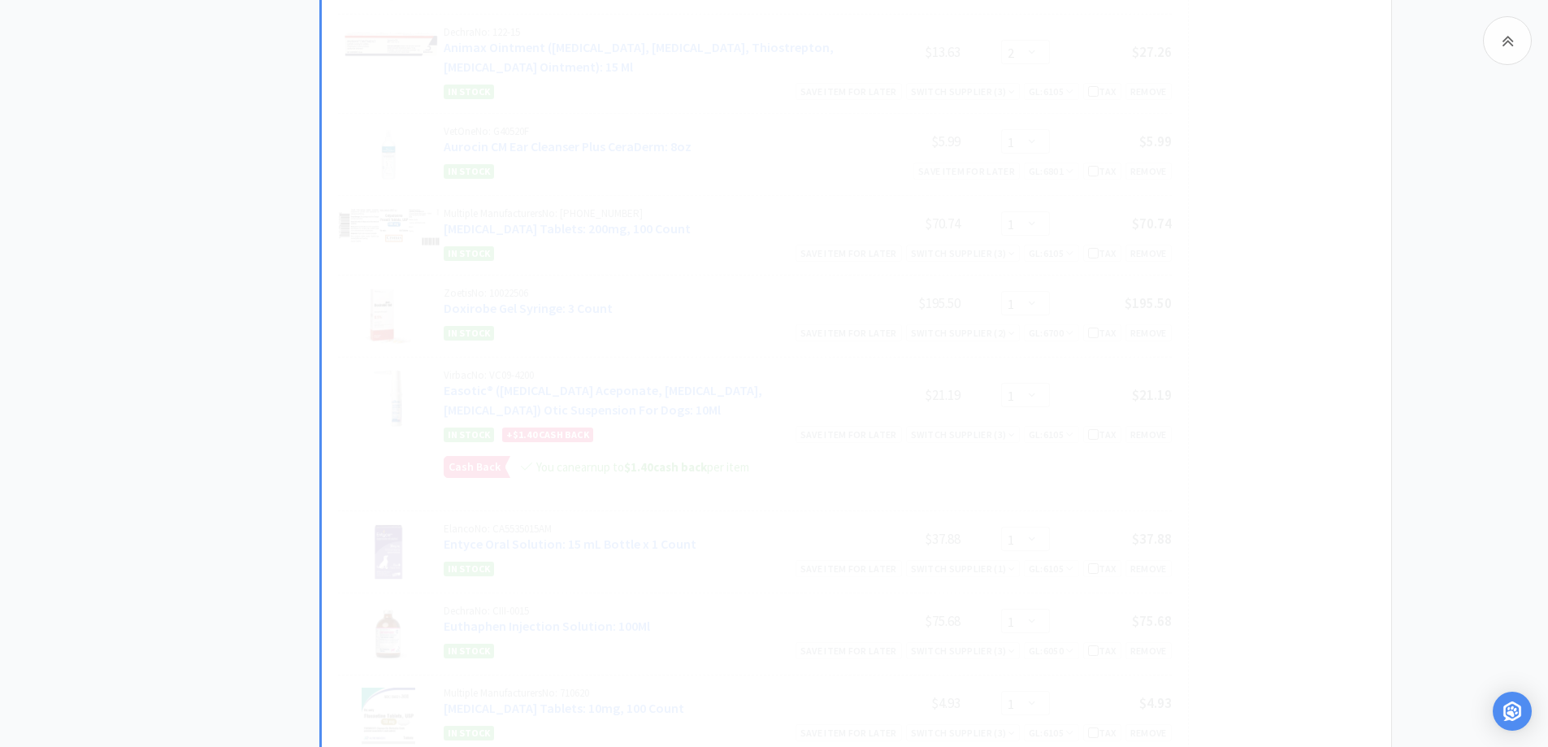
select select "2"
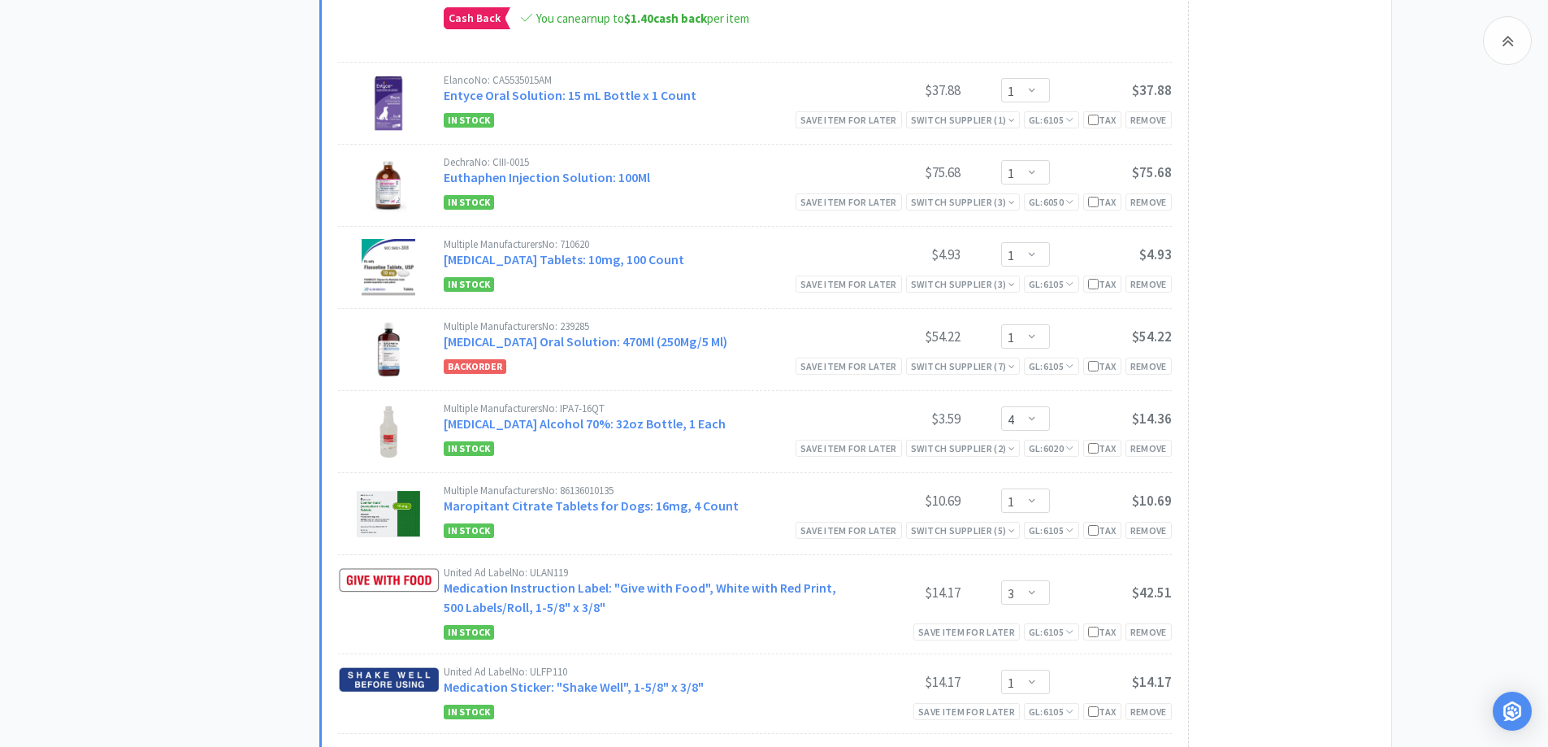
scroll to position [1951, 0]
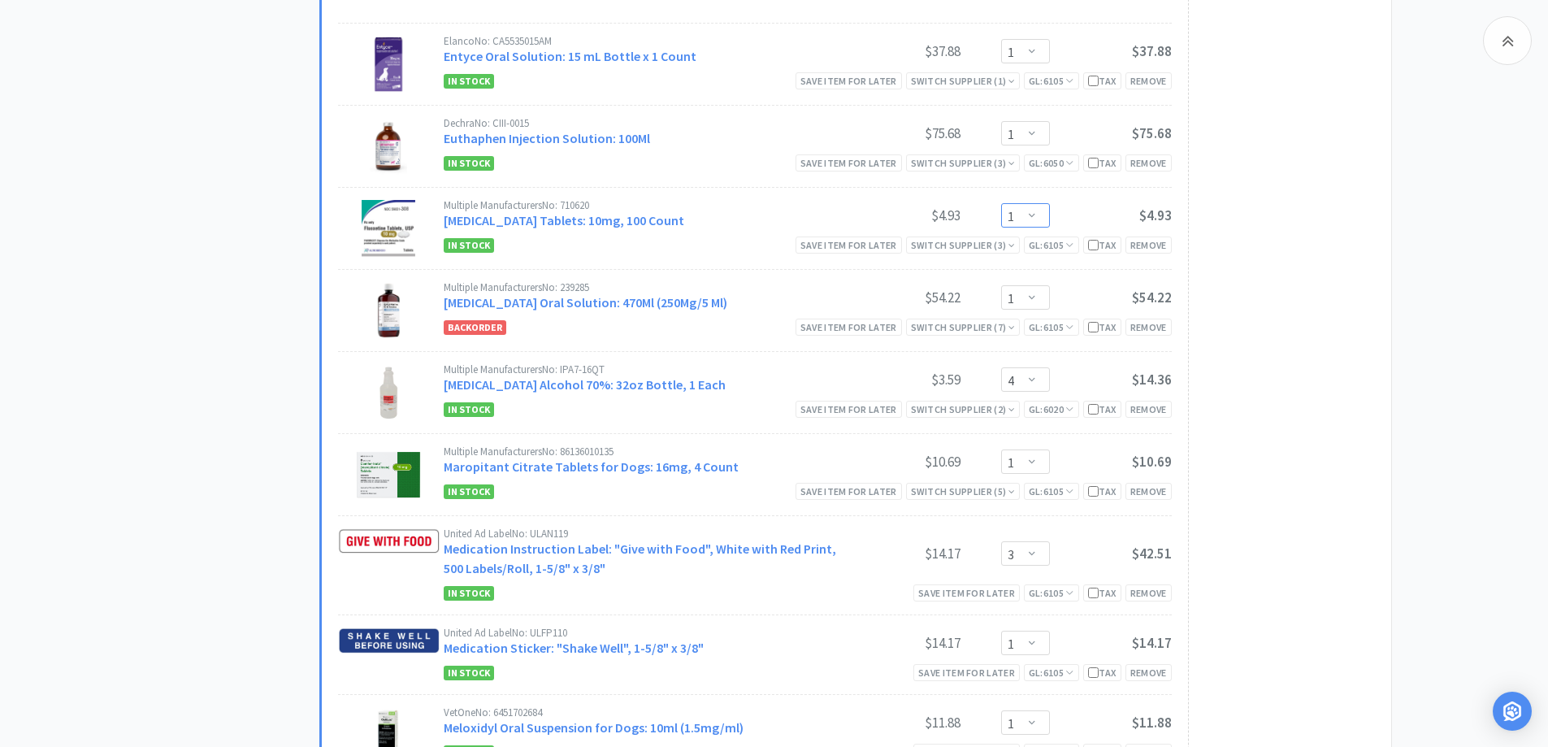
click at [1031, 213] on select "Enter Quantity 1 2 3 4 5 6 7 8 9 10 11 12 13 14 15 16 17 18 19 20 Enter Quantity" at bounding box center [1025, 215] width 49 height 24
click at [1001, 203] on select "Enter Quantity 1 2 3 4 5 6 7 8 9 10 11 12 13 14 15 16 17 18 19 20 Enter Quantity" at bounding box center [1025, 215] width 49 height 24
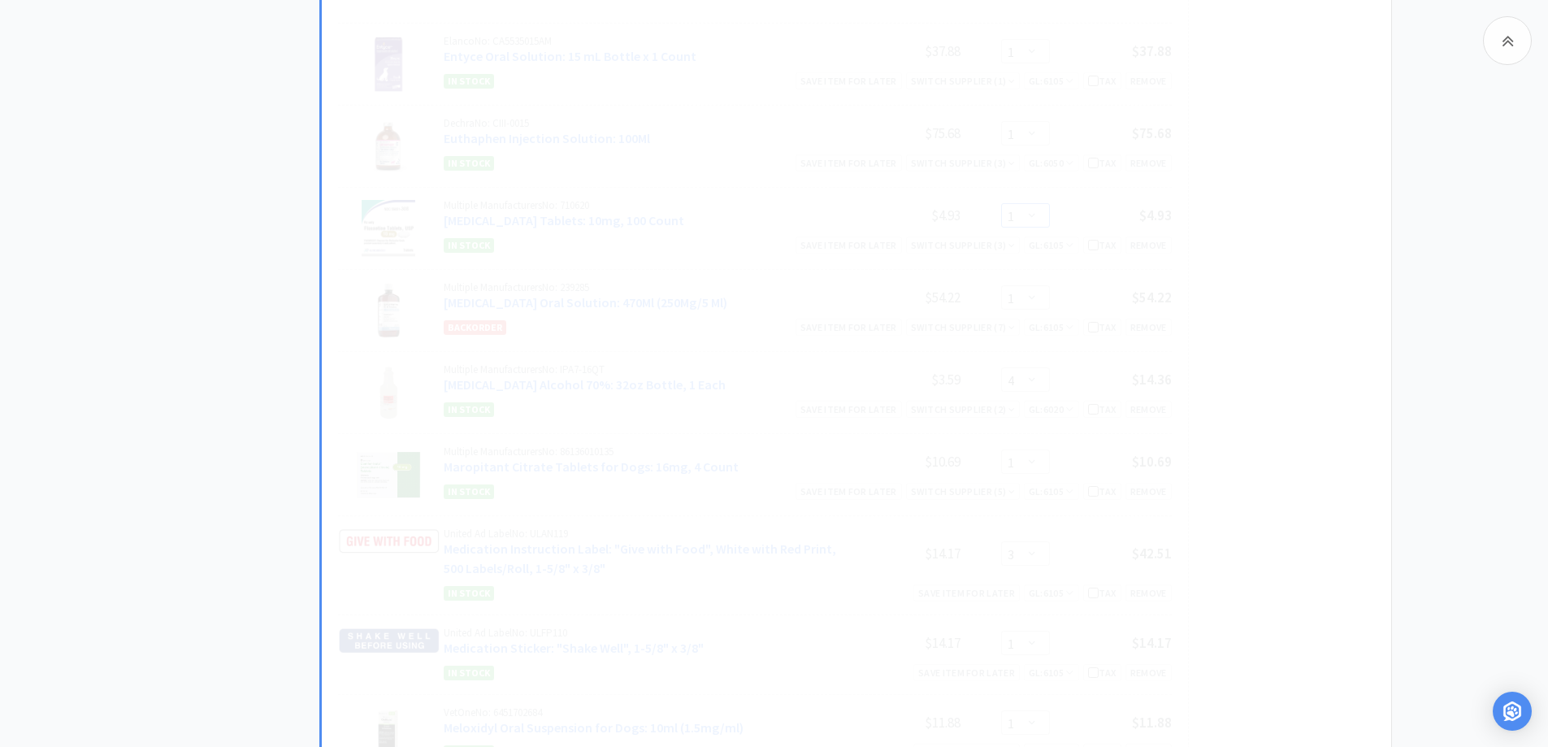
select select "2"
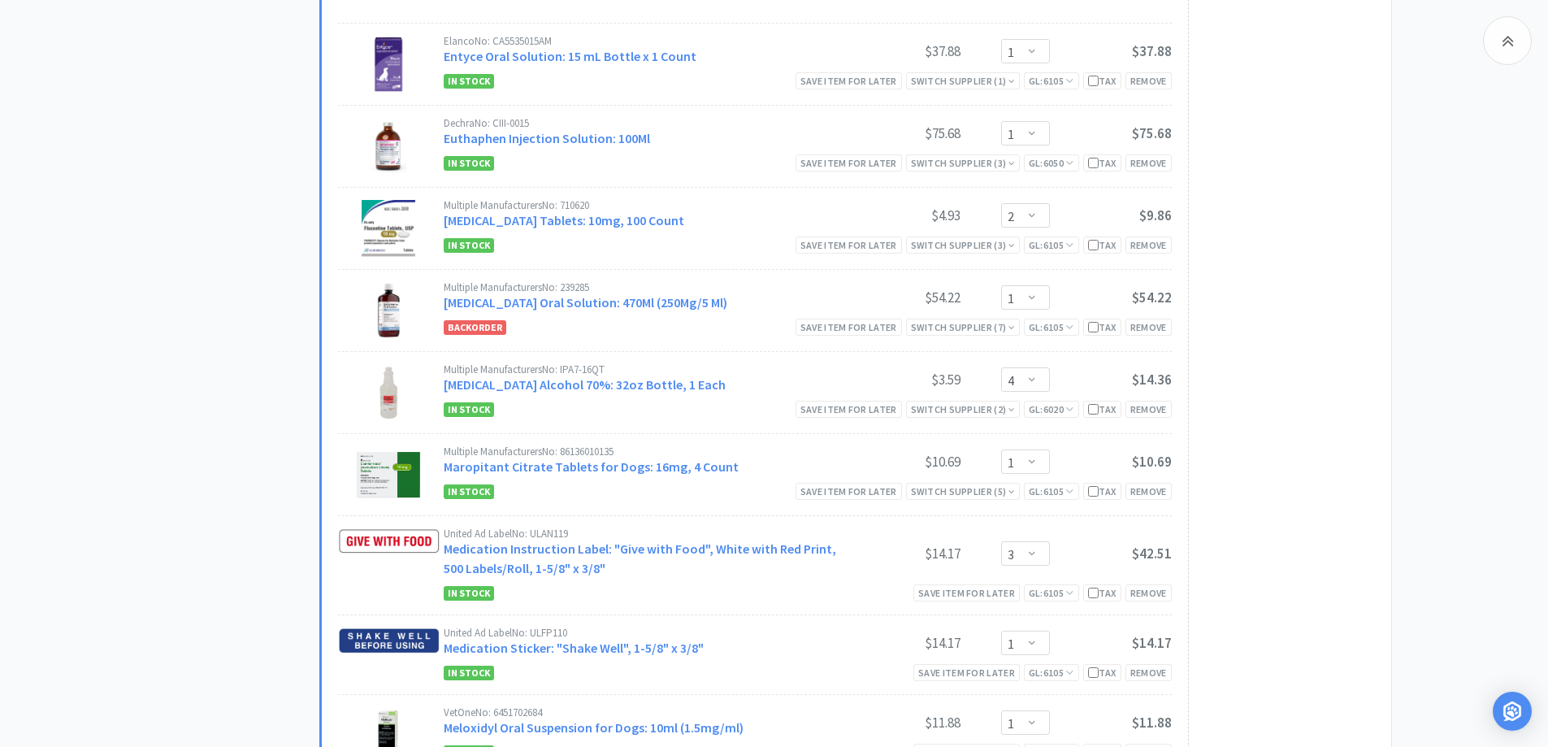
scroll to position [2113, 0]
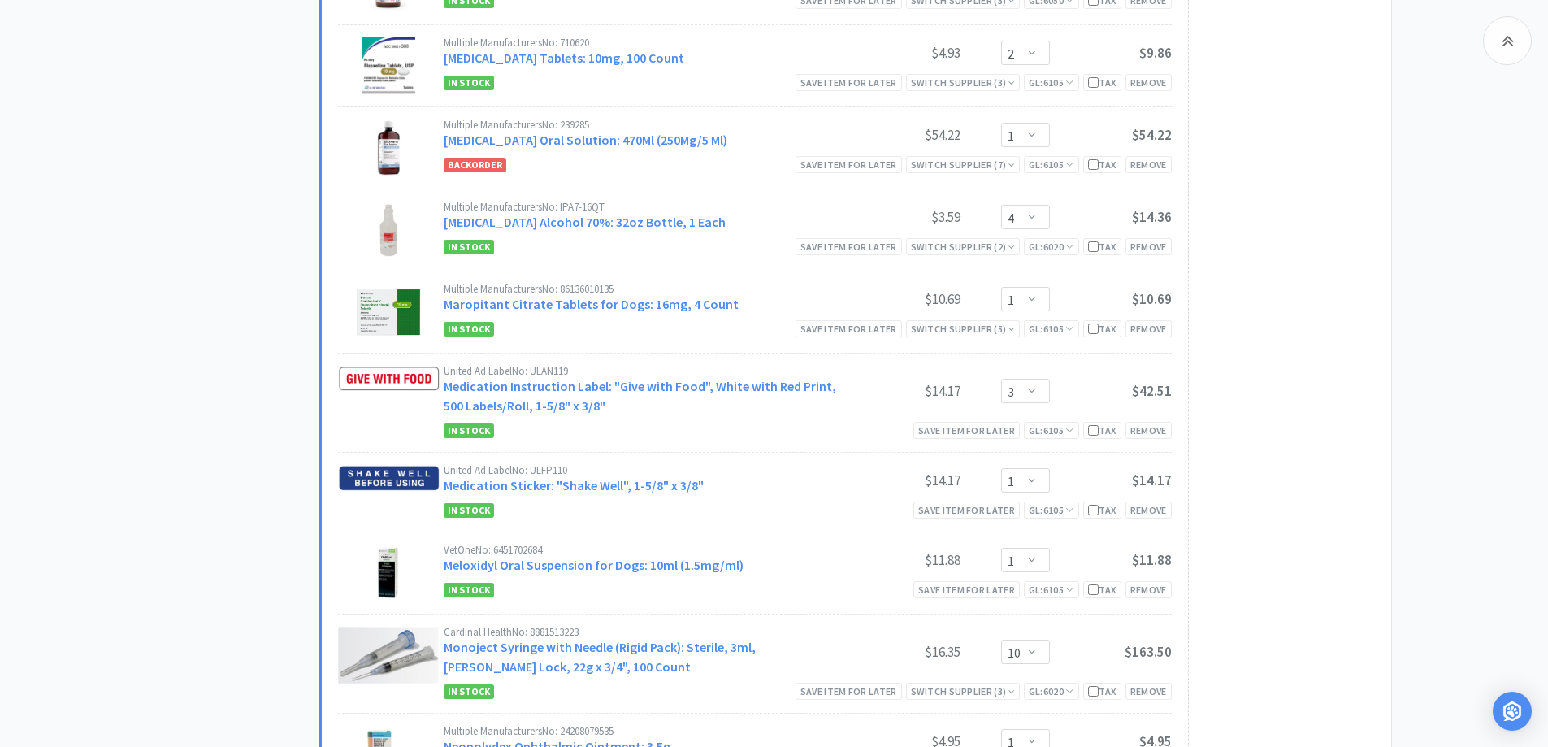
click at [1431, 424] on div "All Carts 42 Items $ 3,841 . 59 Subtotal 3 Carts How It Works Monthly Budget Oc…" at bounding box center [774, 435] width 1548 height 4900
click at [1040, 217] on select "Enter Quantity 1 2 3 4 5 6 7 8 9 10 11 12 13 14 15 16 17 18 19 20 Enter Quantity" at bounding box center [1025, 217] width 49 height 24
click at [1001, 205] on select "Enter Quantity 1 2 3 4 5 6 7 8 9 10 11 12 13 14 15 16 17 18 19 20 Enter Quantity" at bounding box center [1025, 217] width 49 height 24
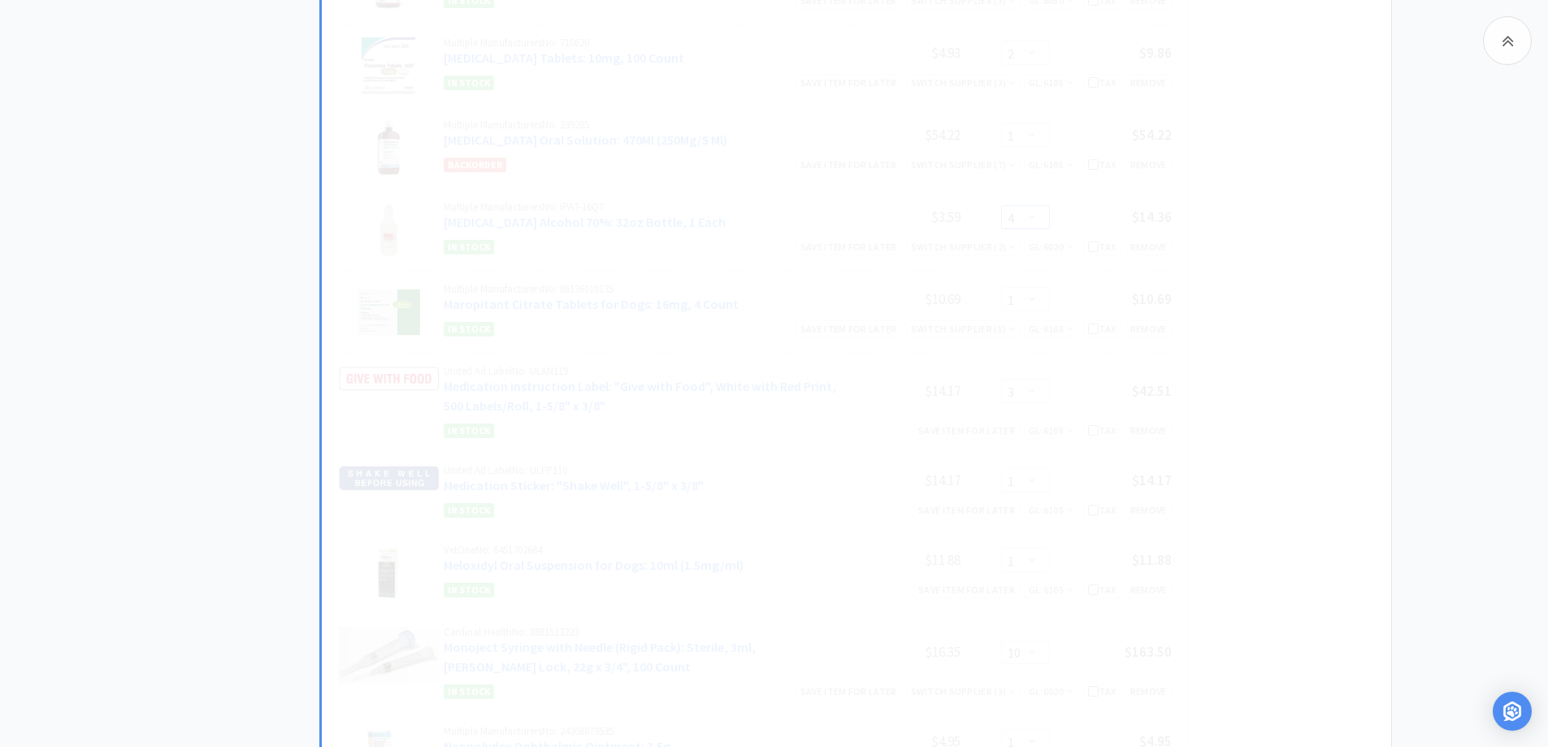
select select "12"
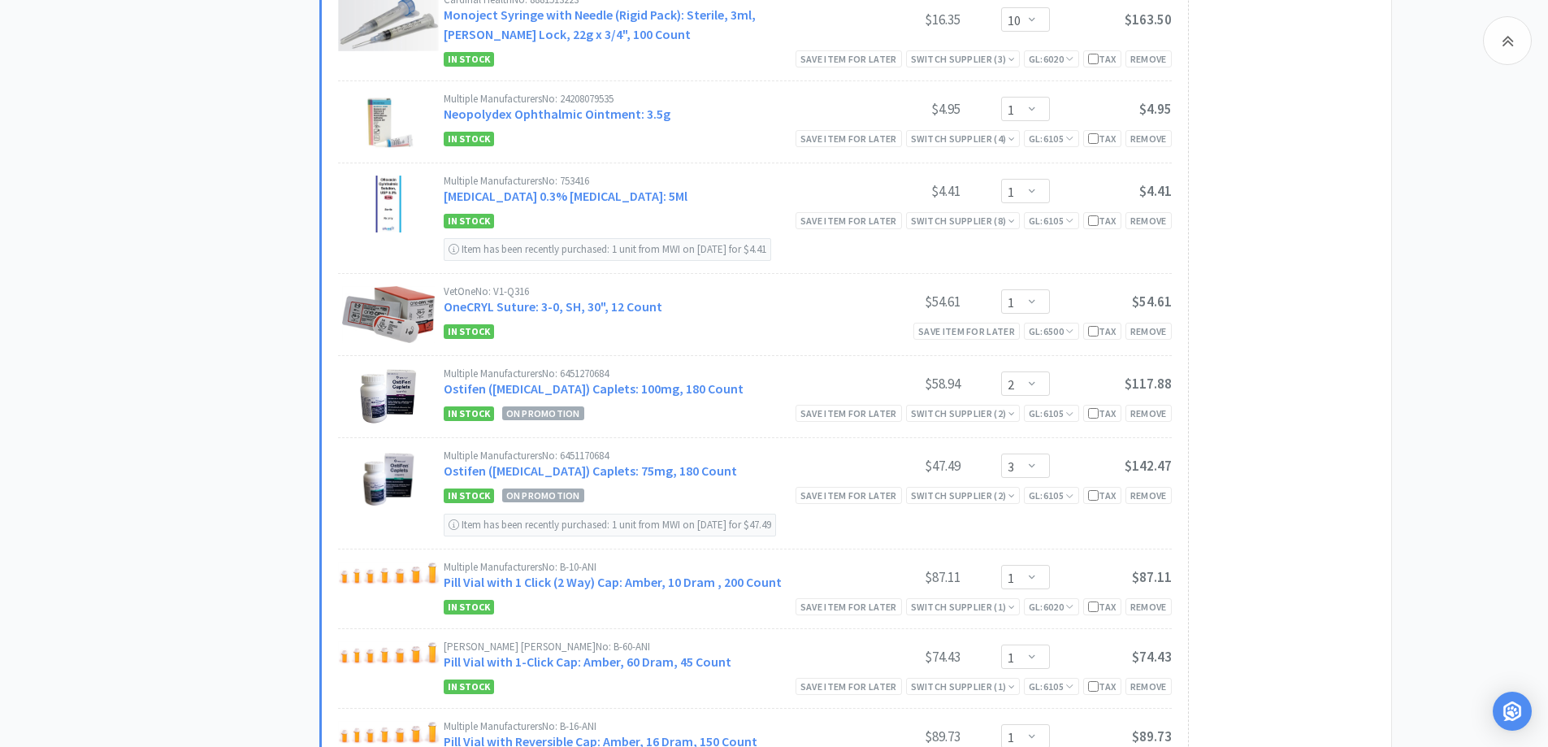
scroll to position [2763, 0]
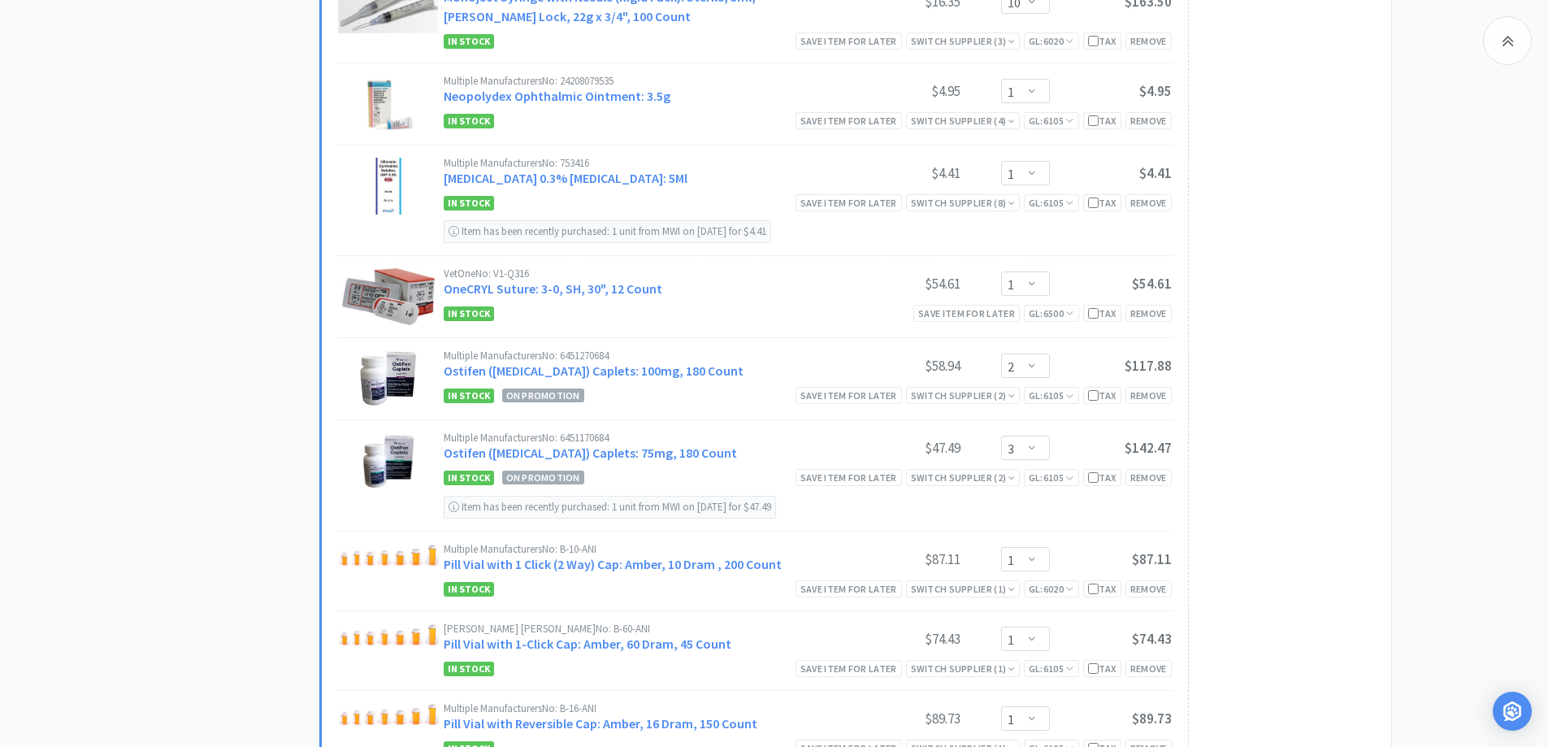
click at [1348, 234] on div "Subtotal ( 38 item s ): $2,364.48 Cash Back Earned : $1.40 Proceed to Checkout …" at bounding box center [1281, 119] width 187 height 3394
click at [940, 310] on div "Save item for later" at bounding box center [967, 313] width 106 height 17
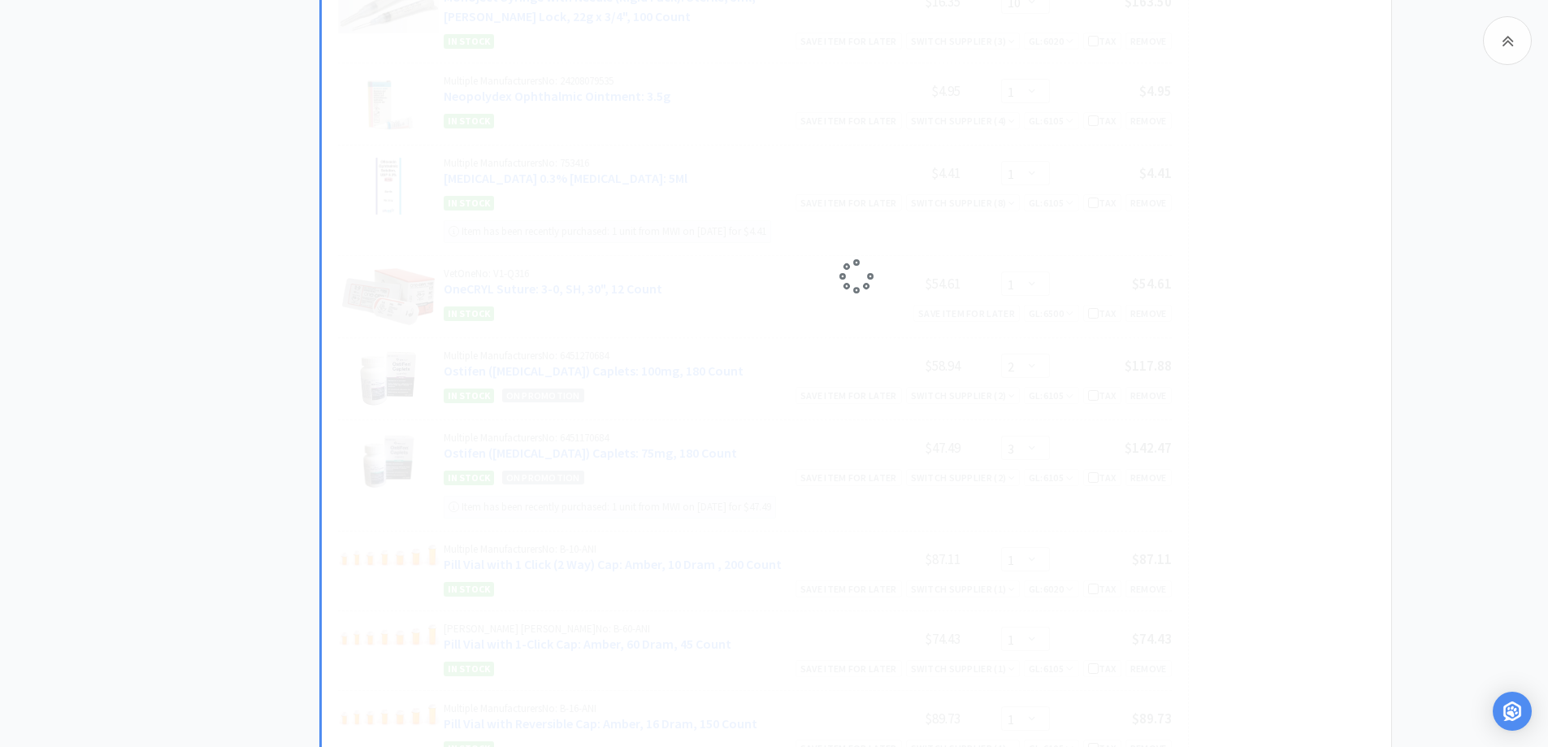
select select "2"
select select "3"
select select "1"
select select "5"
select select "1"
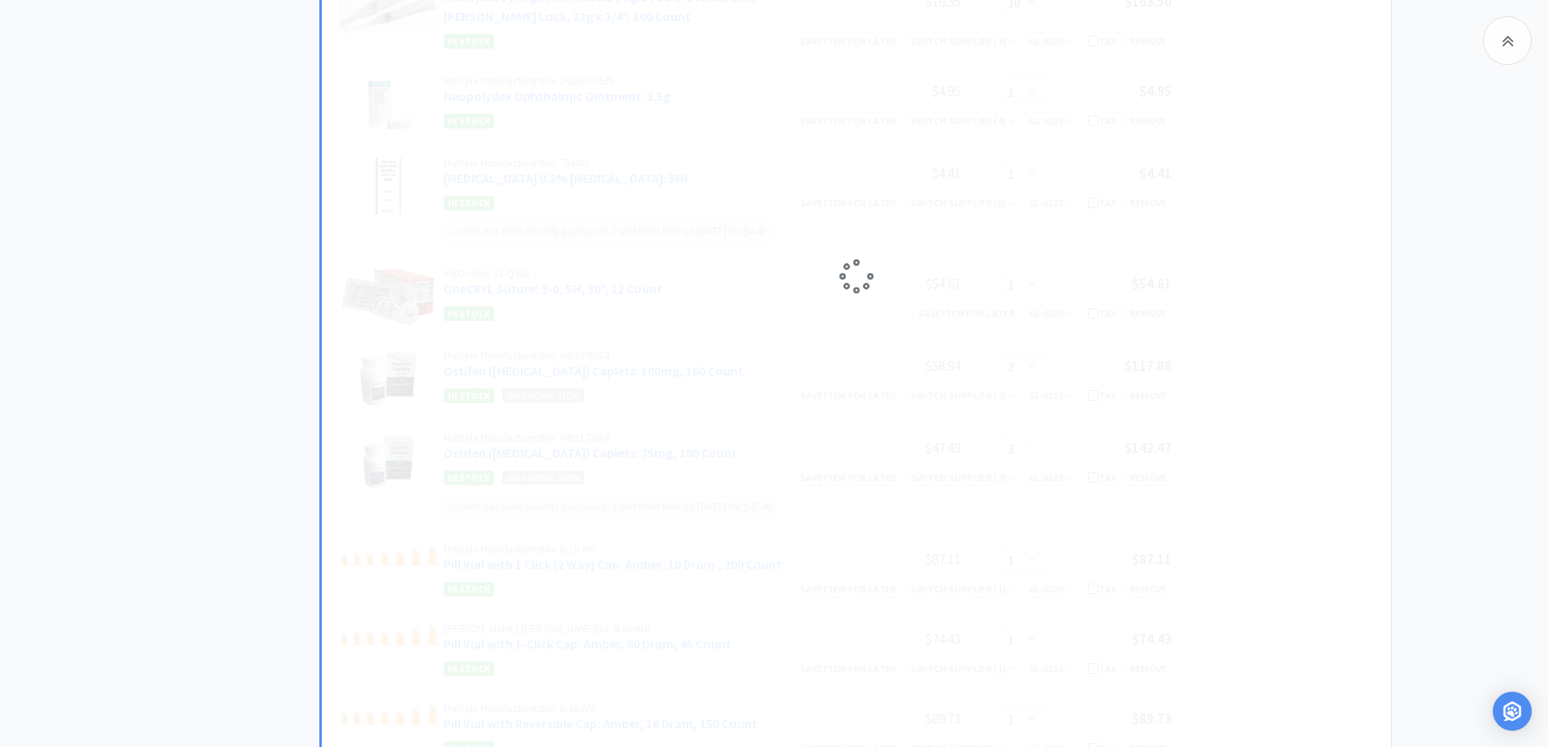
select select "12"
select select "1"
select select "50"
select select "5"
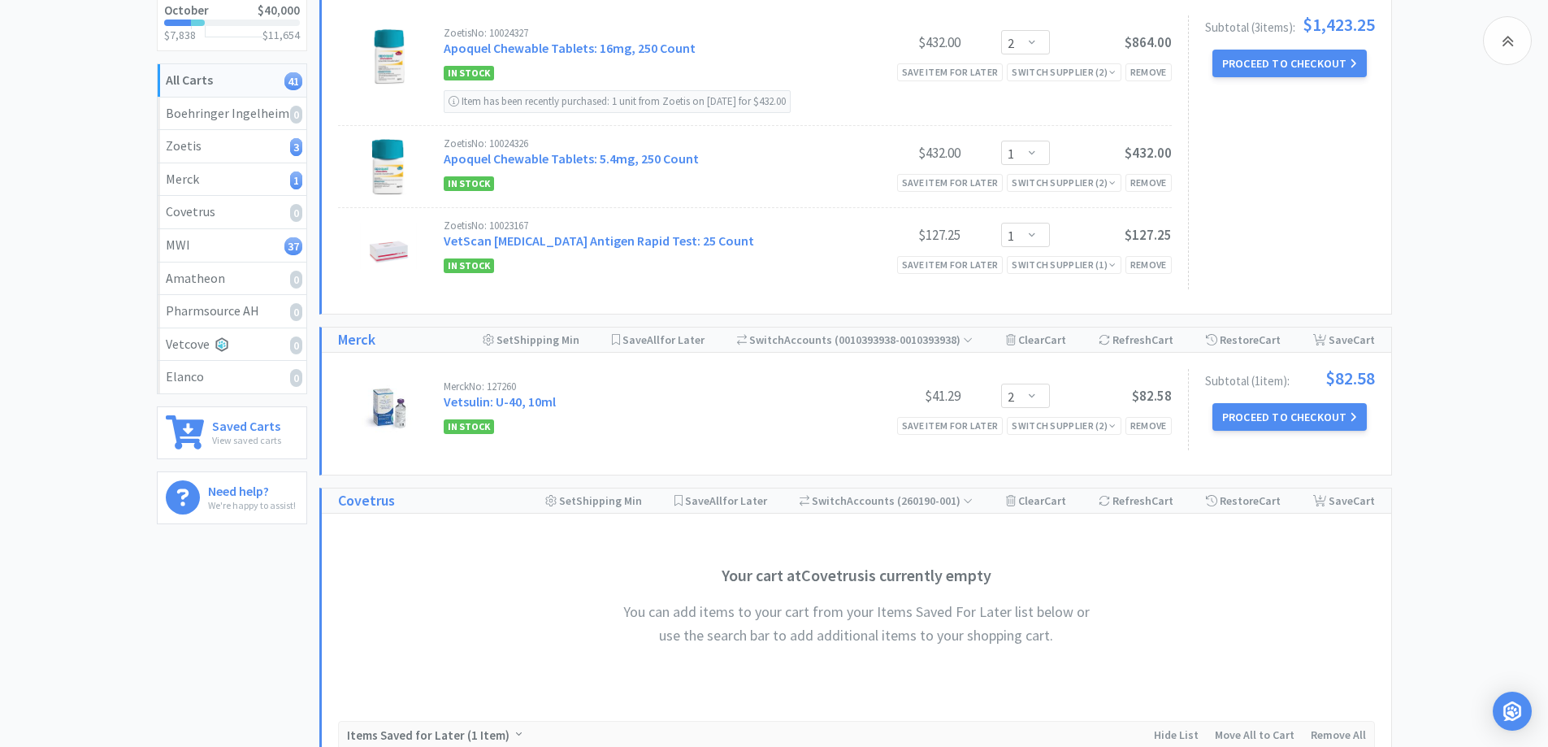
scroll to position [0, 0]
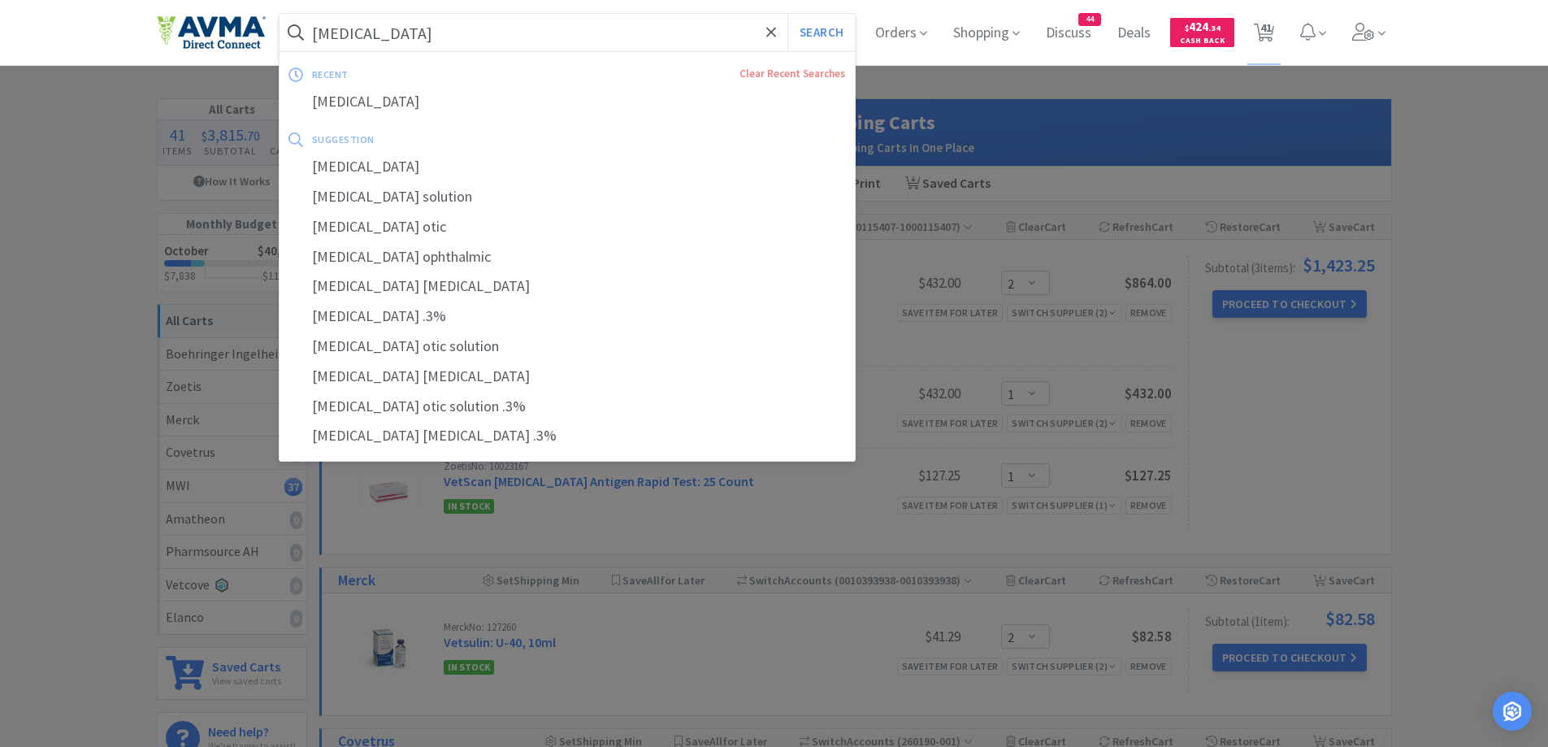
click at [397, 27] on input "[MEDICAL_DATA]" at bounding box center [568, 32] width 576 height 37
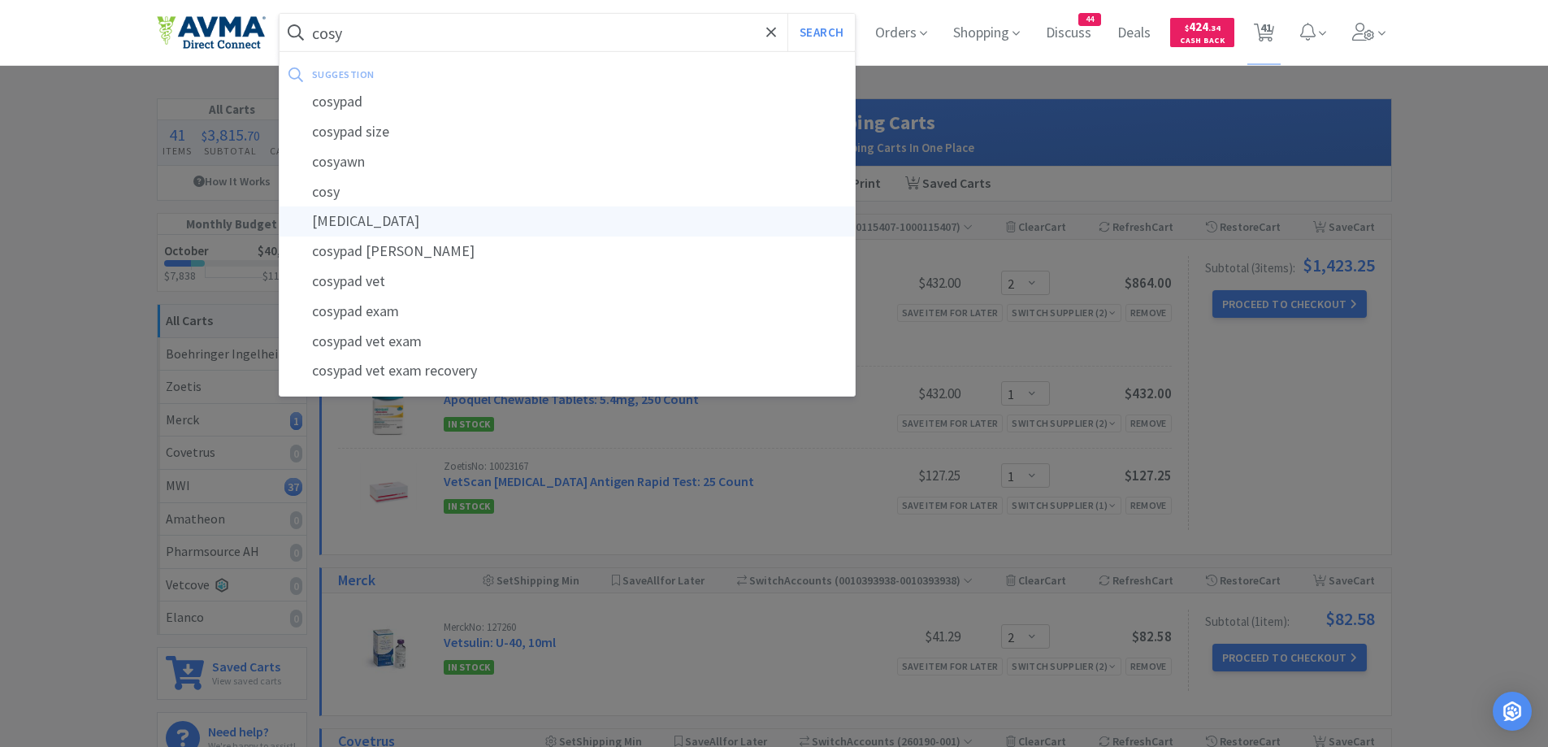
click at [376, 215] on div "[MEDICAL_DATA]" at bounding box center [568, 221] width 576 height 30
type input "[MEDICAL_DATA]"
select select "2"
select select "1"
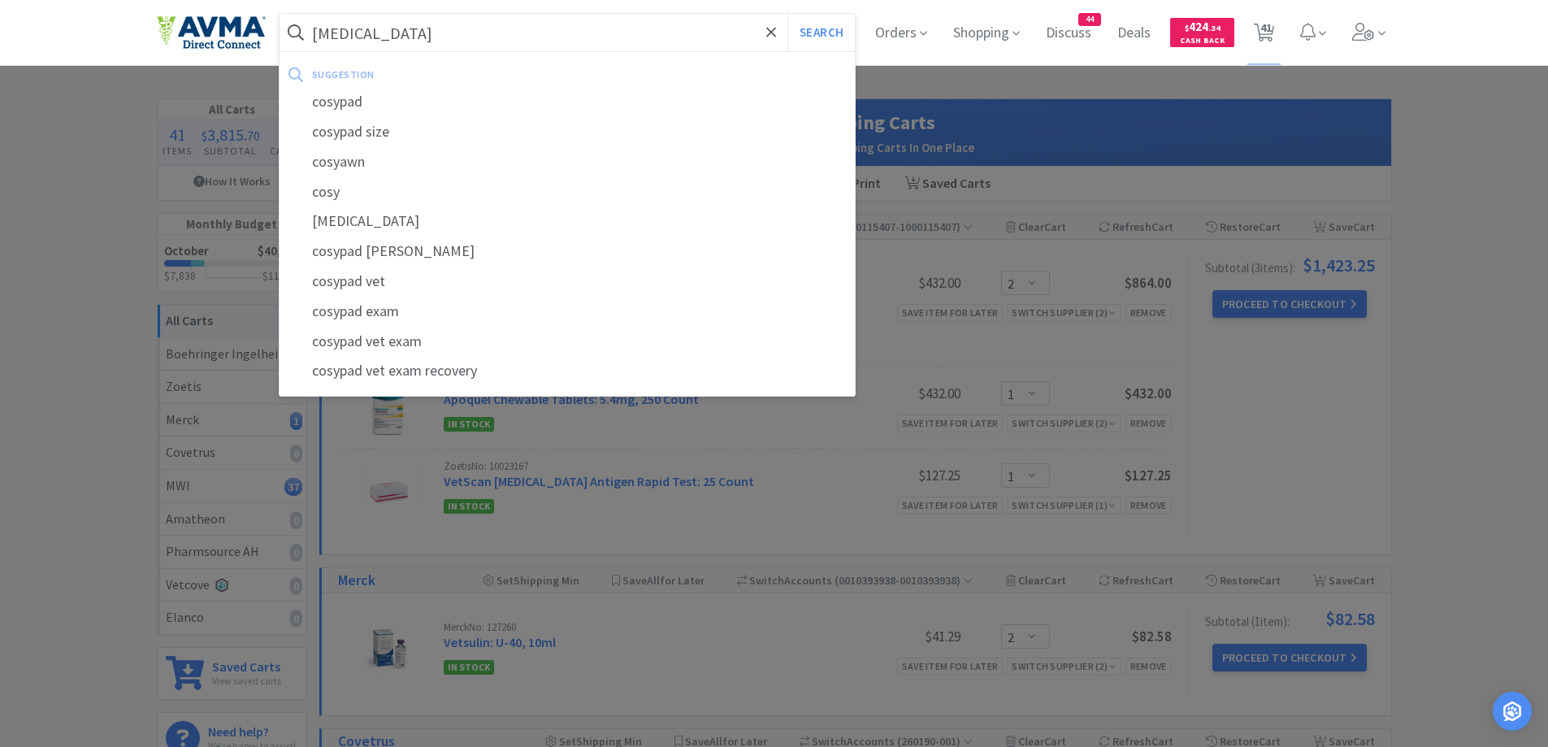
select select "2"
select select "1"
select select "2"
select select "1"
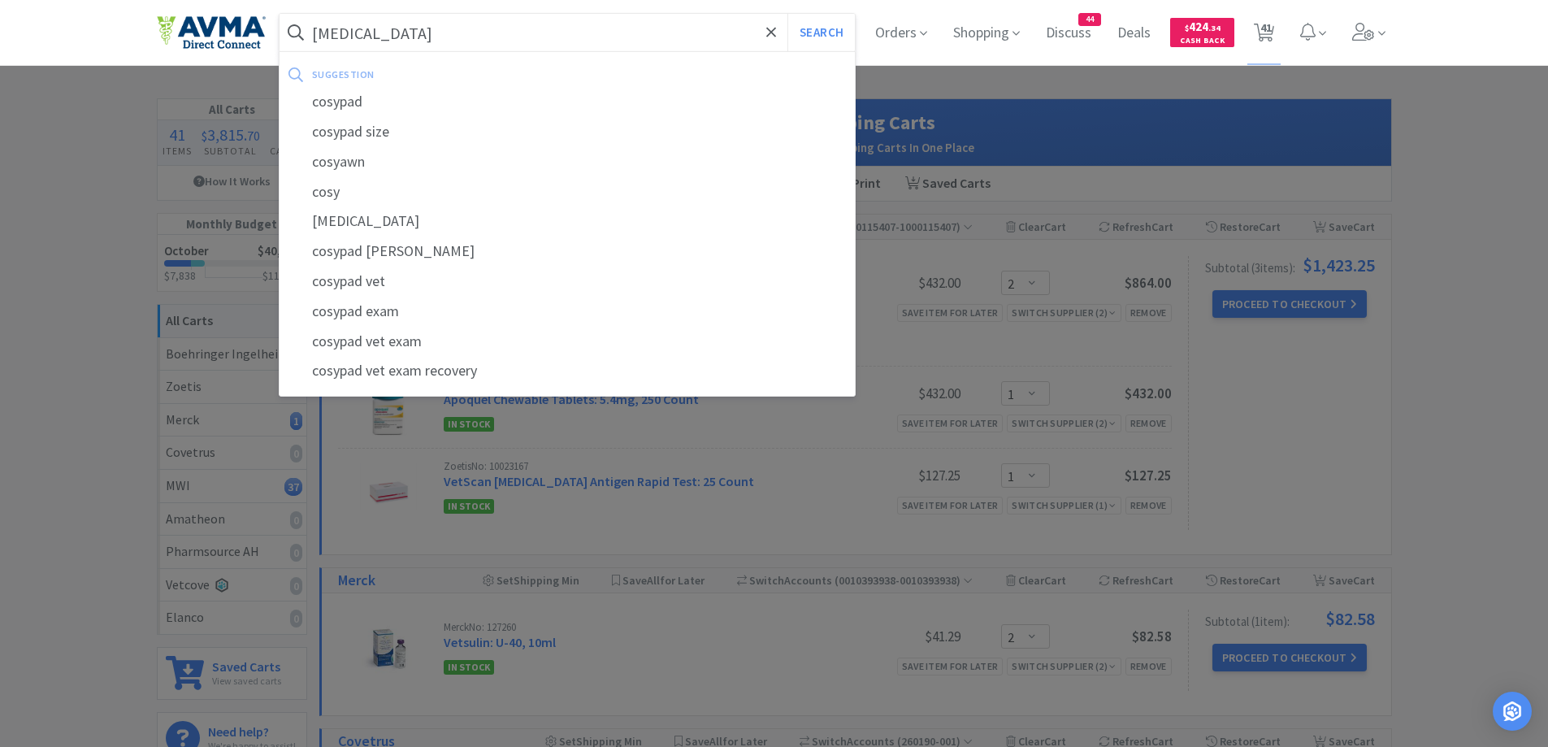
select select "1"
select select "2"
select select "1"
select select "12"
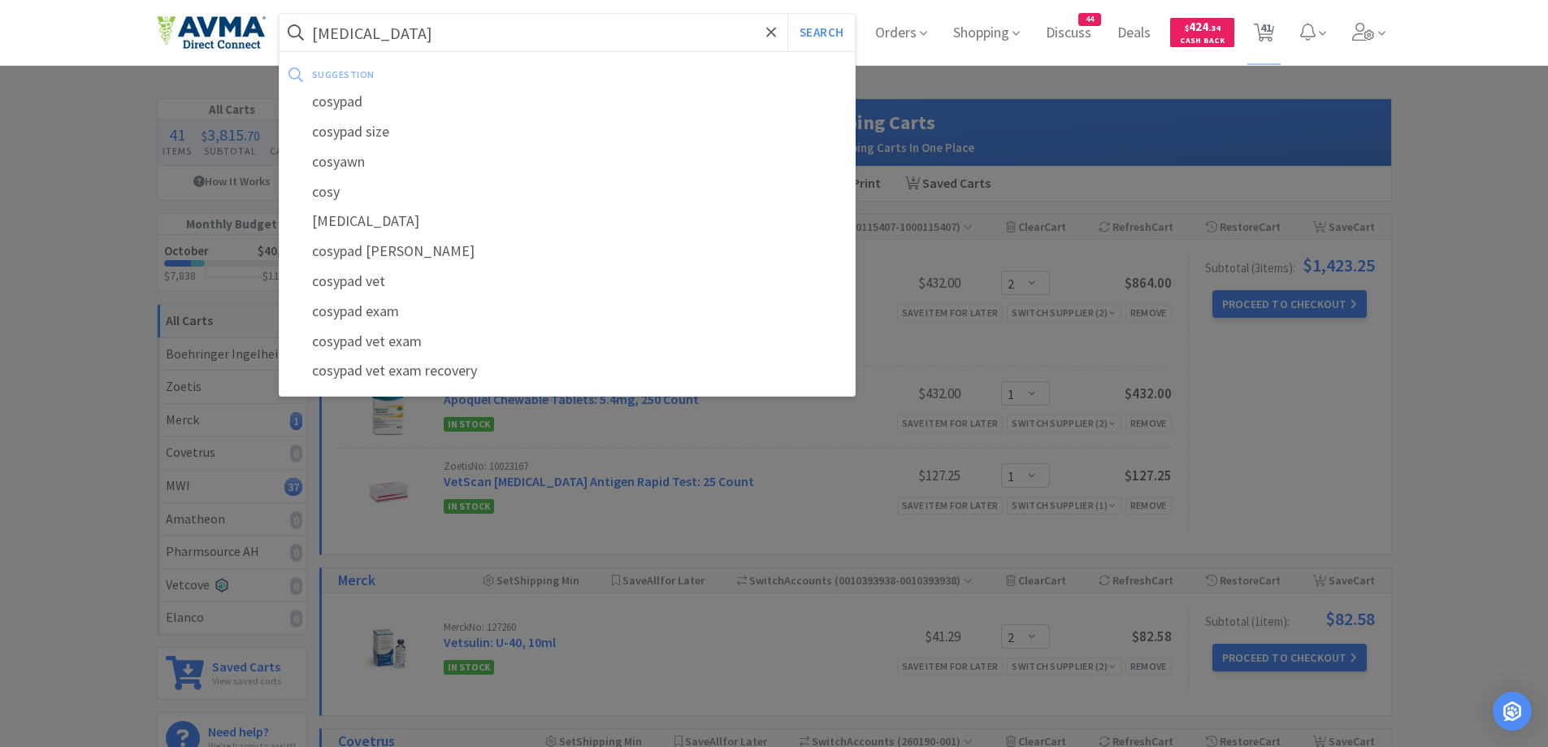
select select "1"
select select "3"
select select "1"
select select "10"
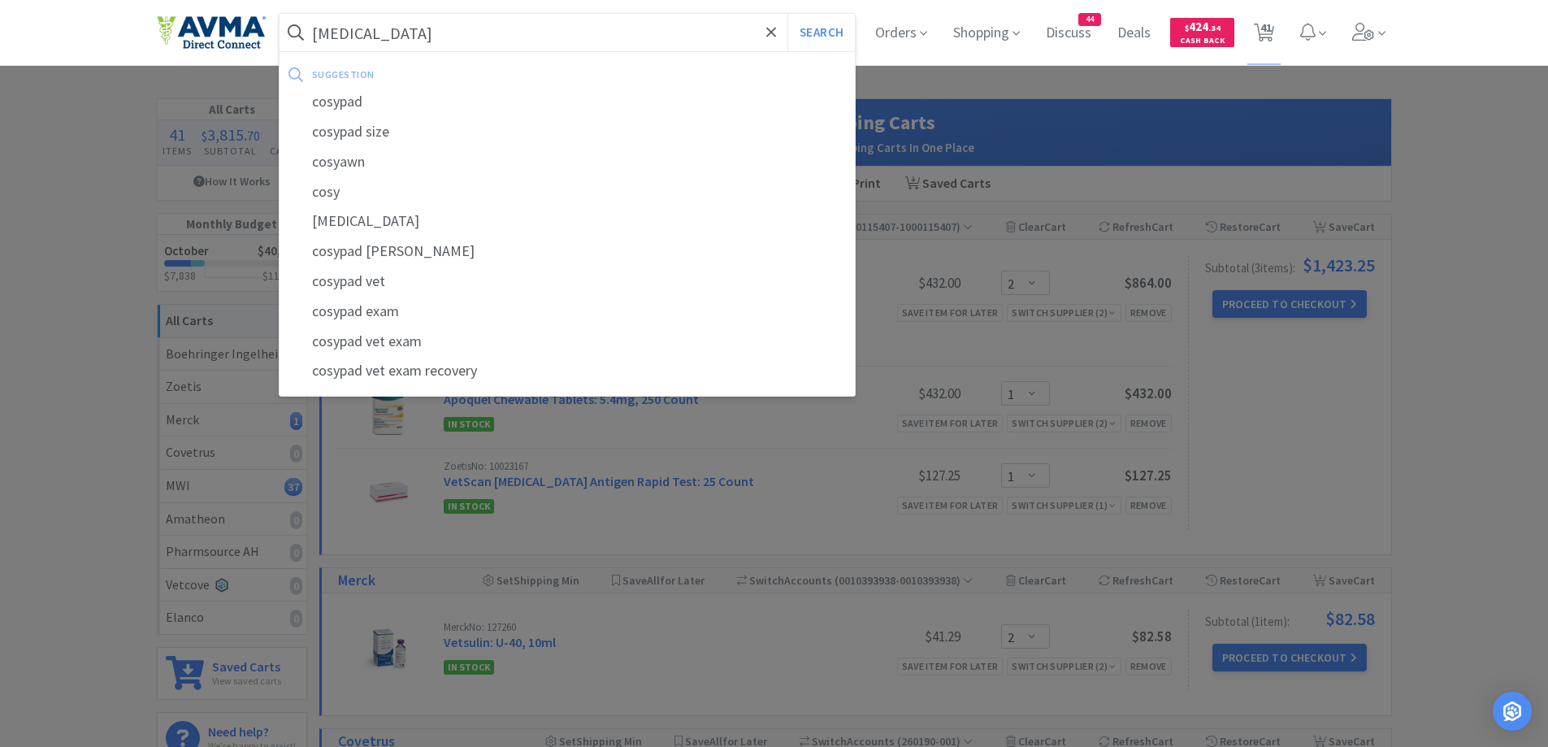
select select "1"
select select "2"
select select "3"
select select "1"
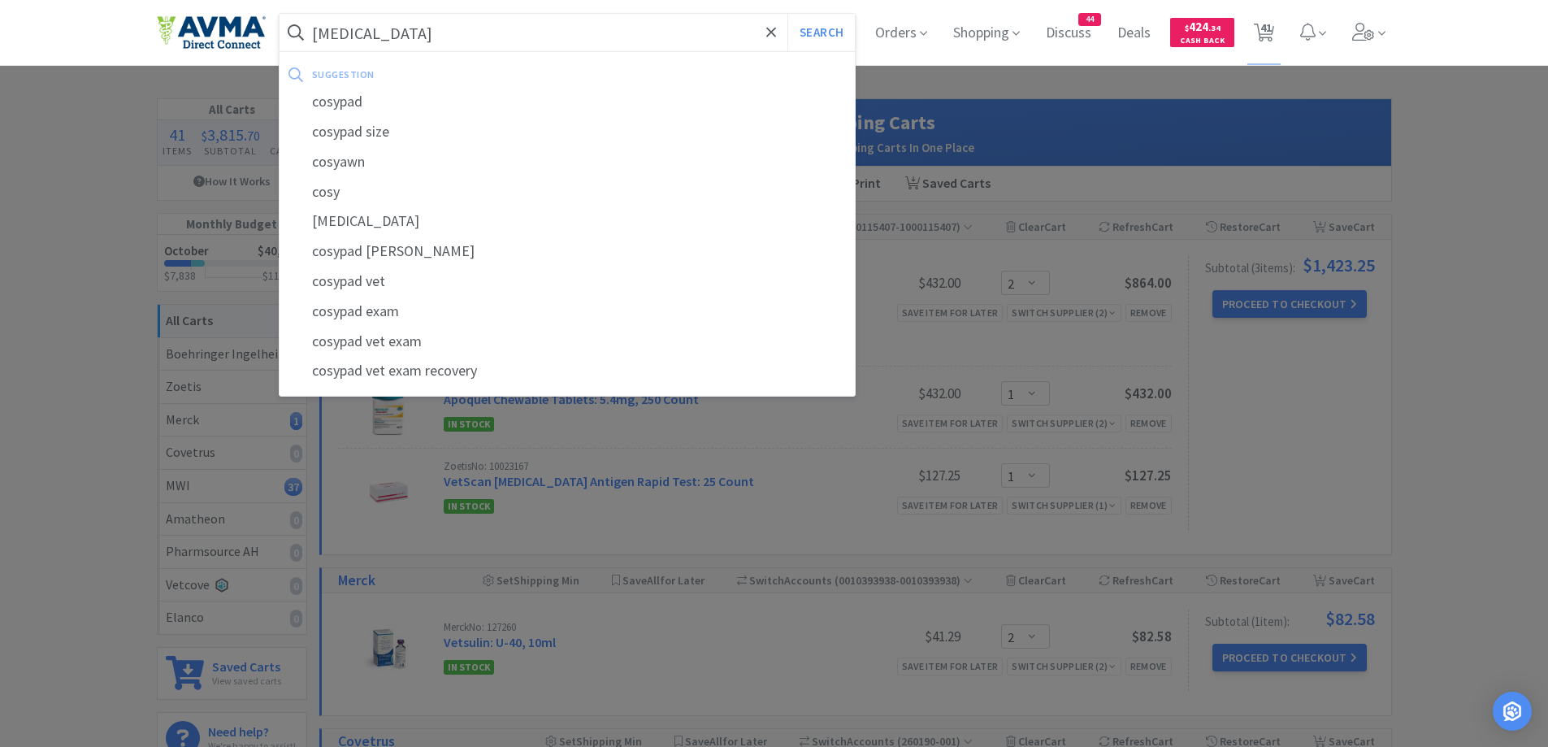
select select "1"
select select "5"
select select "1"
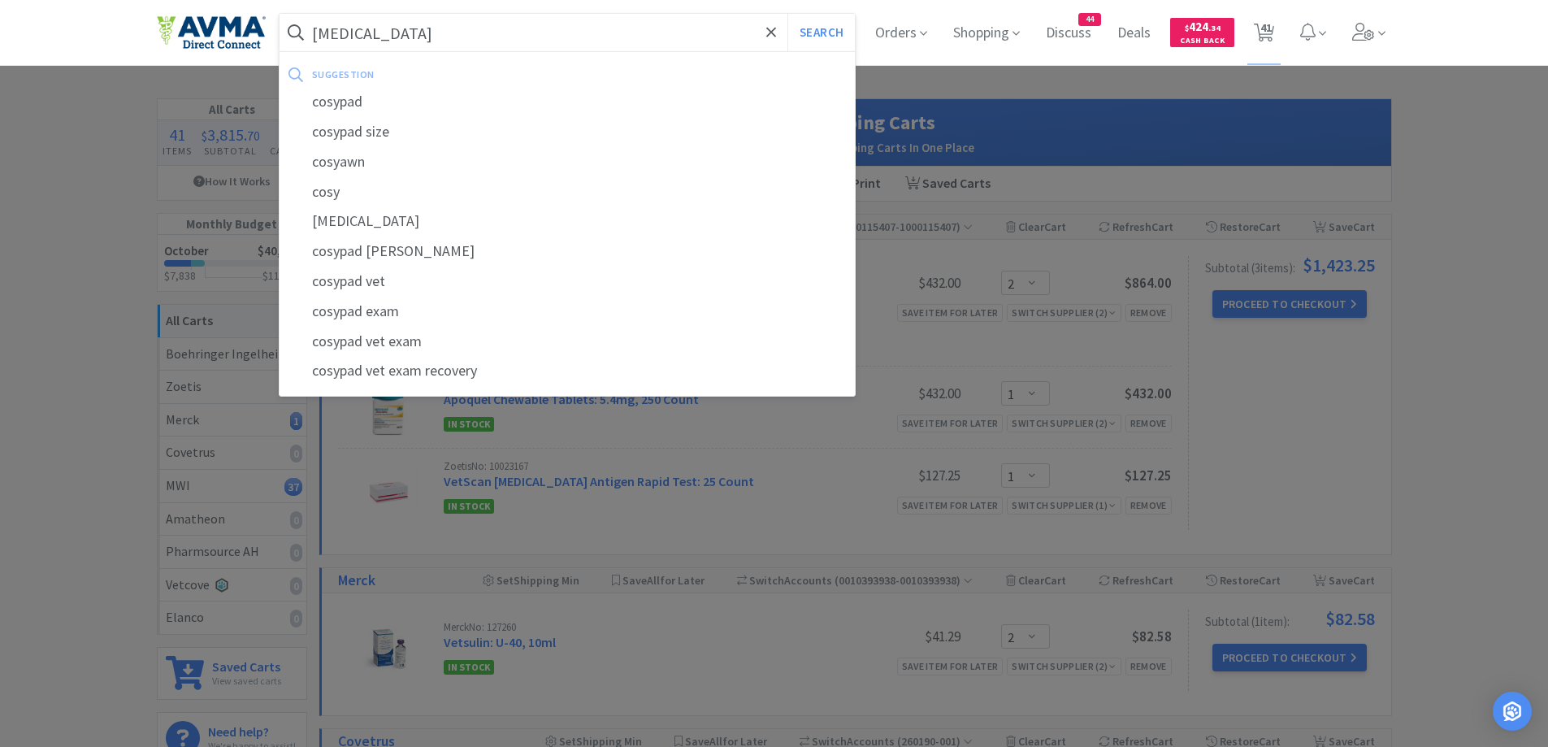
select select "1"
select select "12"
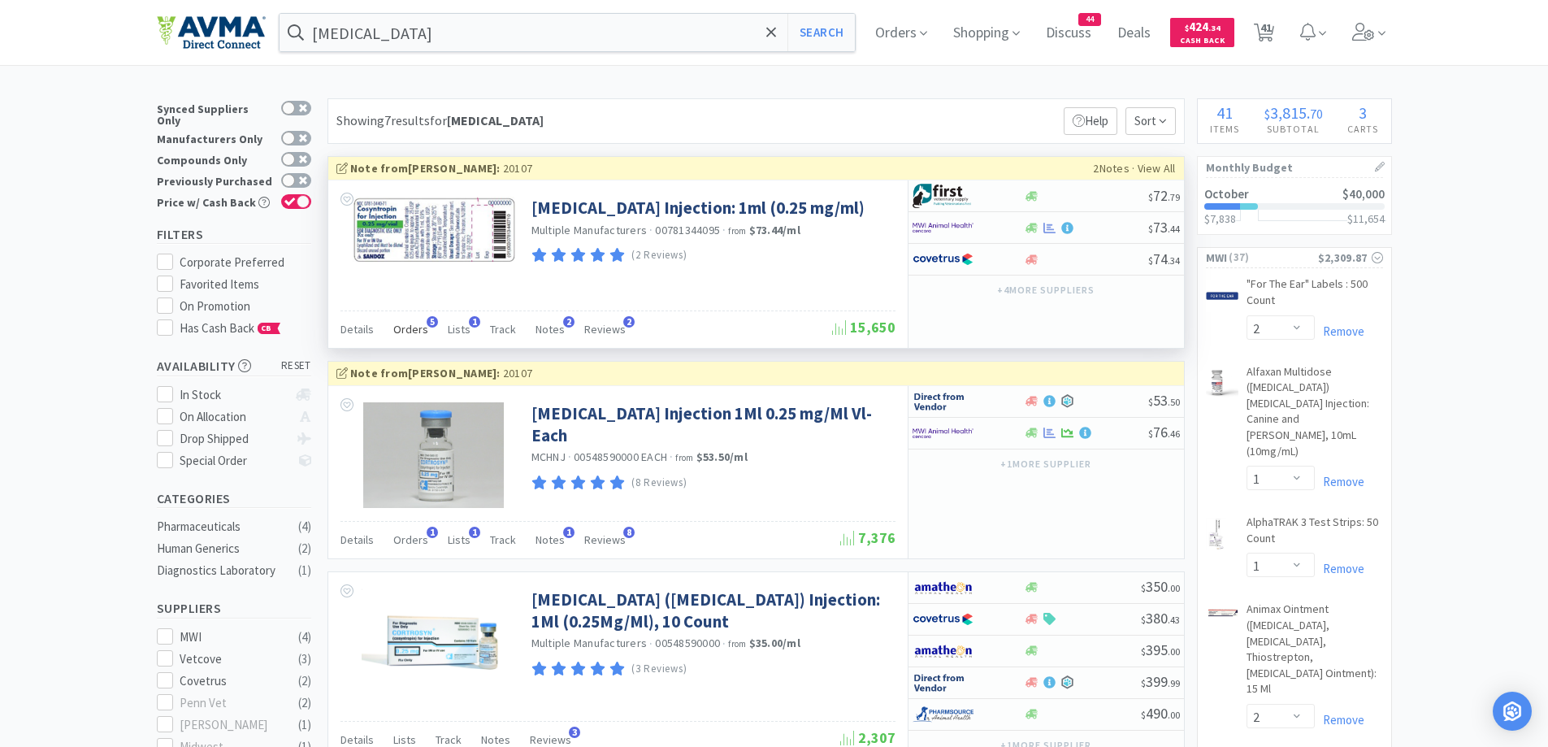
click at [404, 329] on span "Orders" at bounding box center [410, 329] width 35 height 15
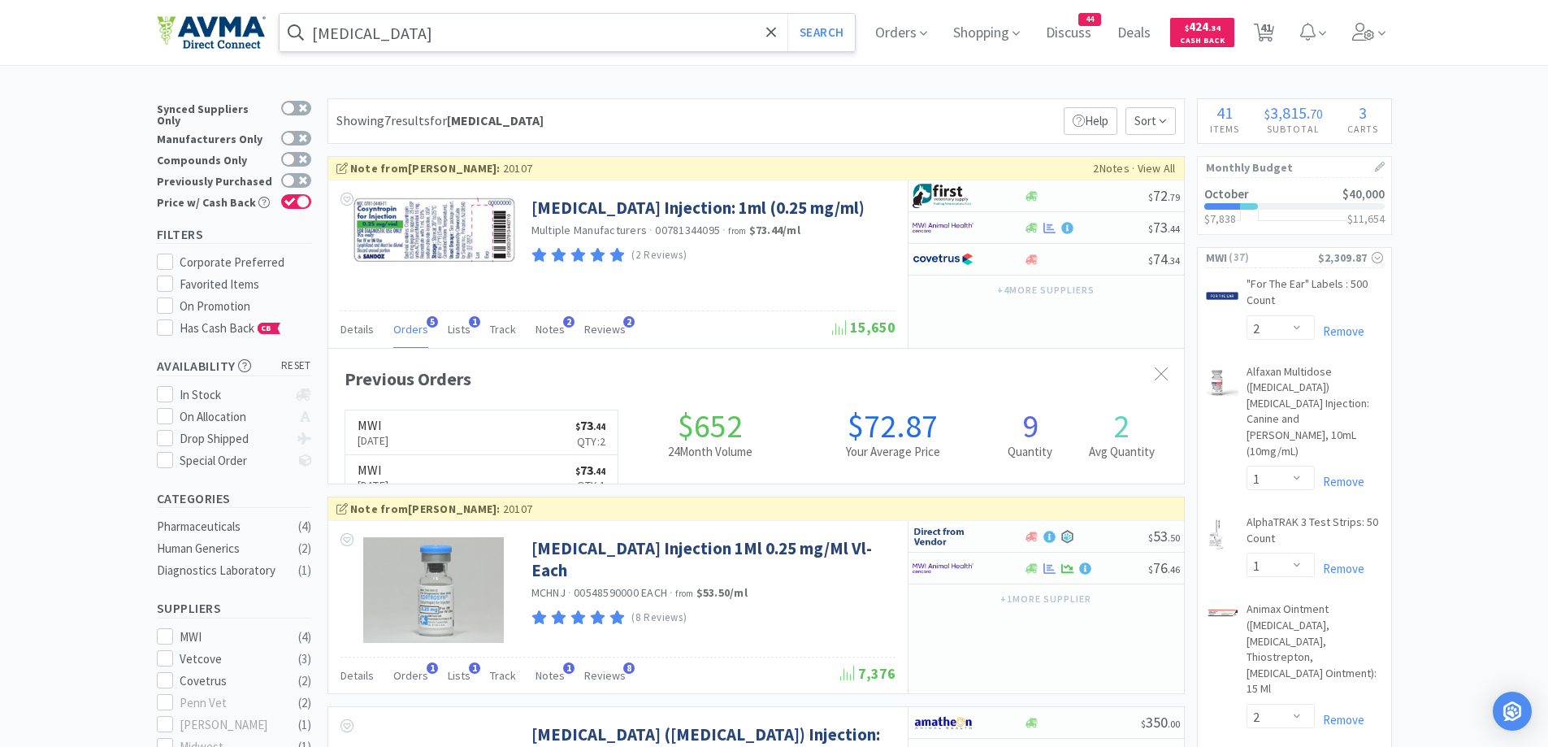
scroll to position [421, 856]
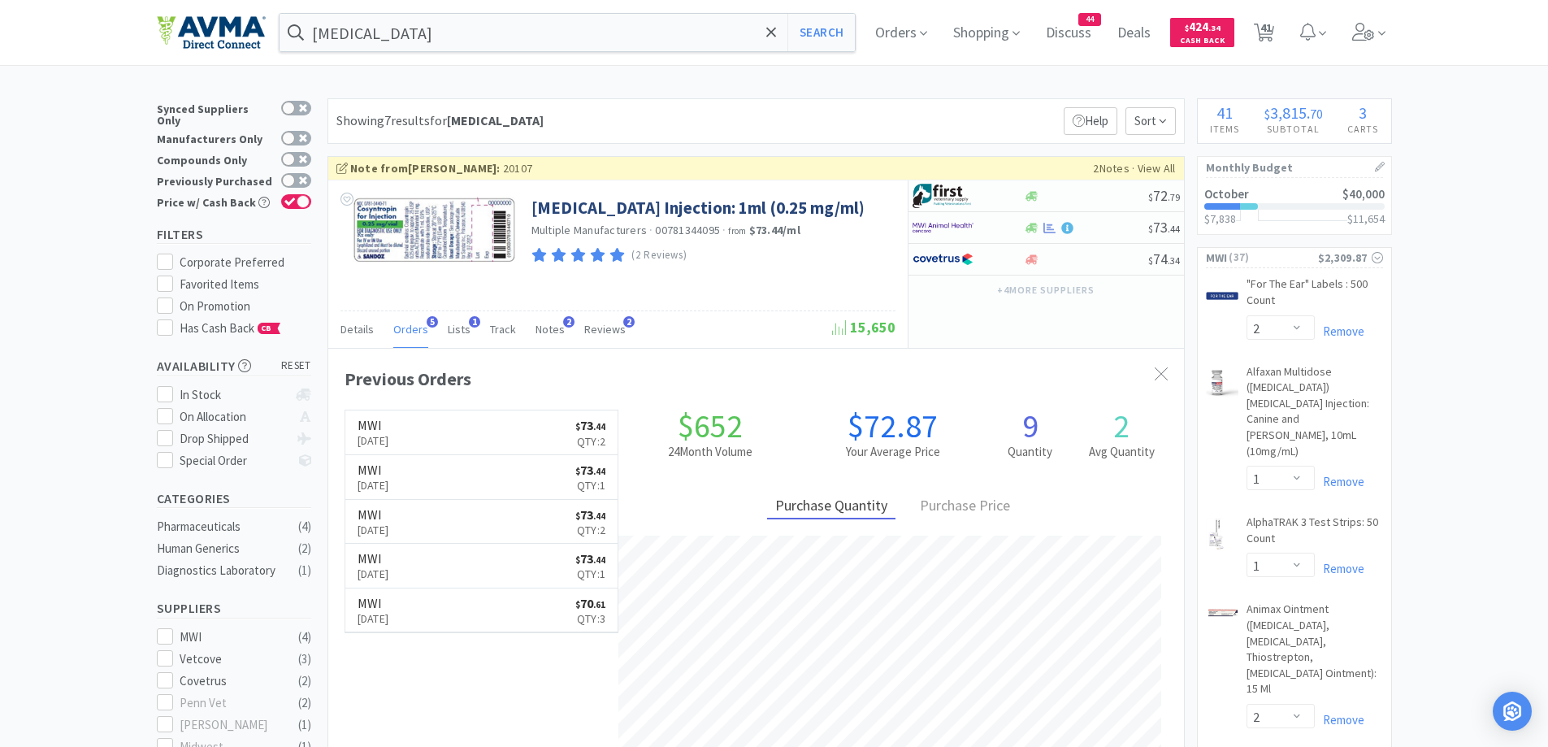
click at [1002, 227] on div at bounding box center [968, 228] width 111 height 28
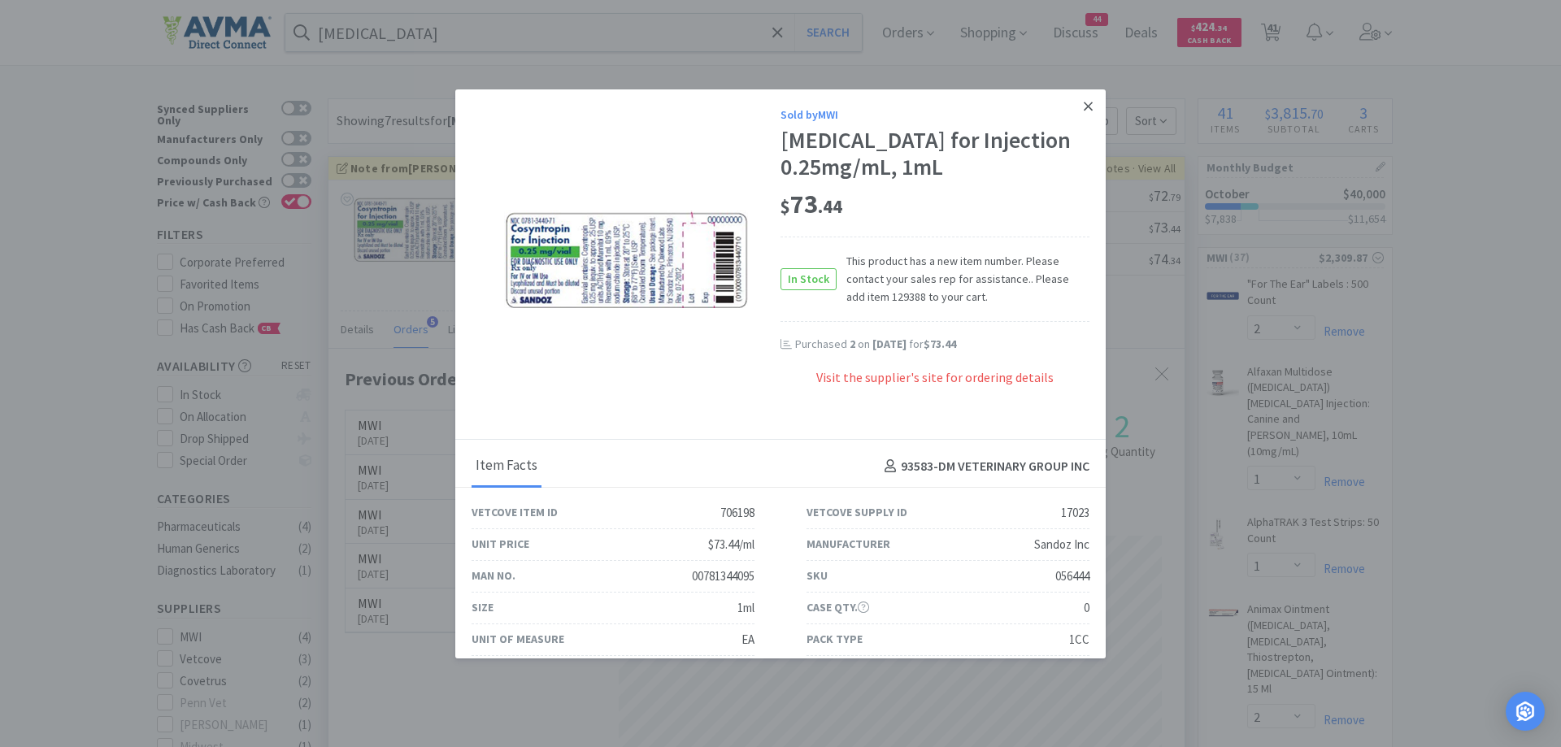
click at [1083, 109] on icon at bounding box center [1087, 106] width 9 height 15
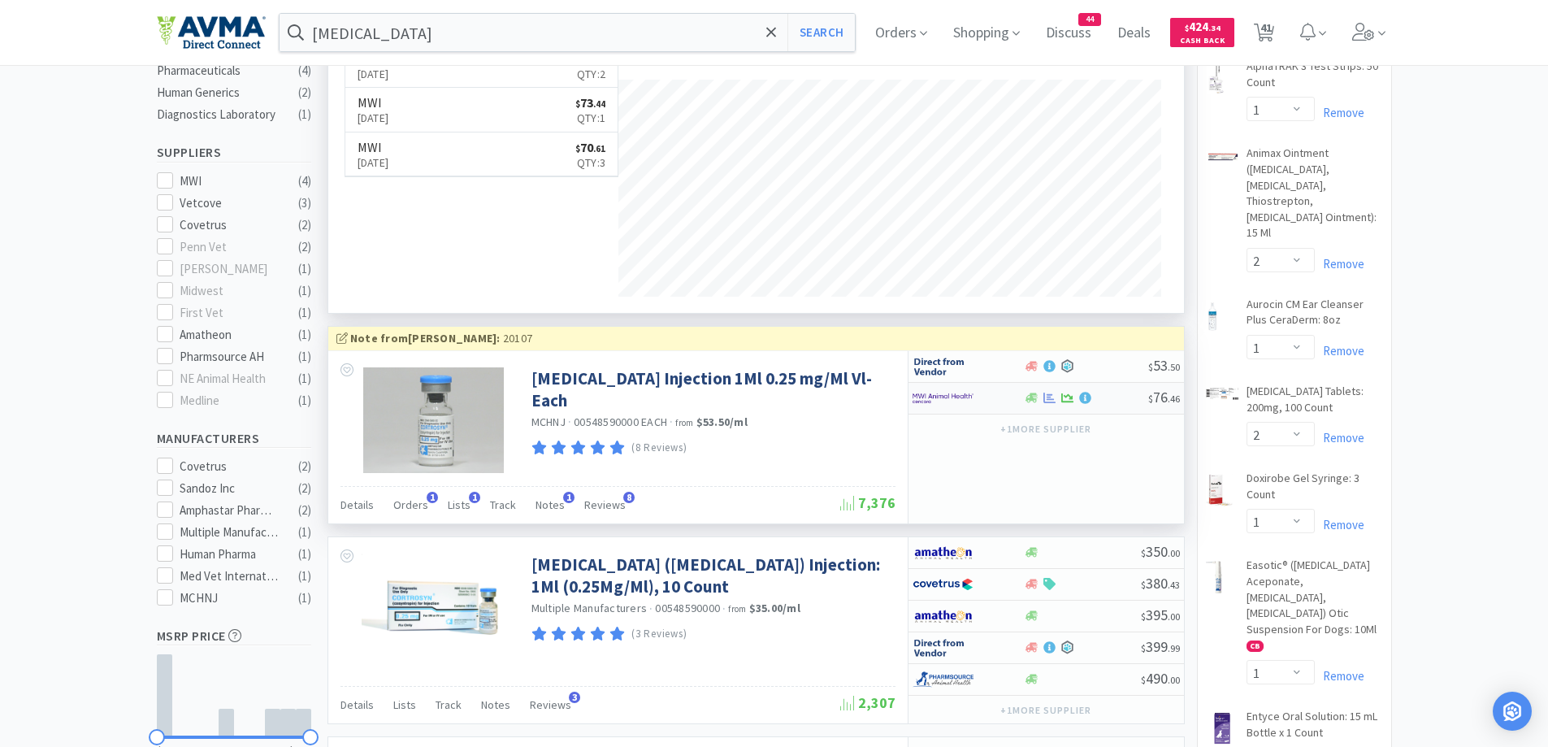
scroll to position [488, 0]
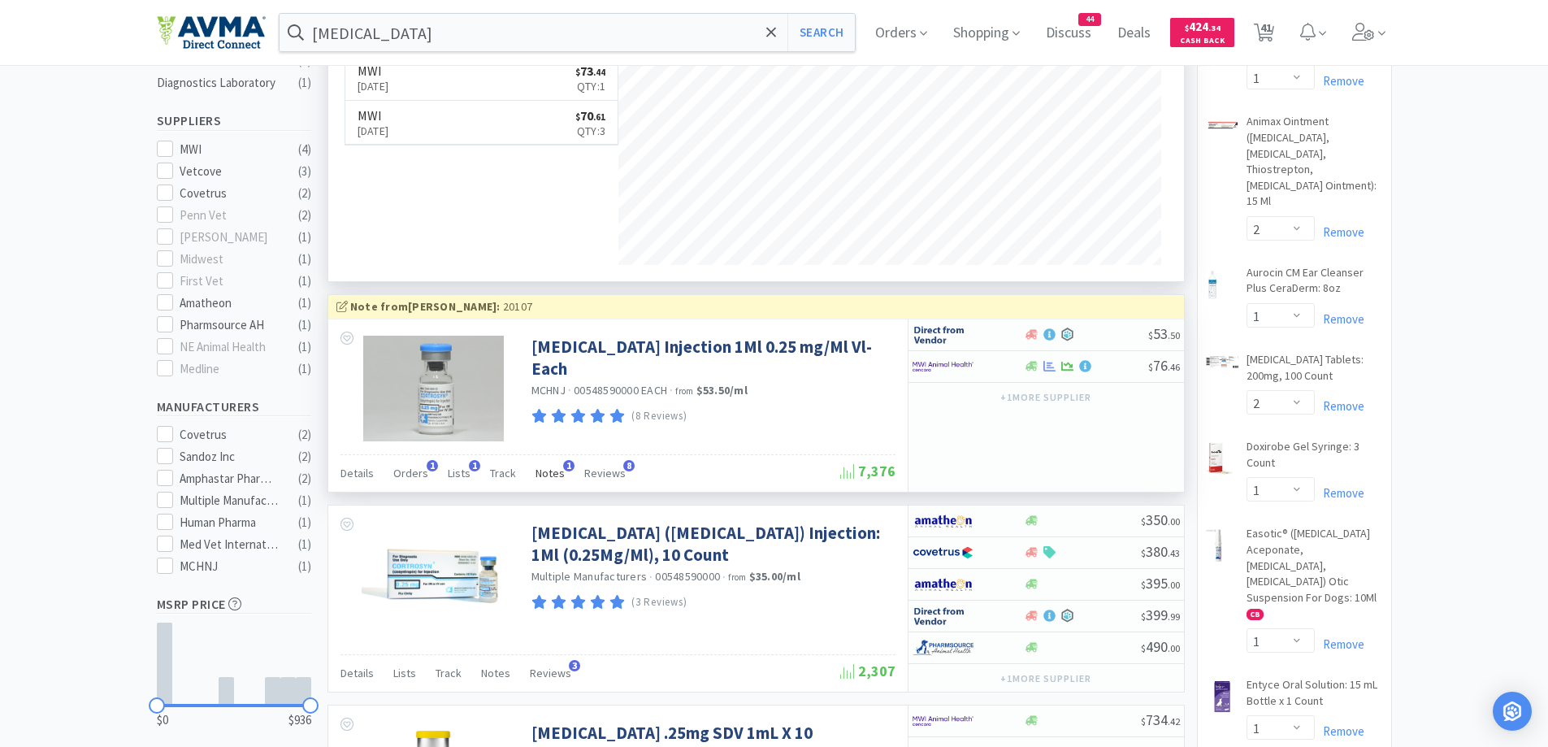
click at [548, 471] on span "Notes" at bounding box center [550, 473] width 29 height 15
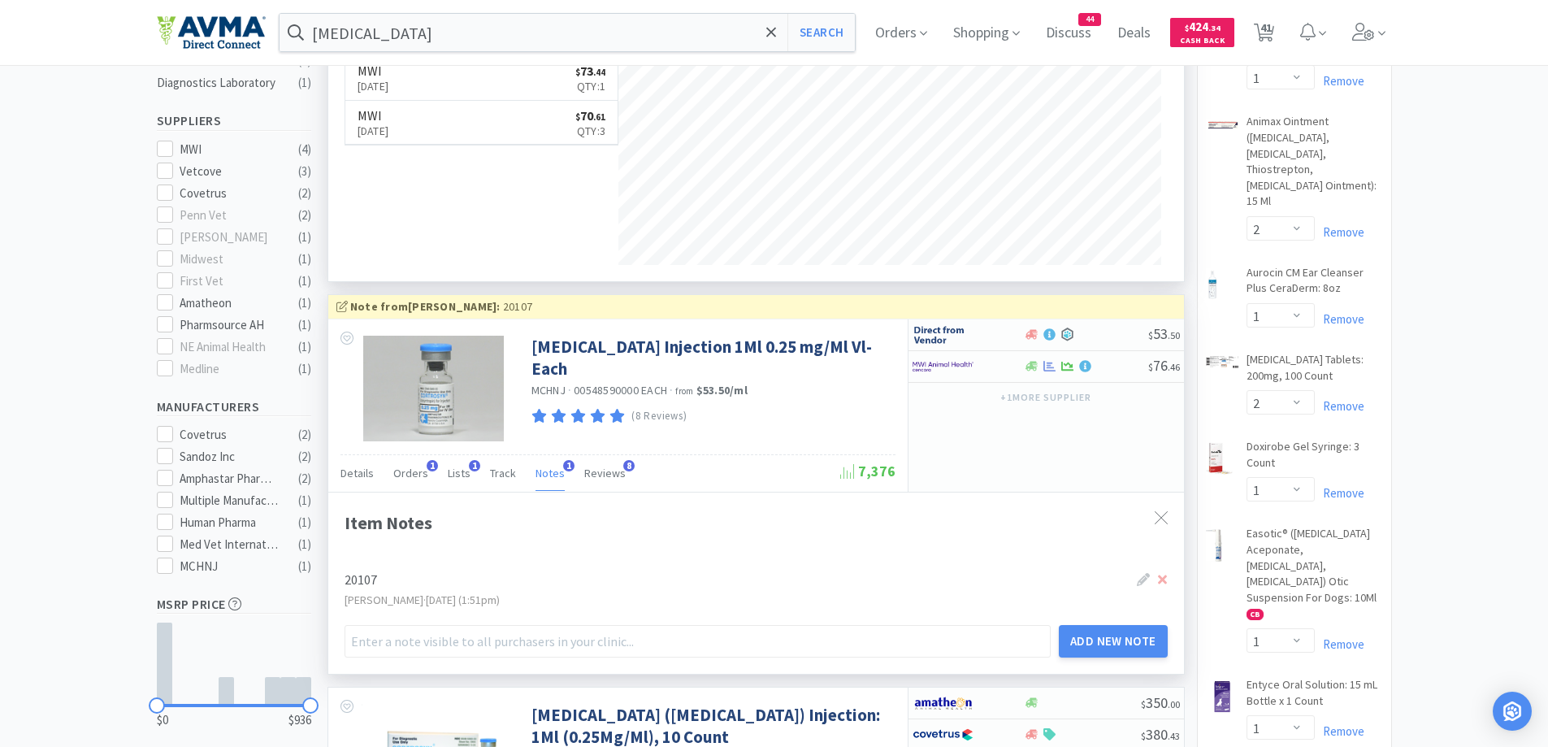
click at [1144, 512] on div "Item Notes" at bounding box center [756, 523] width 823 height 28
click at [1157, 516] on icon at bounding box center [1161, 517] width 13 height 13
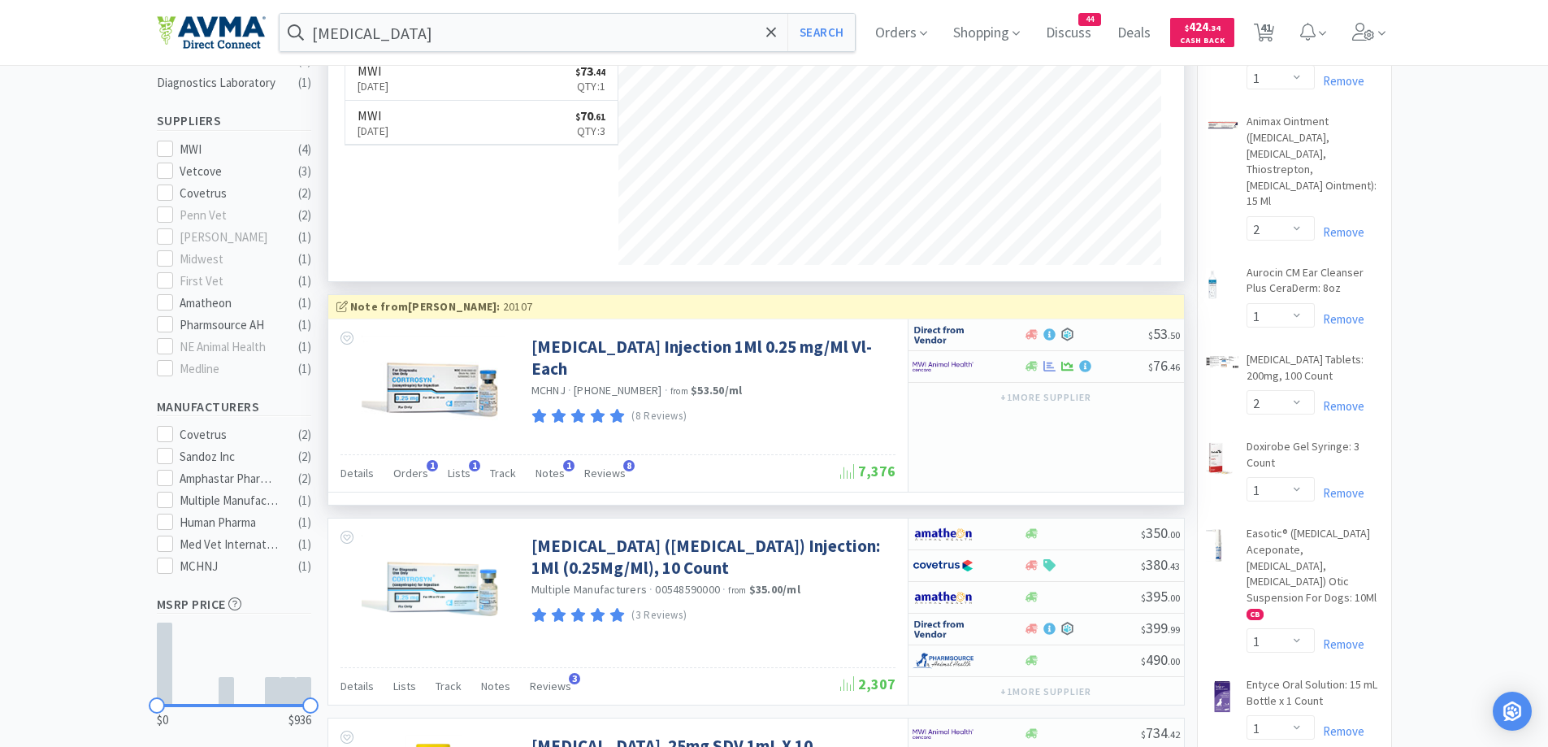
scroll to position [0, 0]
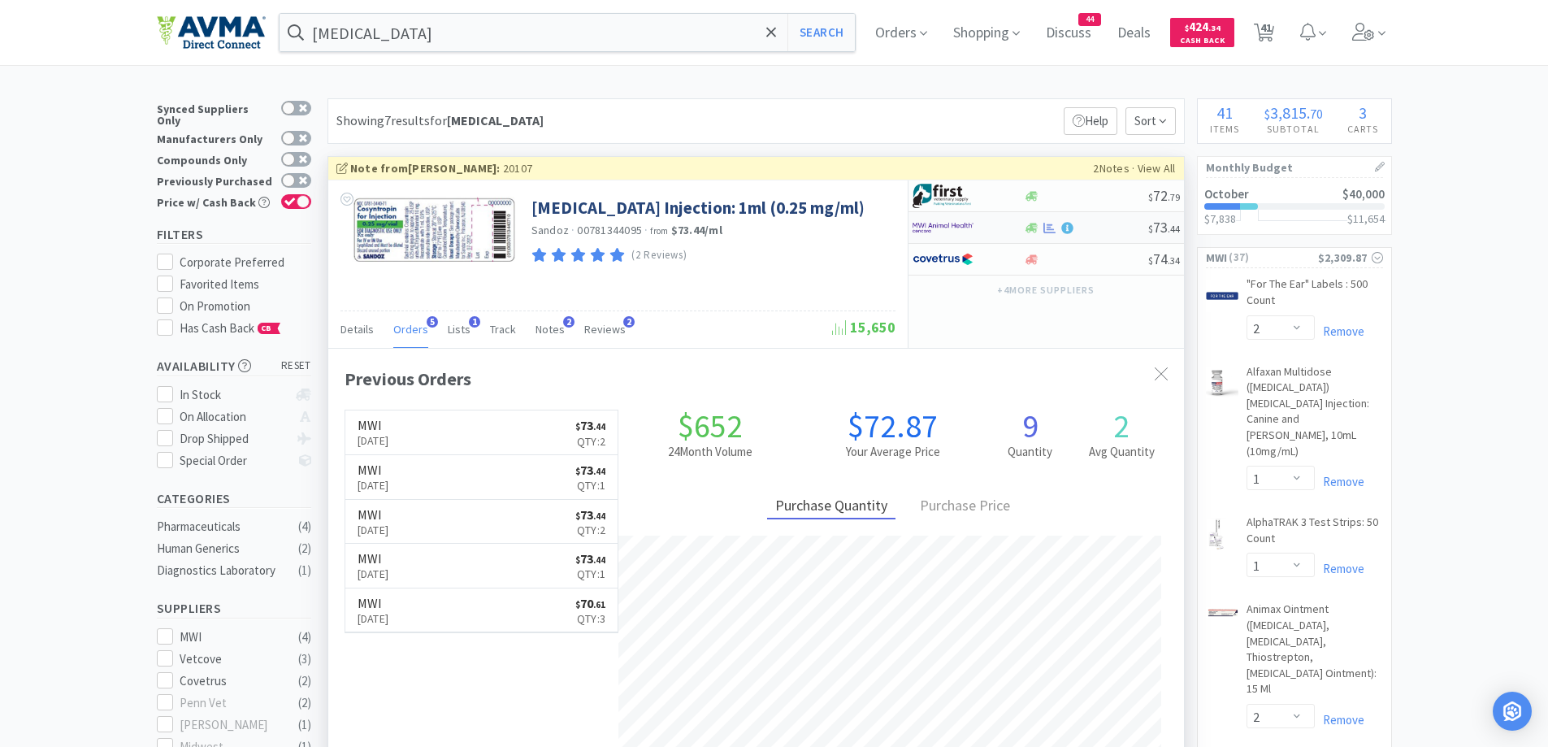
click at [991, 223] on div at bounding box center [957, 228] width 89 height 28
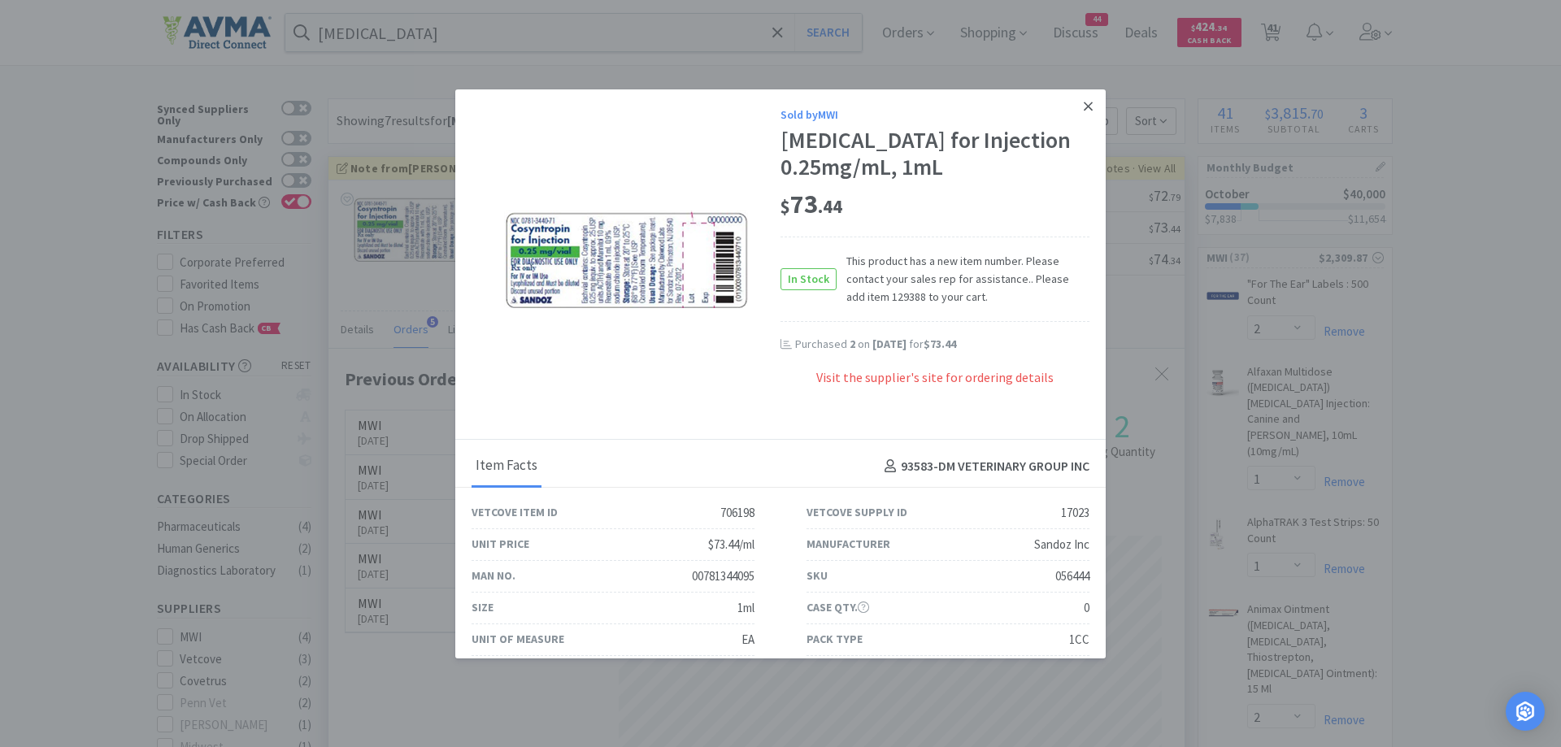
click at [1081, 109] on link at bounding box center [1088, 106] width 28 height 35
